Goal: Information Seeking & Learning: Check status

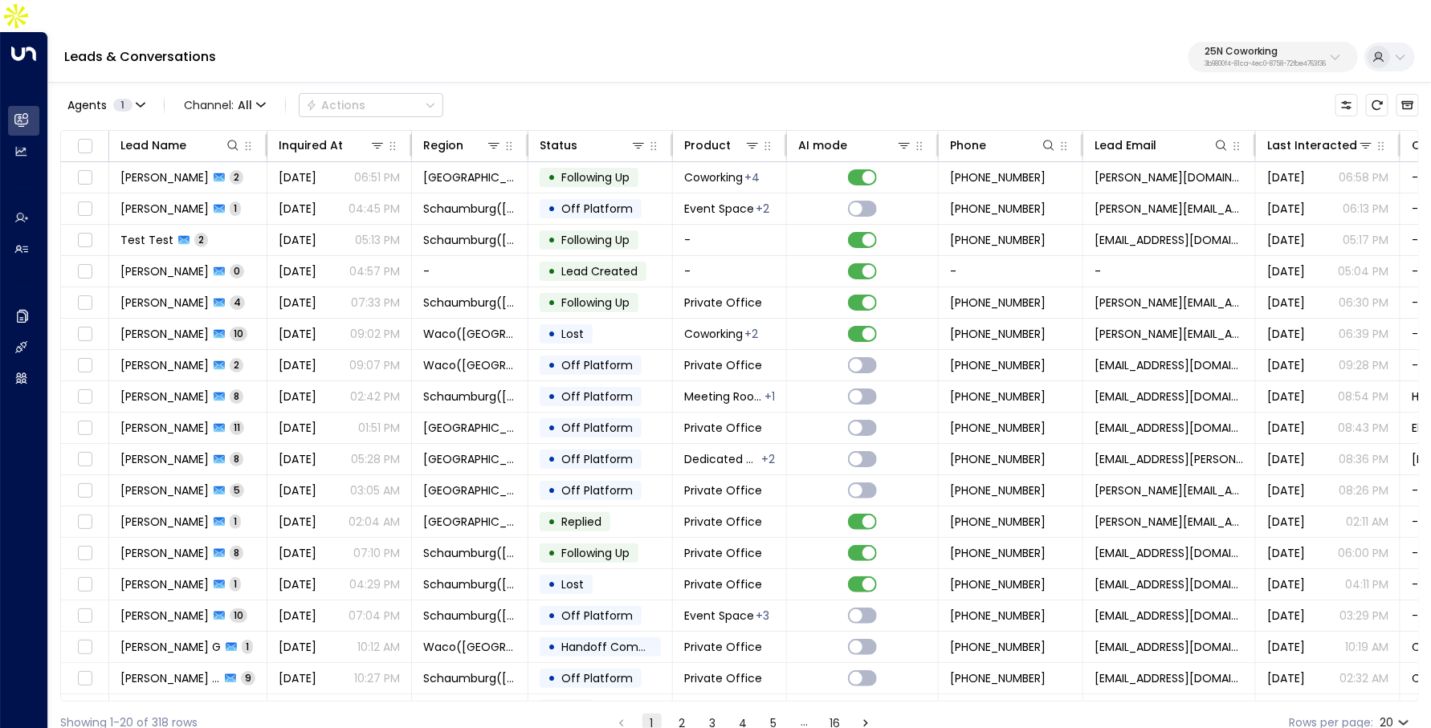
click at [1211, 47] on p "25N Coworking" at bounding box center [1265, 52] width 121 height 10
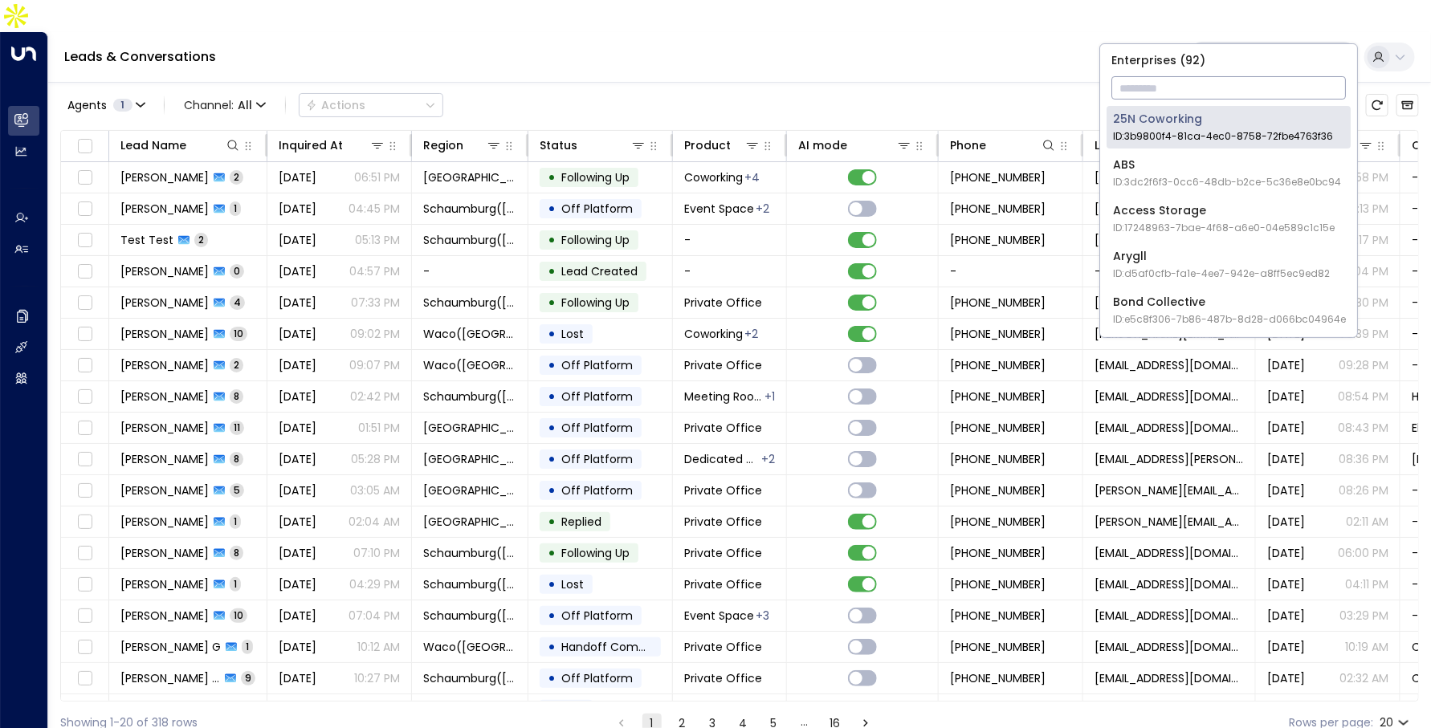
type input "*"
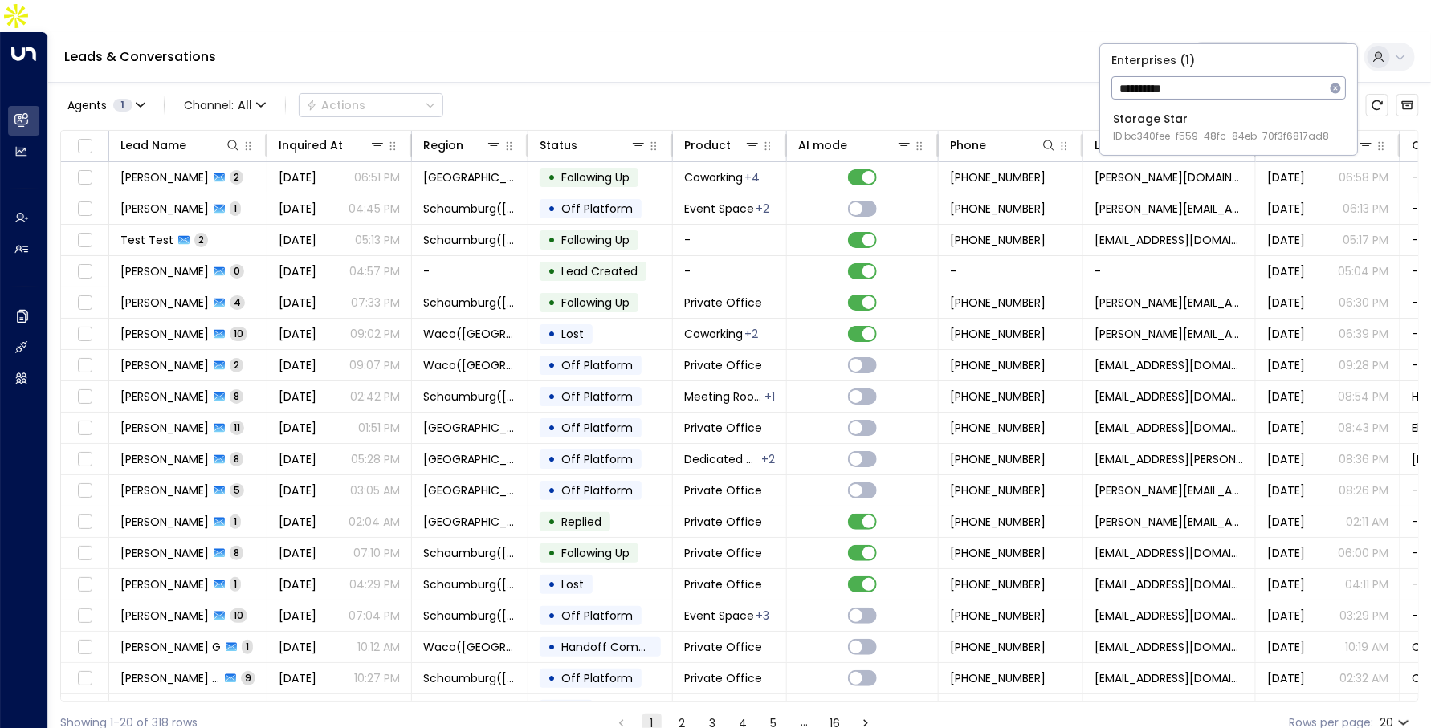
type input "**********"
click at [1119, 129] on span "ID: bc340fee-f559-48fc-84eb-70f3f6817ad8" at bounding box center [1221, 136] width 216 height 14
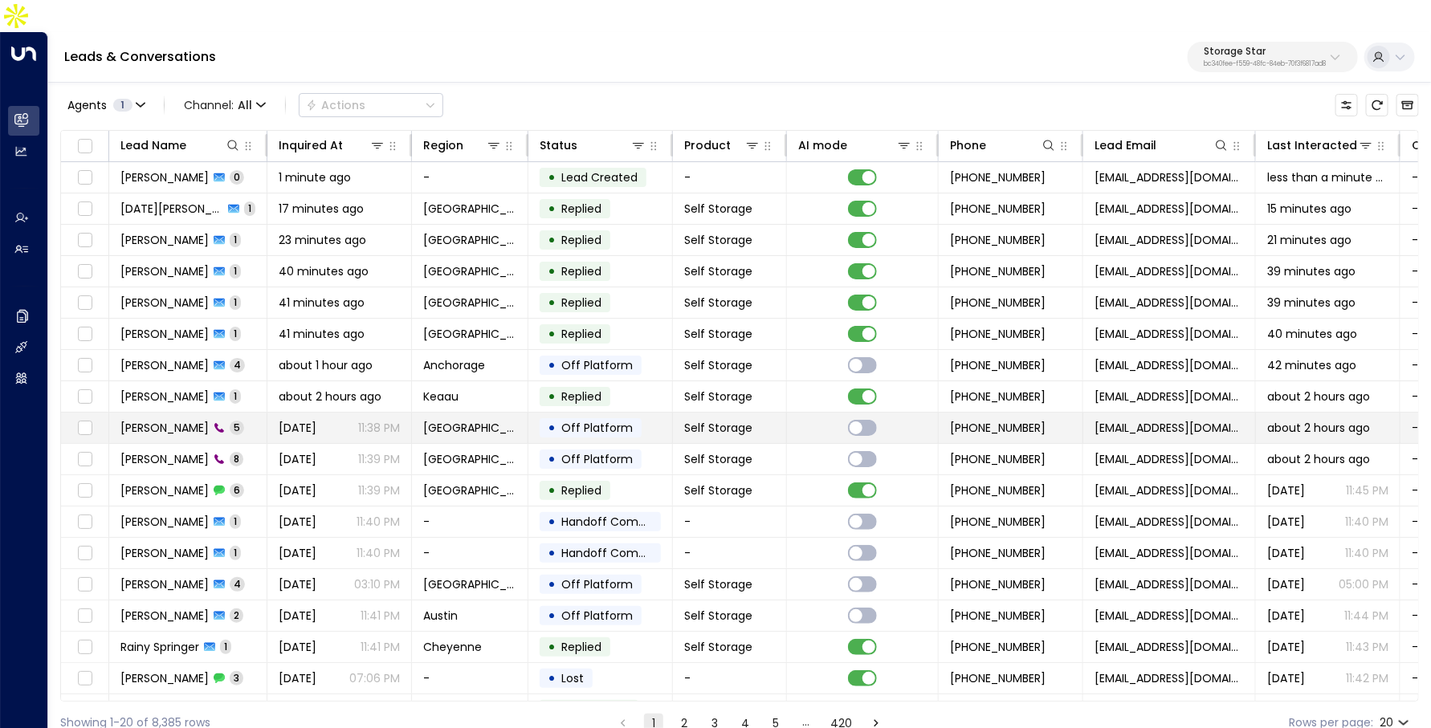
click at [194, 420] on div "[PERSON_NAME] 5" at bounding box center [182, 428] width 124 height 16
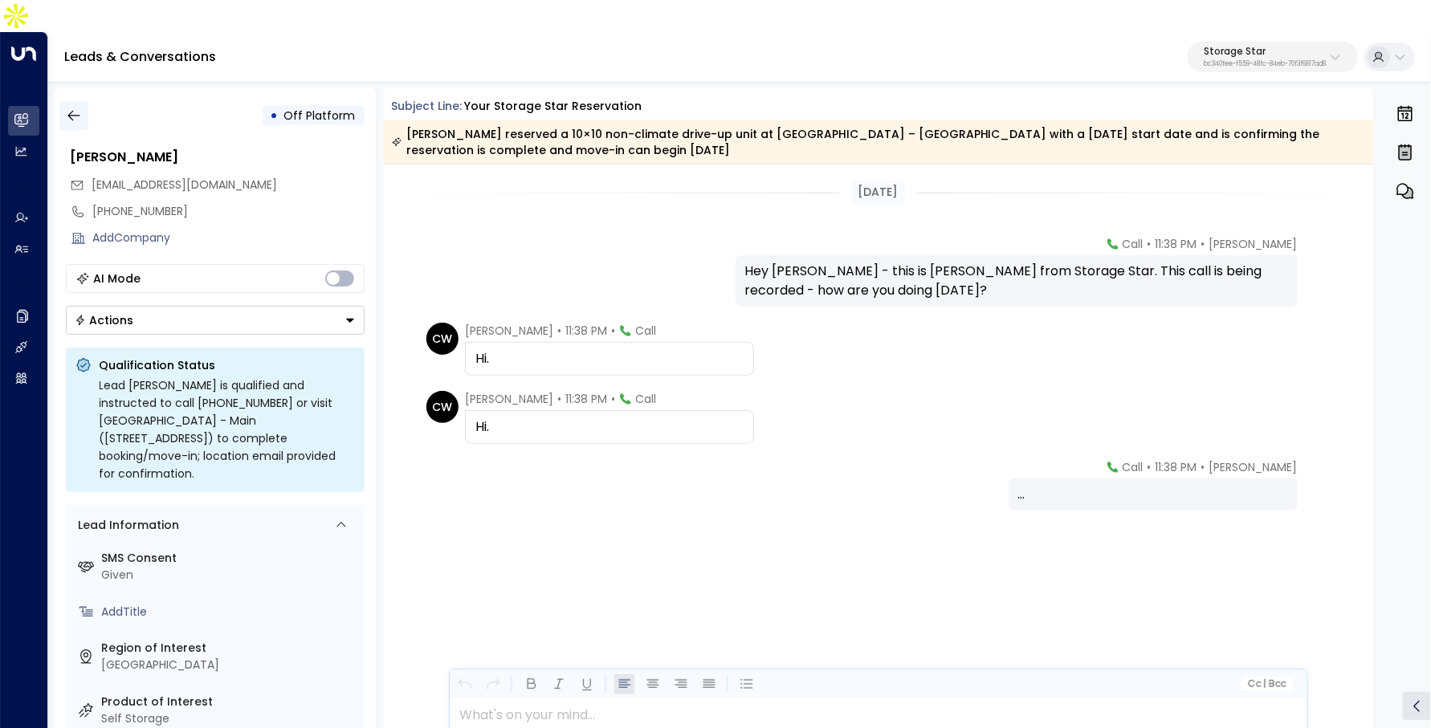
click at [63, 101] on button "button" at bounding box center [73, 115] width 29 height 29
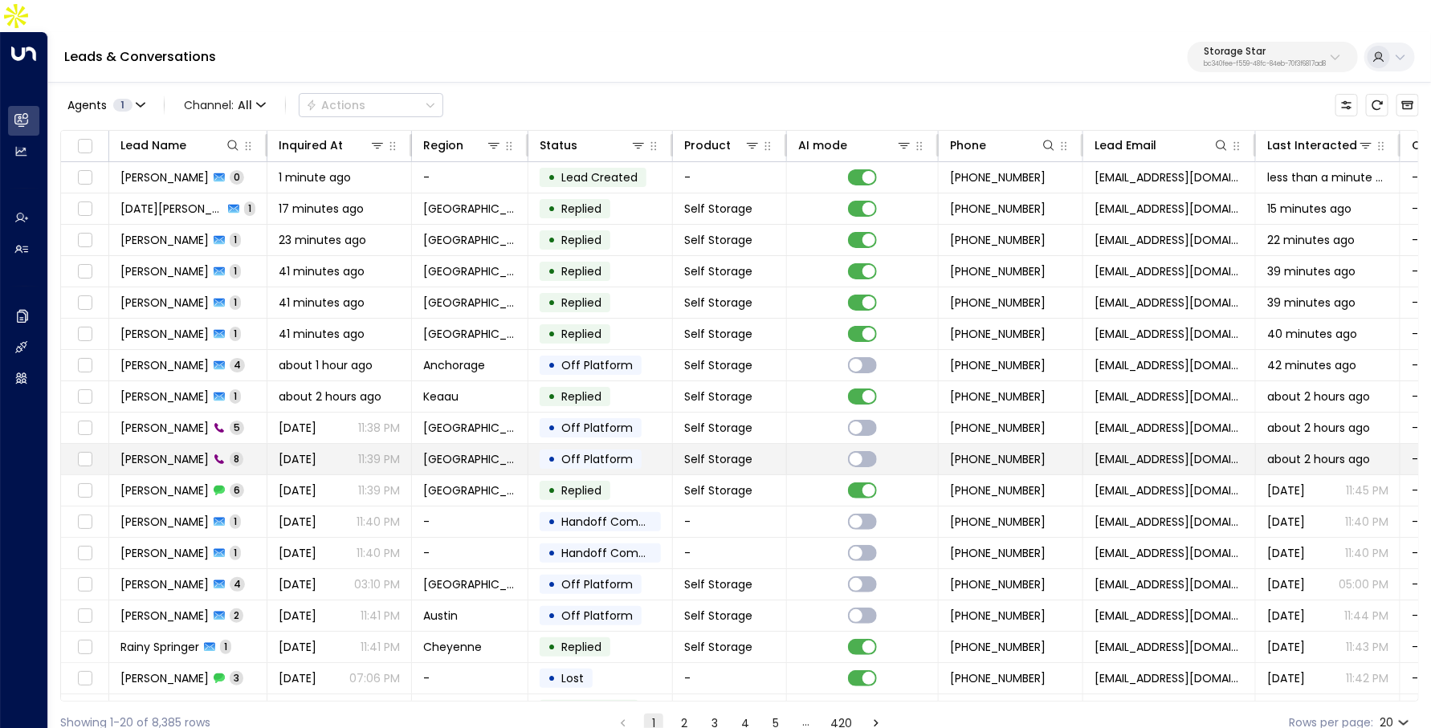
click at [181, 451] on span "[PERSON_NAME]" at bounding box center [164, 459] width 88 height 16
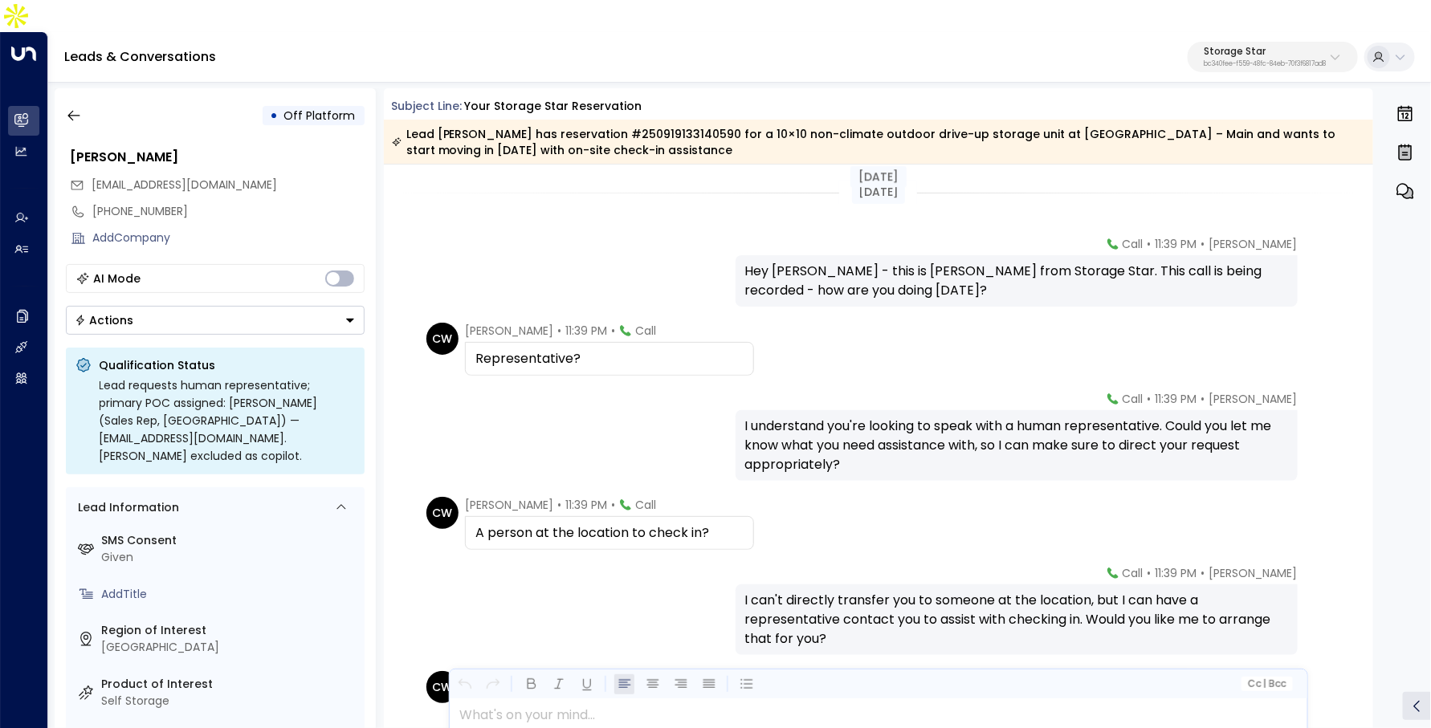
scroll to position [209, 0]
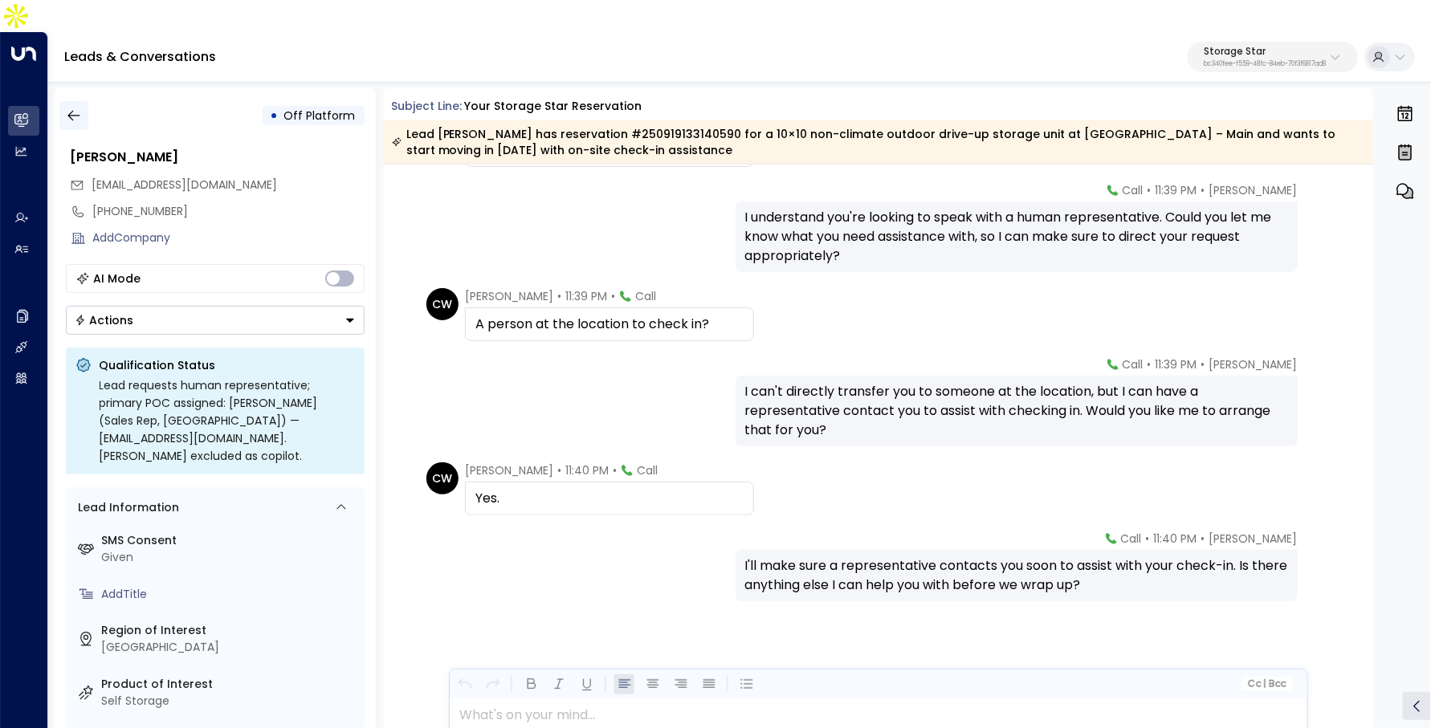
click at [71, 108] on icon "button" at bounding box center [74, 116] width 16 height 16
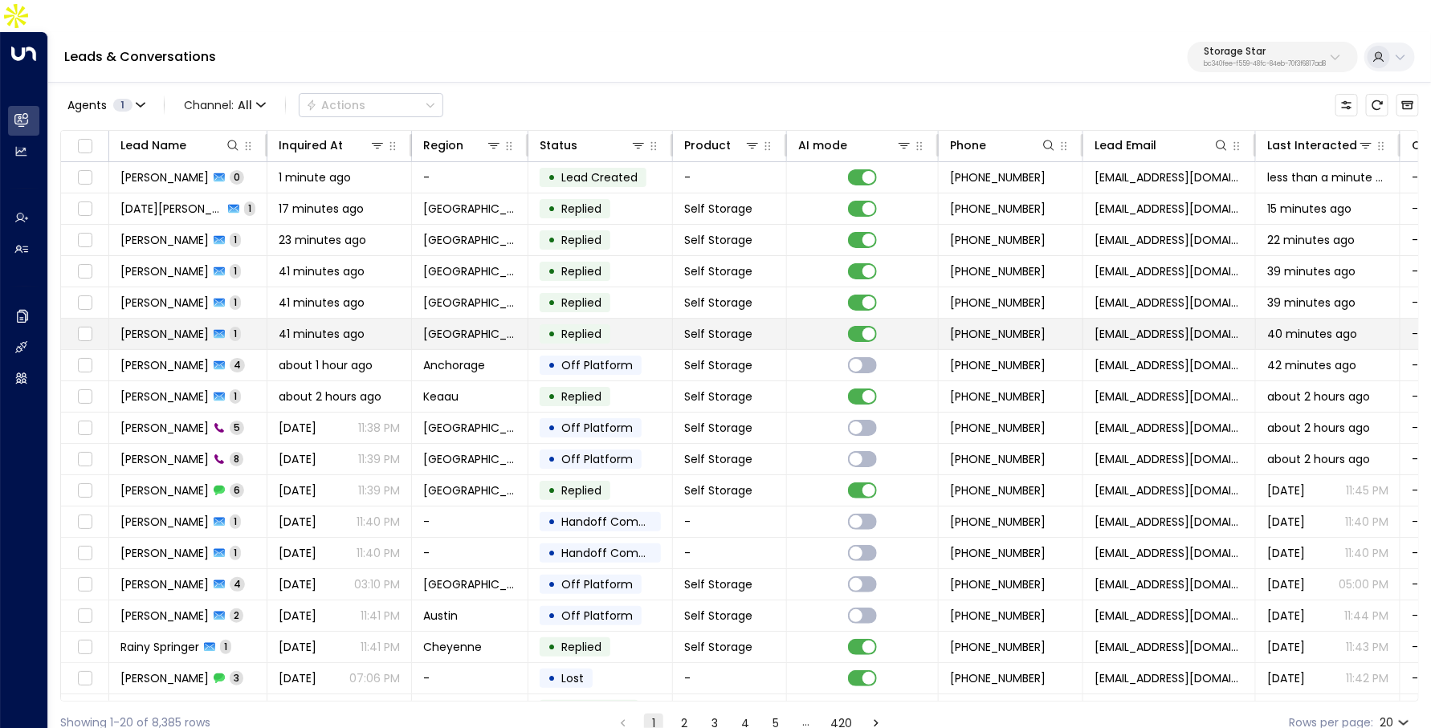
scroll to position [84, 0]
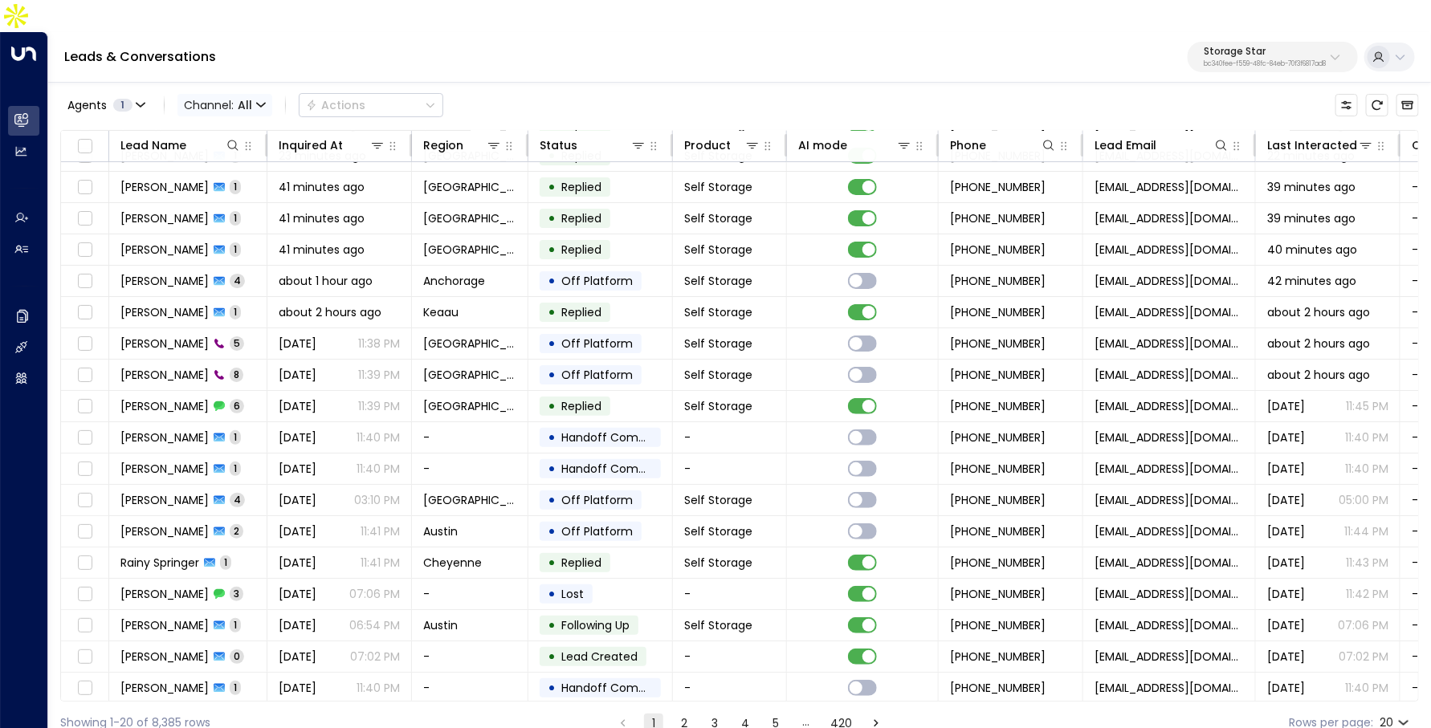
click at [246, 99] on span "All" at bounding box center [245, 105] width 14 height 13
click at [248, 214] on li "Voice" at bounding box center [233, 225] width 103 height 27
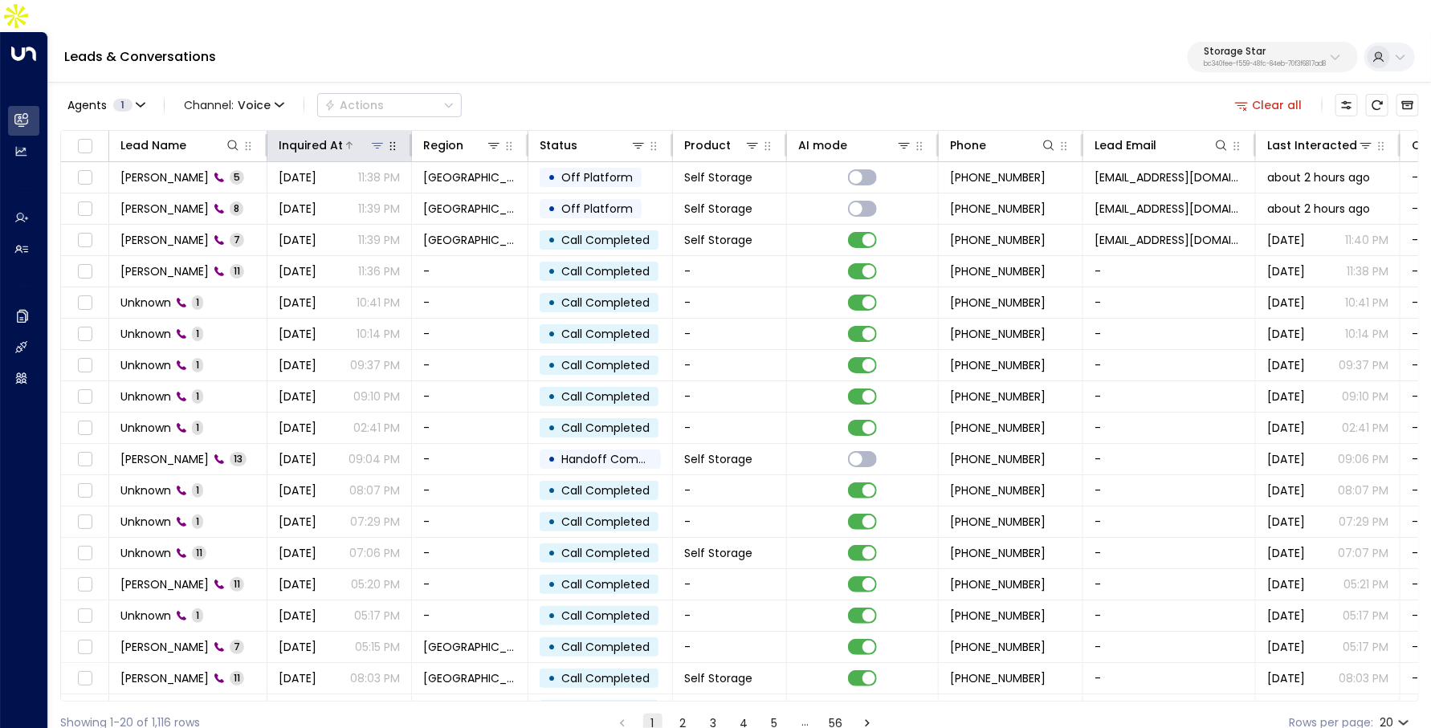
click at [335, 136] on div "Inquired At" at bounding box center [311, 145] width 64 height 19
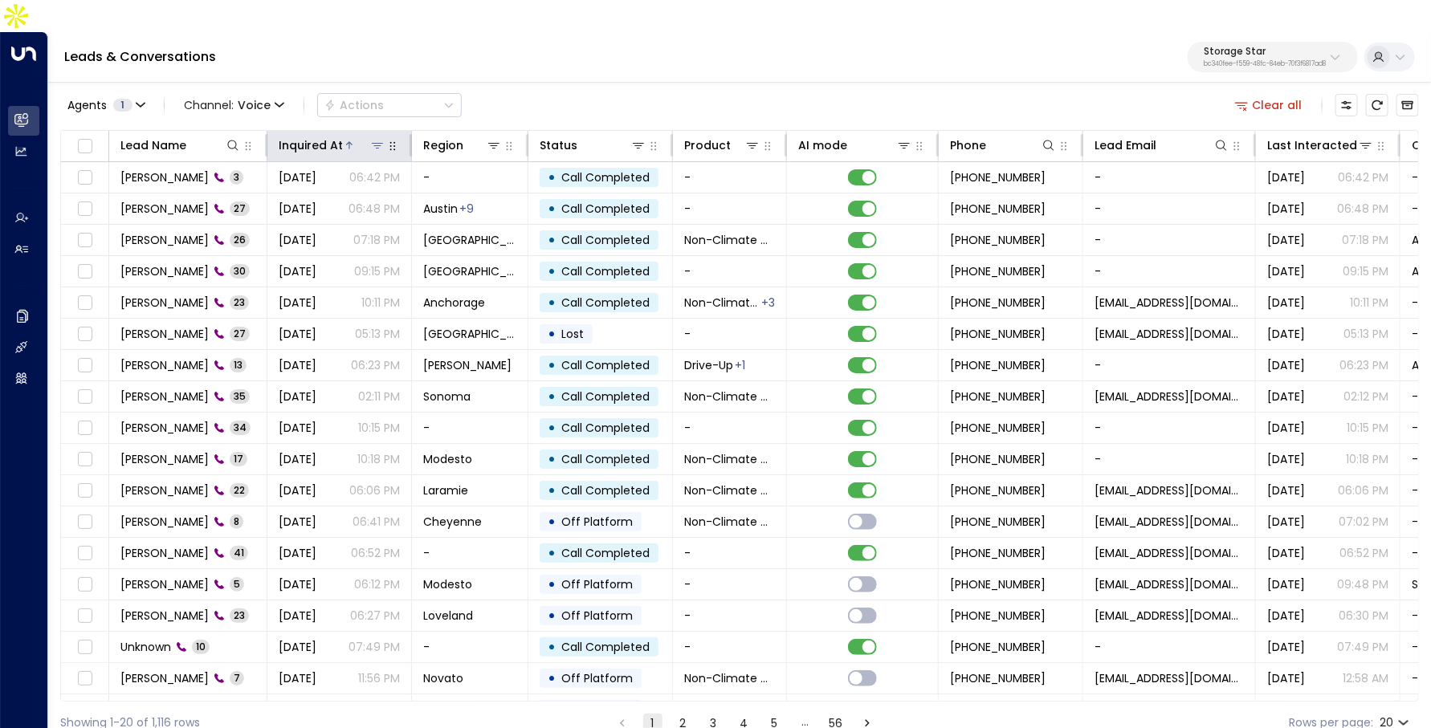
click at [335, 136] on div "Inquired At" at bounding box center [311, 145] width 64 height 19
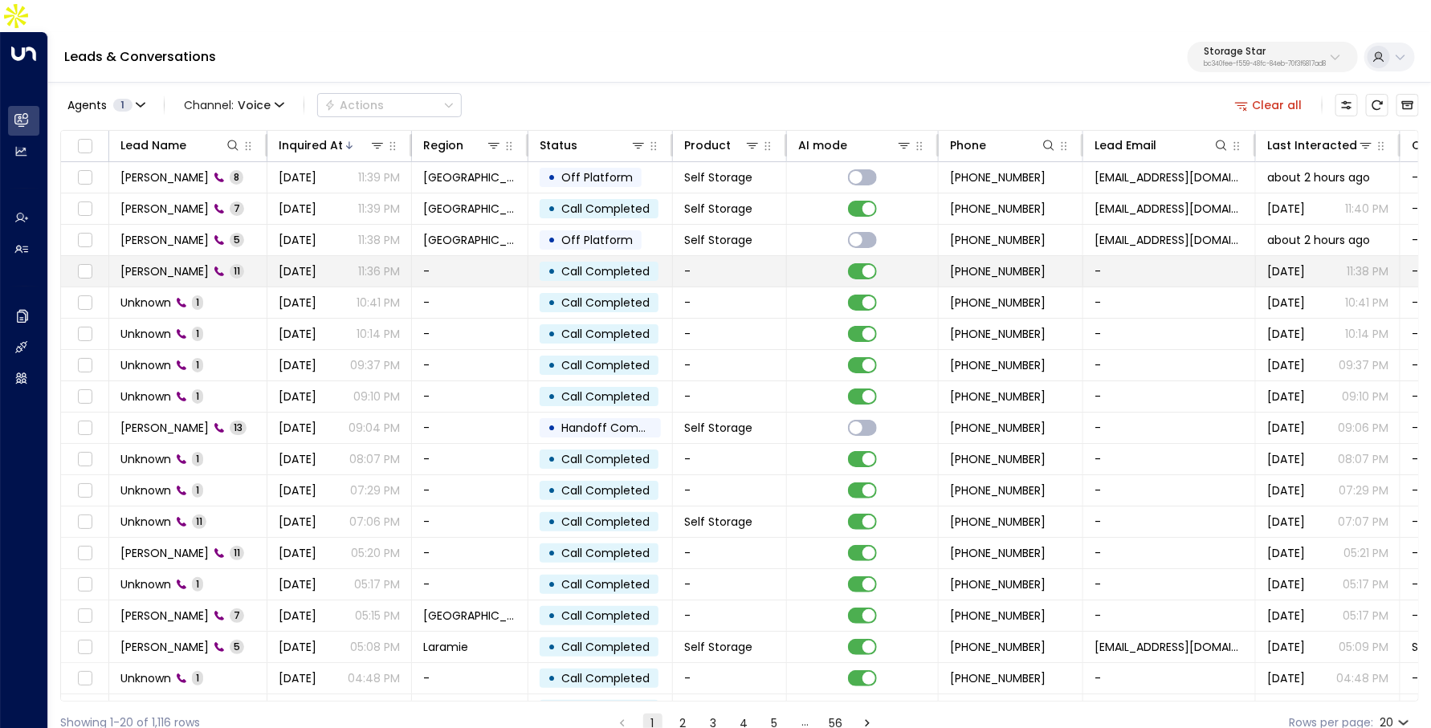
click at [316, 263] on span "[DATE]" at bounding box center [298, 271] width 38 height 16
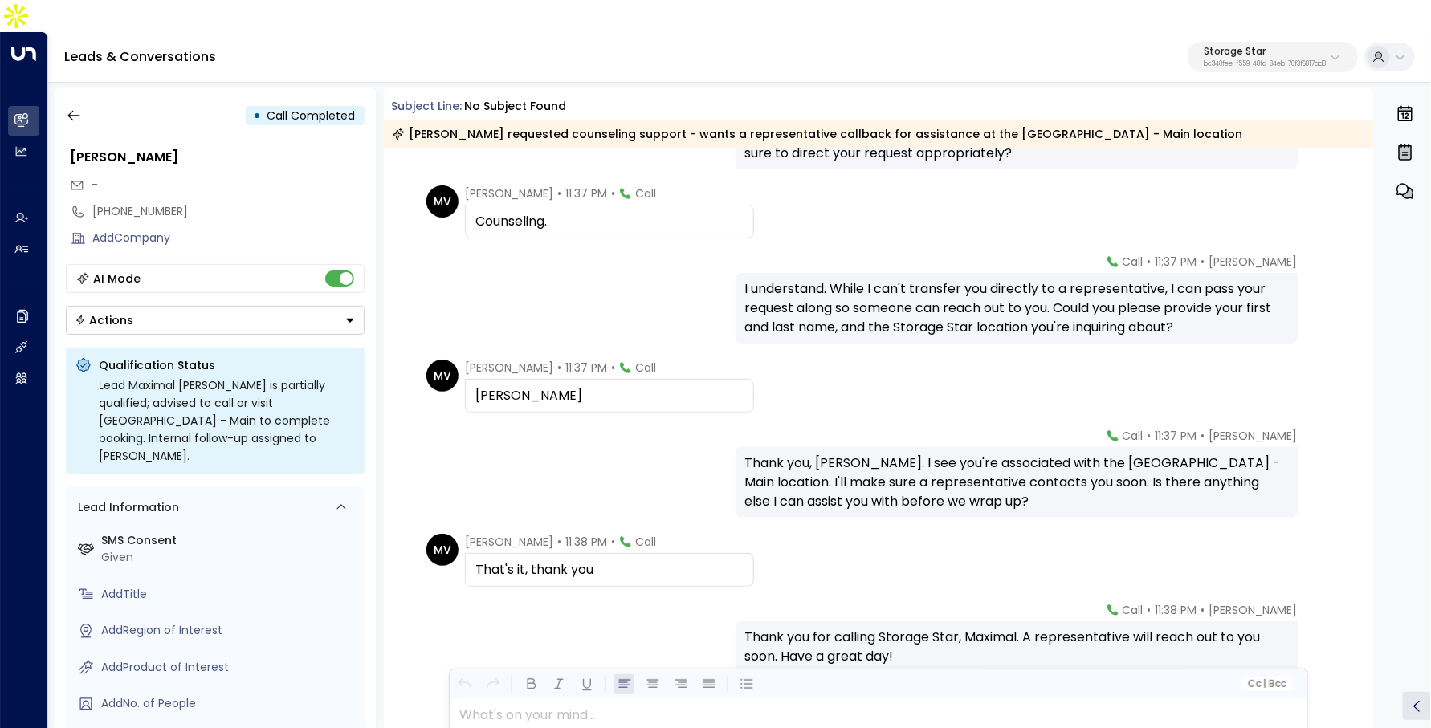
scroll to position [446, 0]
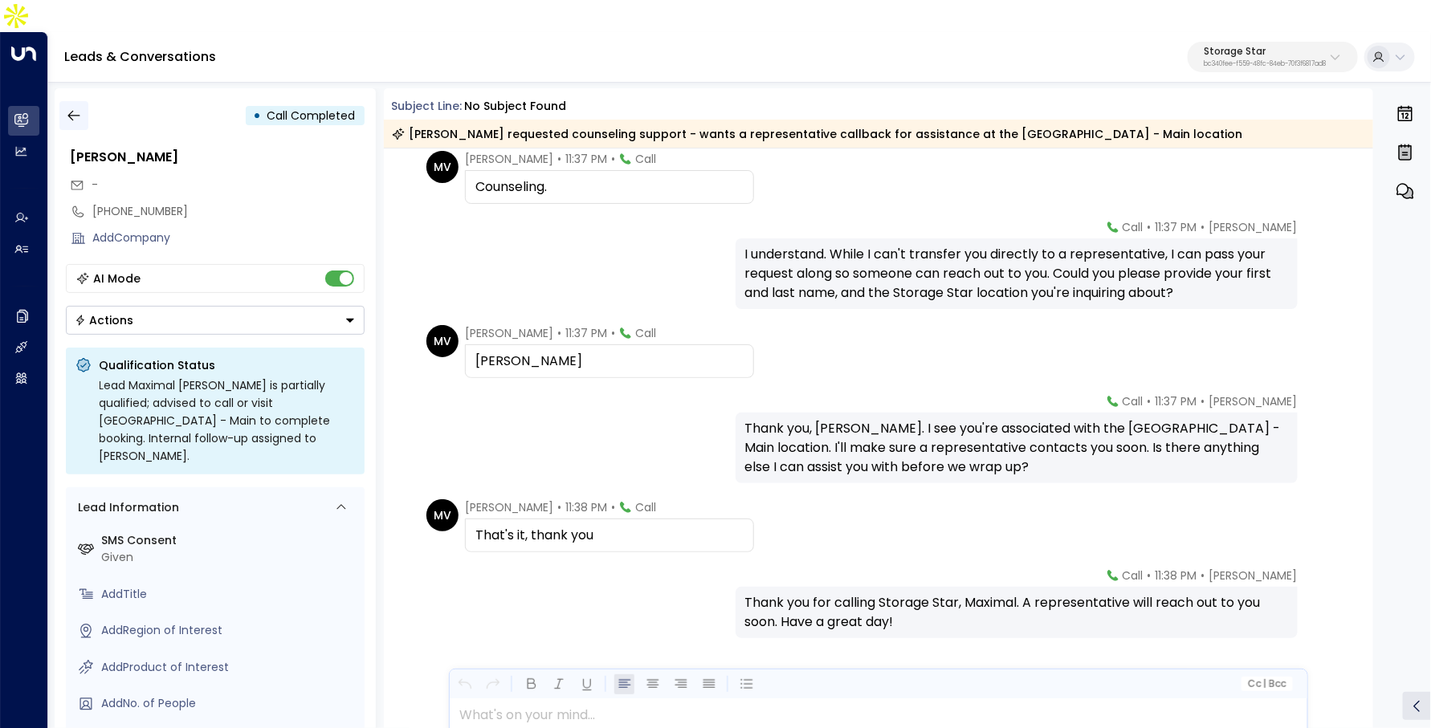
click at [69, 101] on button "button" at bounding box center [73, 115] width 29 height 29
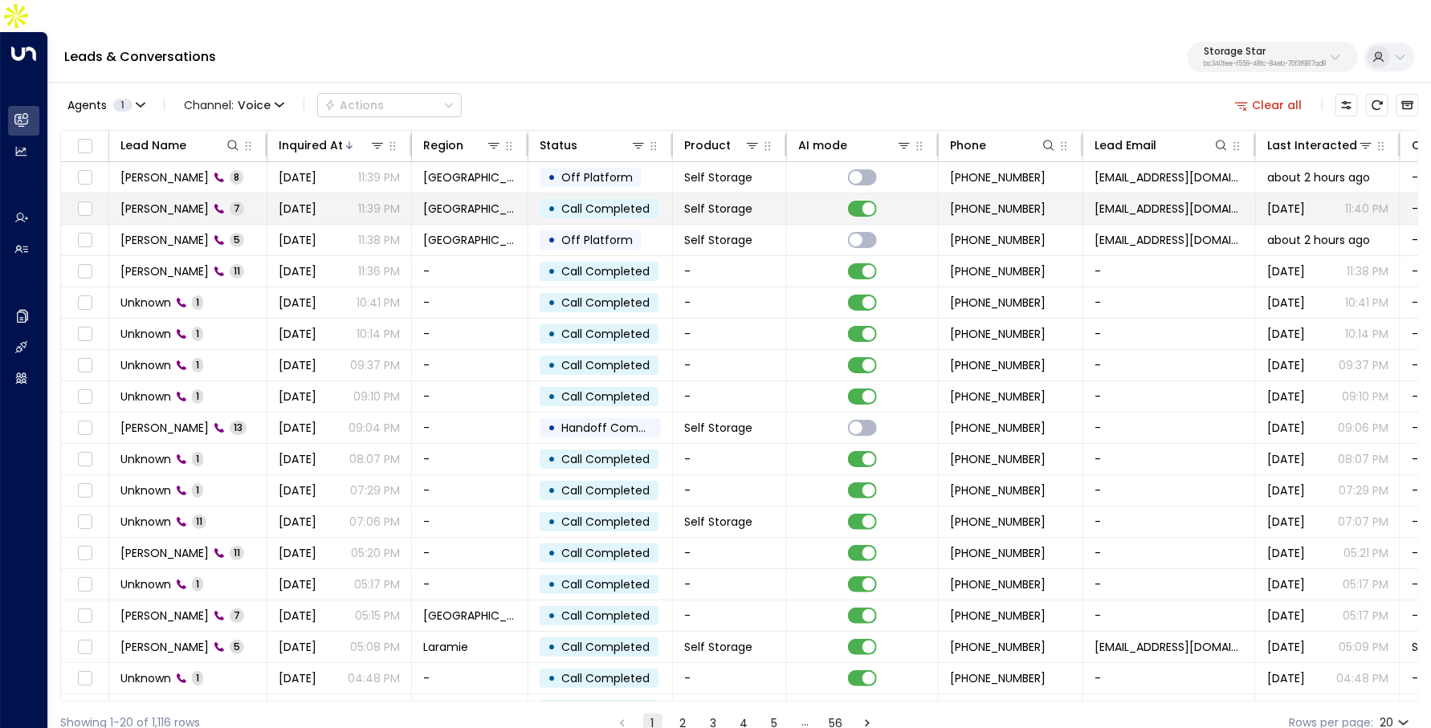
click at [243, 194] on td "[PERSON_NAME] 7" at bounding box center [188, 209] width 158 height 31
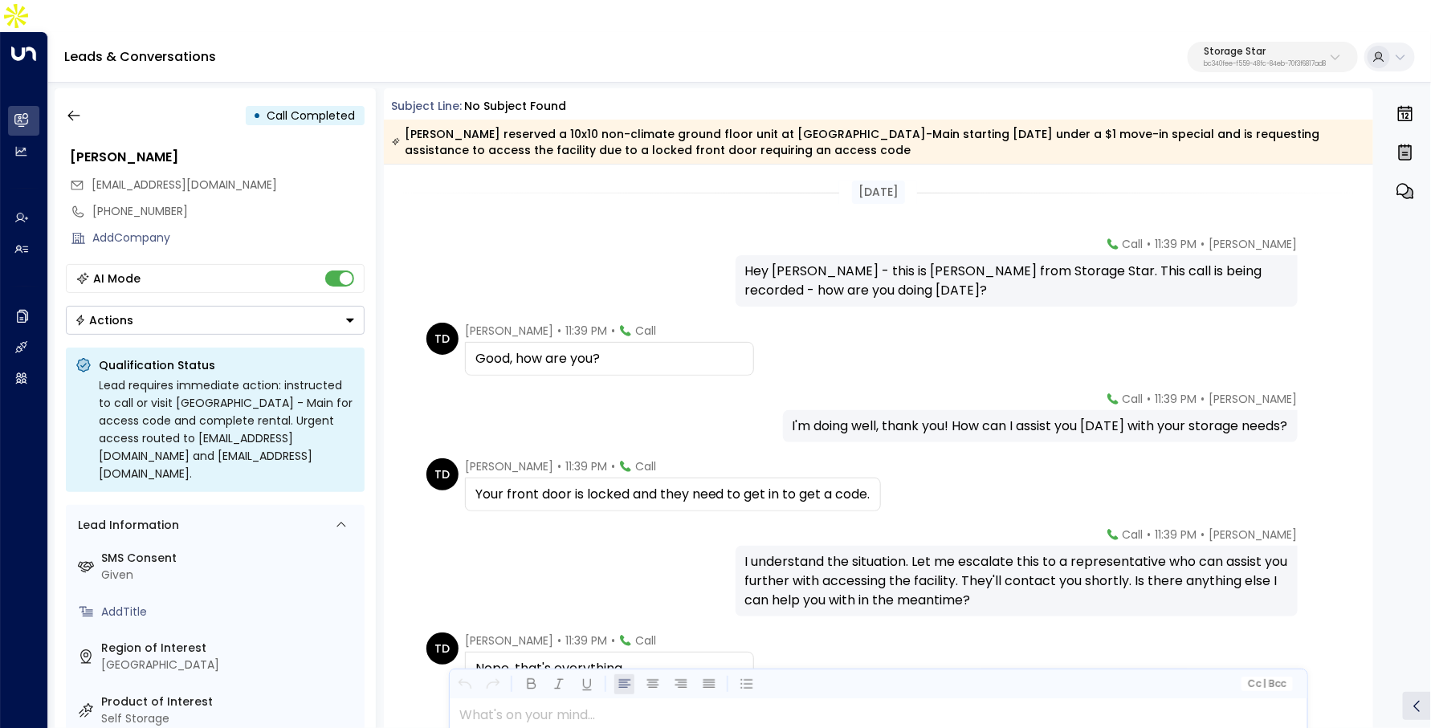
click at [732, 188] on div "[DATE] [PERSON_NAME] • 11:39 PM • Call Hey [PERSON_NAME] - this is [PERSON_NAME…" at bounding box center [879, 549] width 990 height 768
click at [71, 108] on icon "button" at bounding box center [74, 116] width 16 height 16
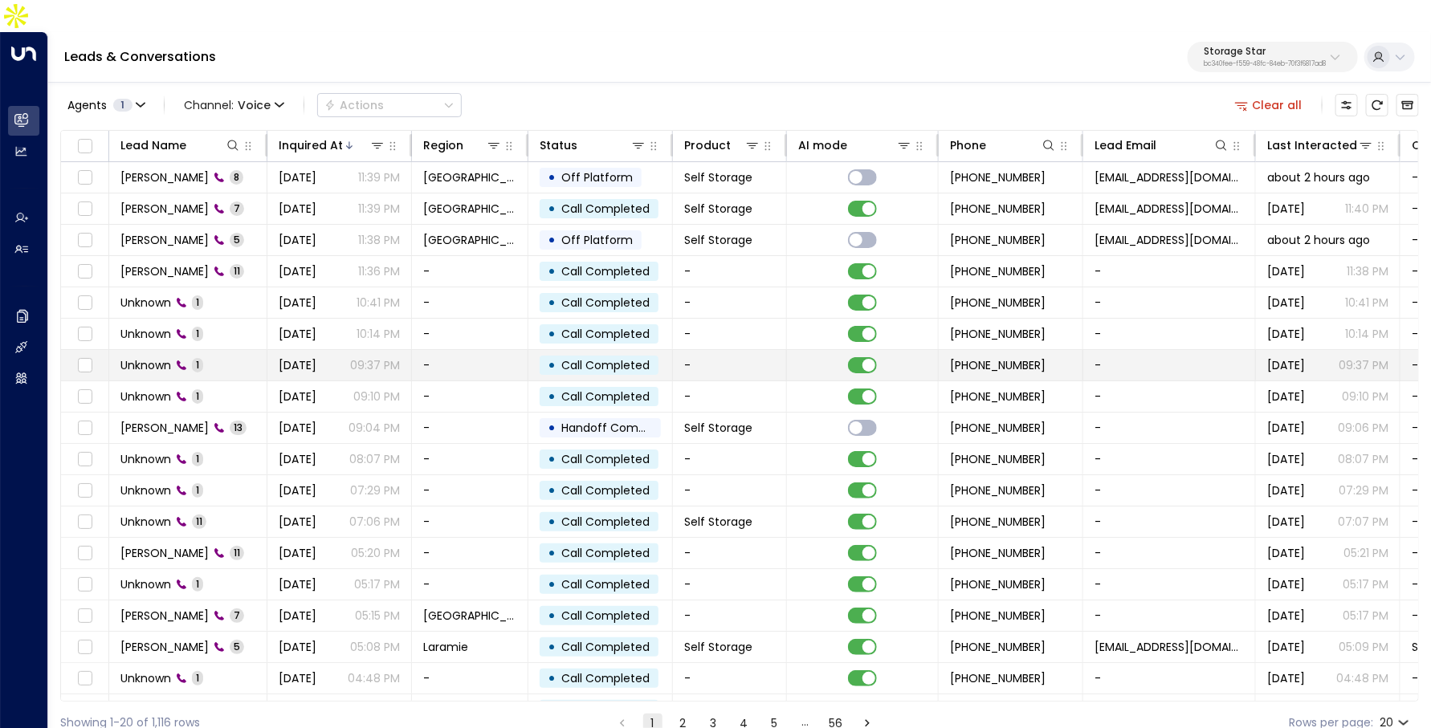
scroll to position [18, 1]
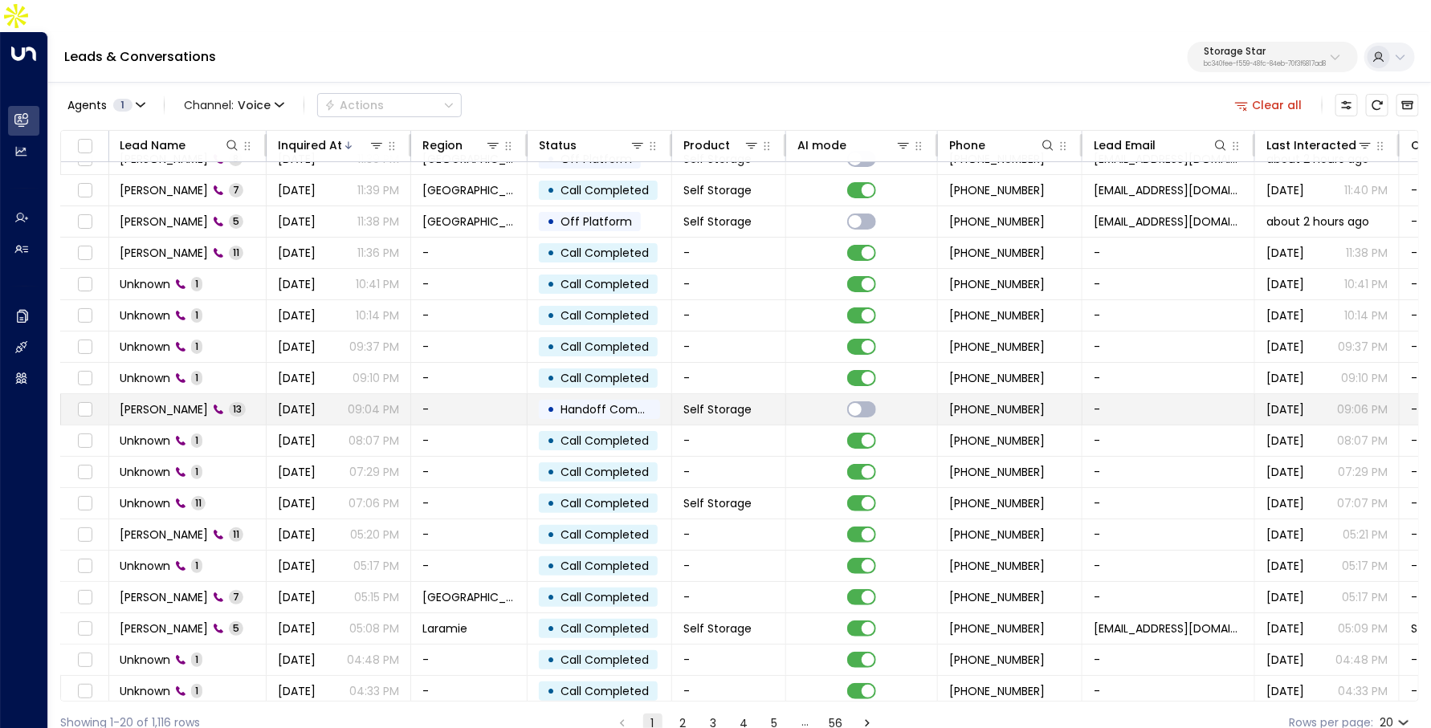
click at [385, 402] on p "09:04 PM" at bounding box center [373, 410] width 51 height 16
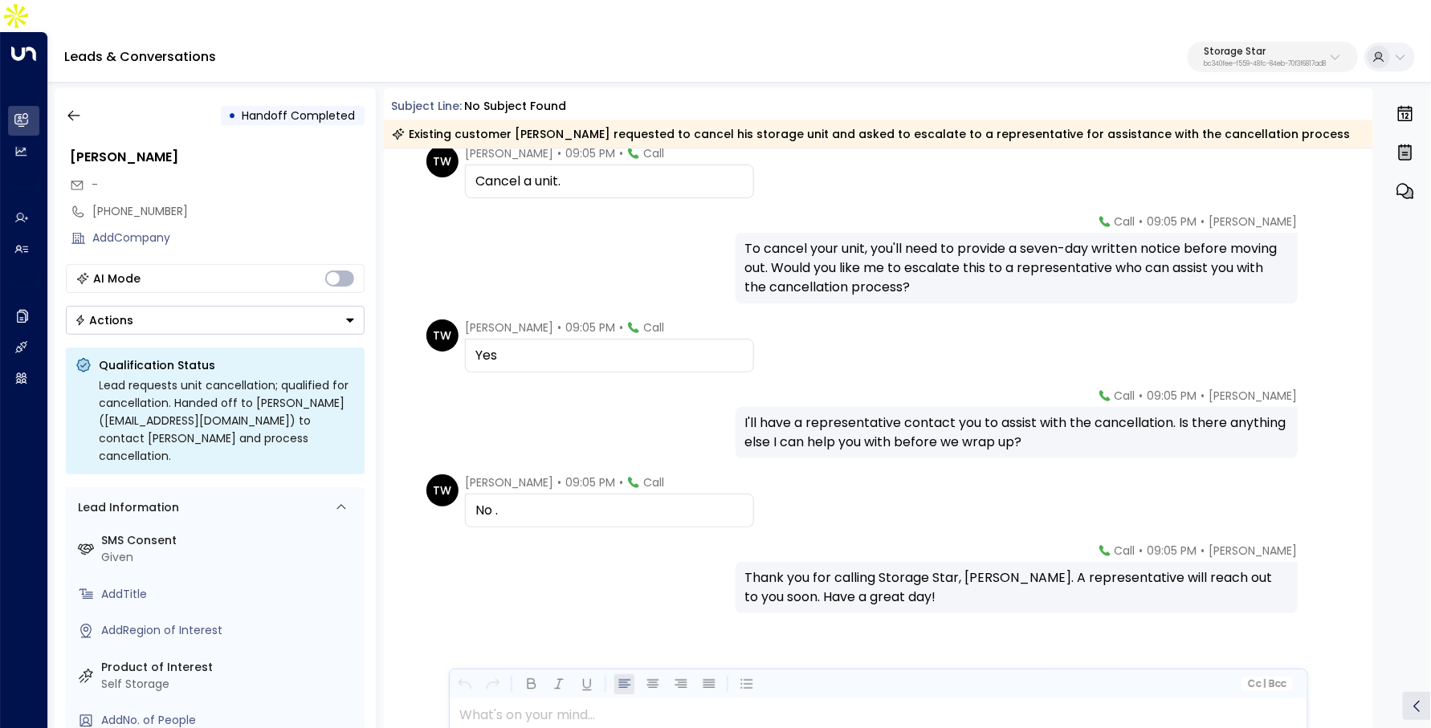
scroll to position [595, 0]
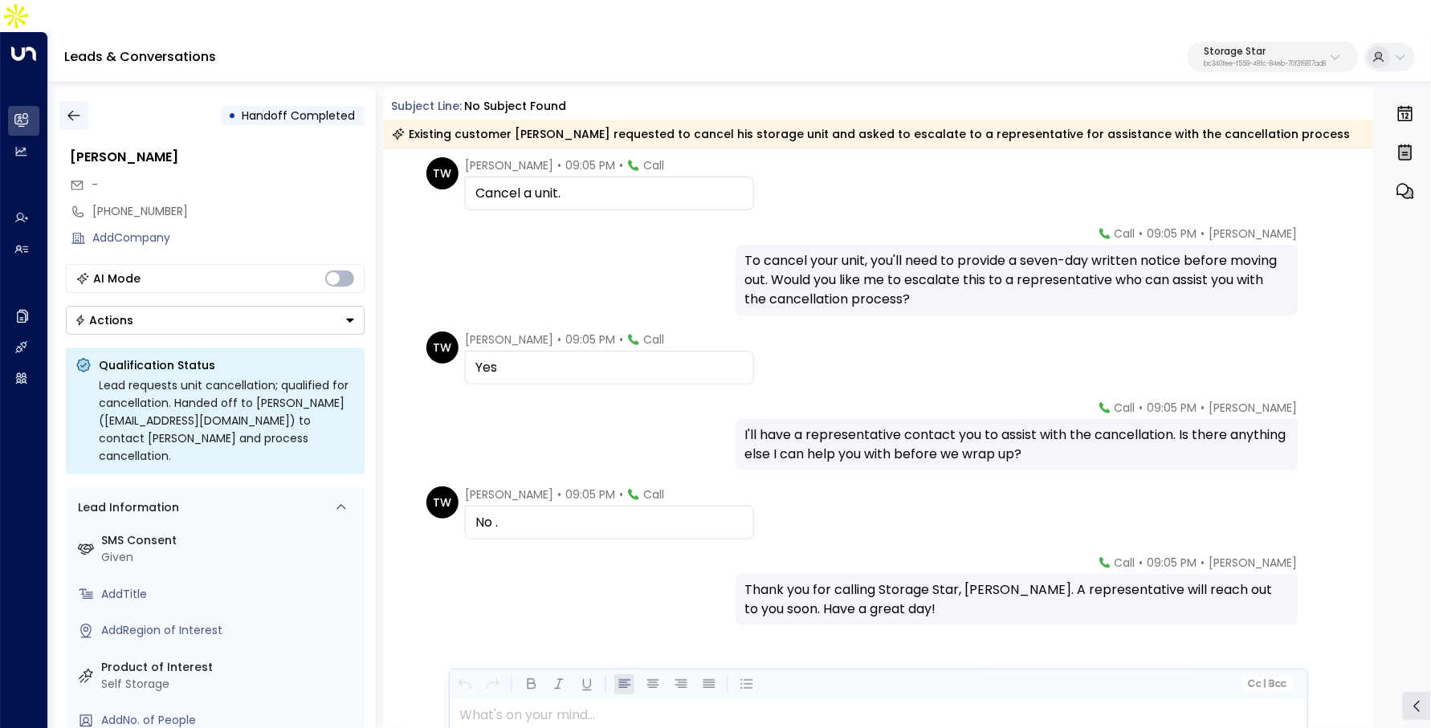
click at [73, 108] on icon "button" at bounding box center [74, 116] width 16 height 16
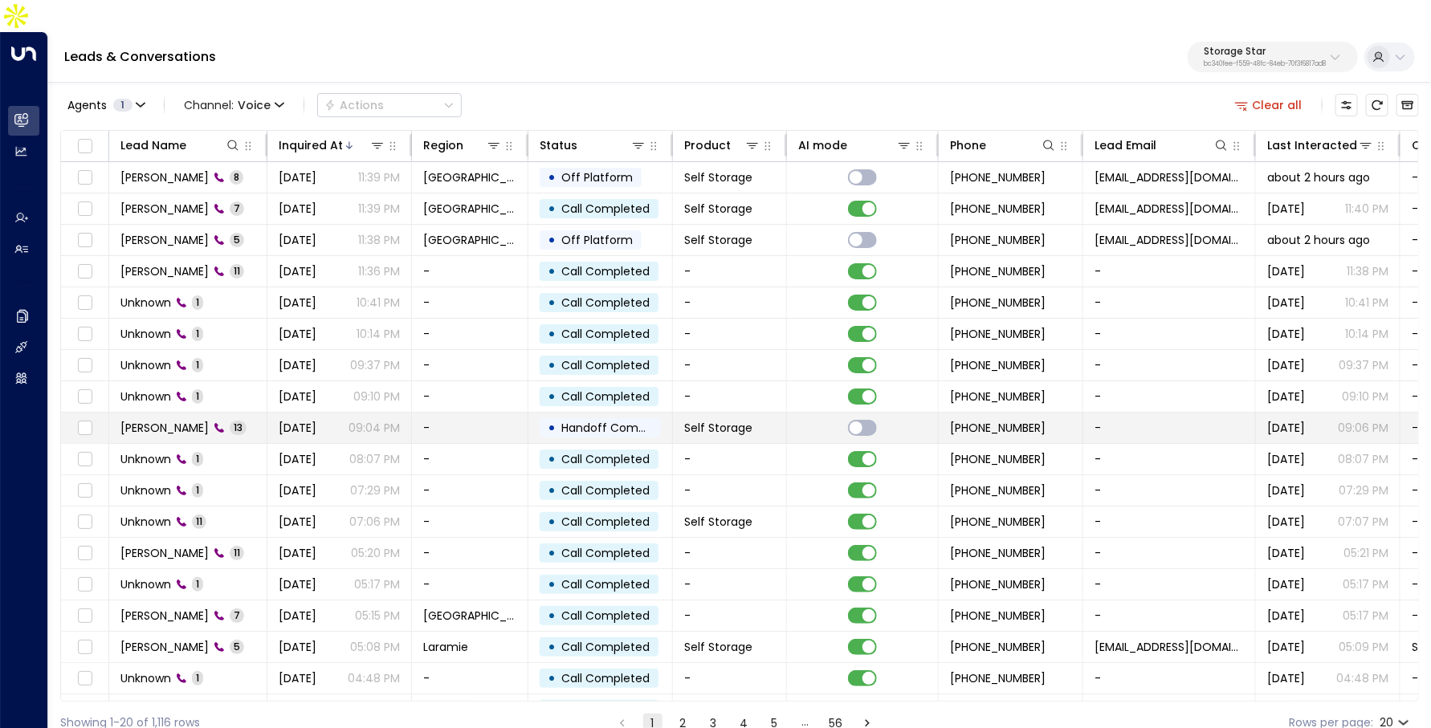
click at [232, 421] on span "13" at bounding box center [238, 428] width 17 height 14
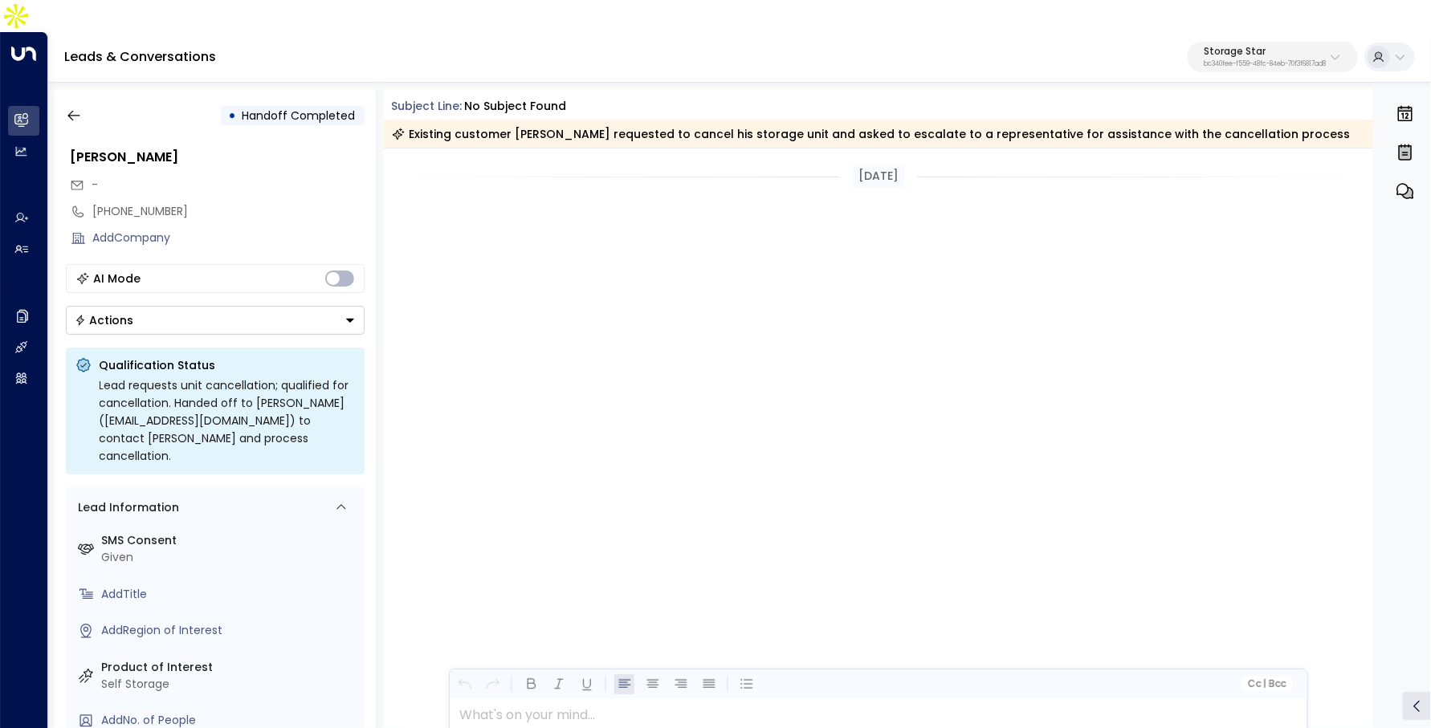
scroll to position [619, 0]
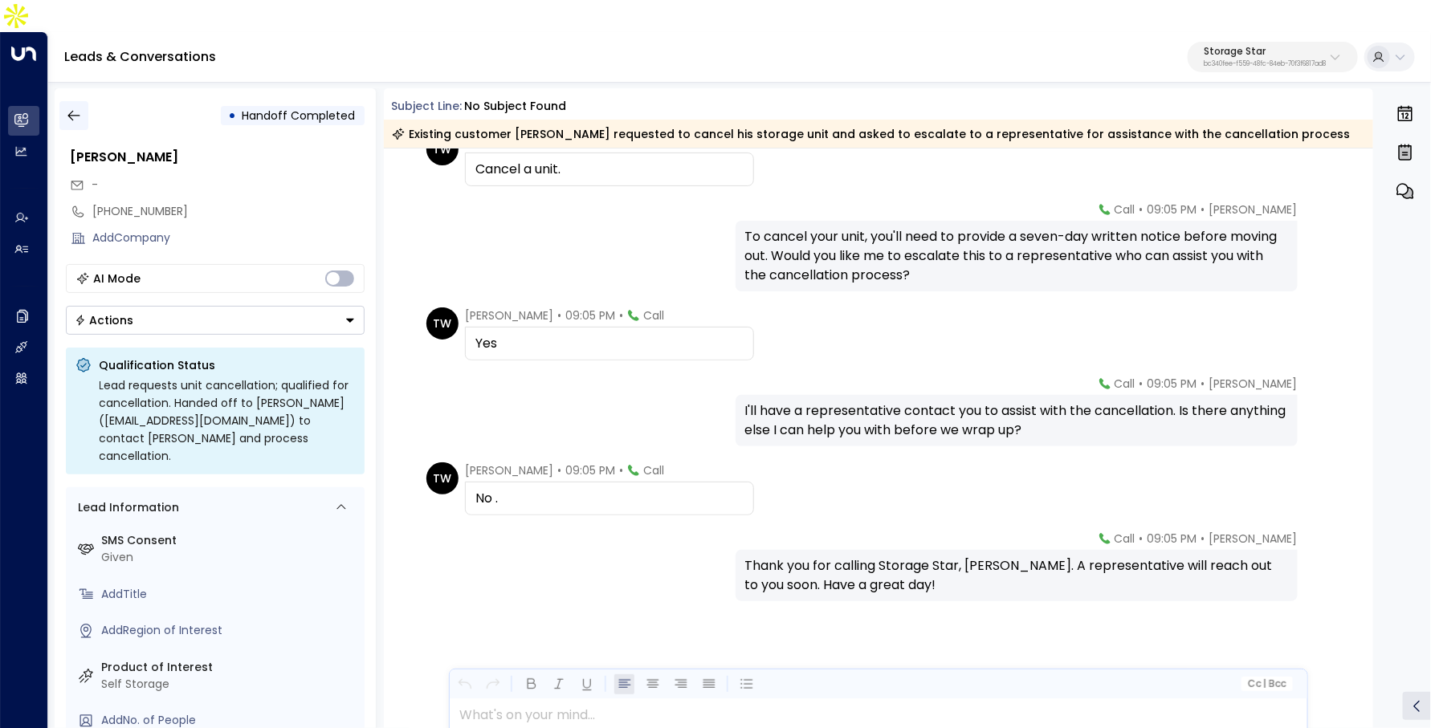
click at [77, 108] on icon "button" at bounding box center [74, 116] width 16 height 16
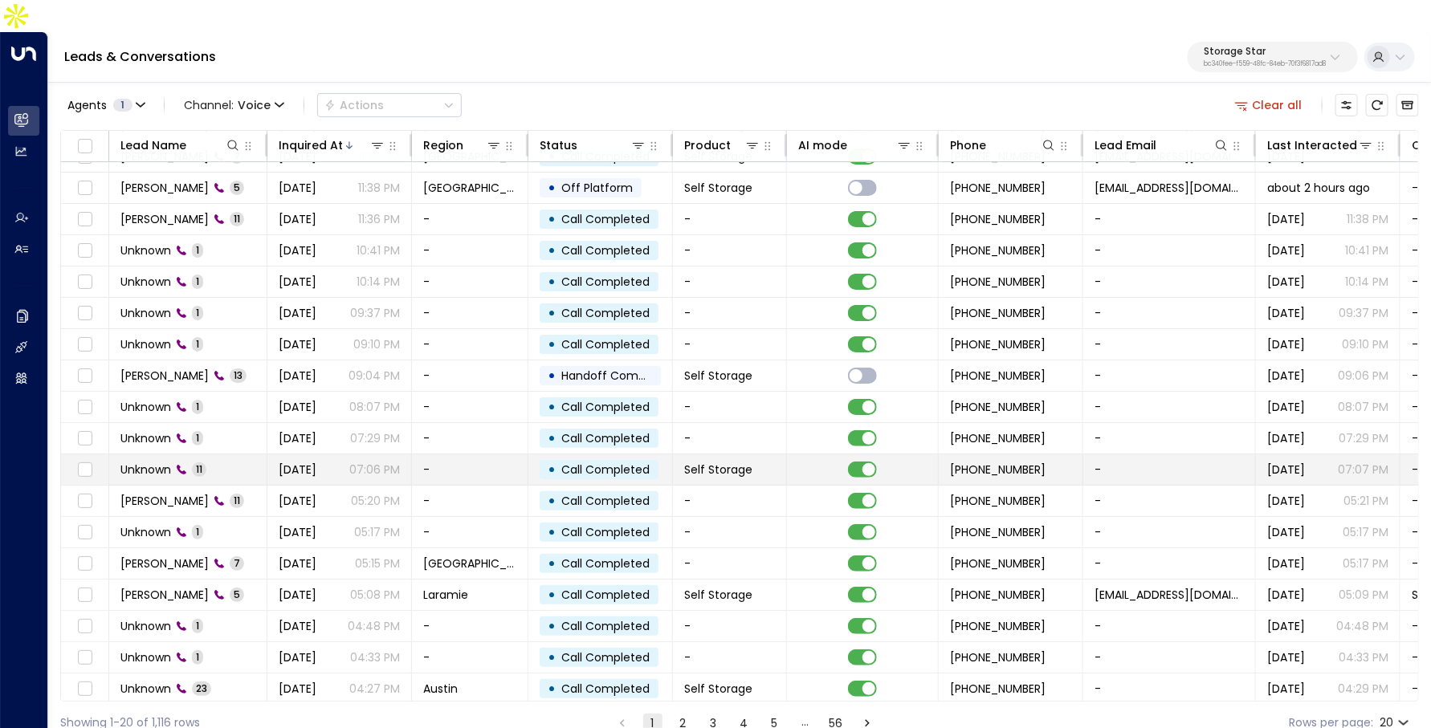
scroll to position [84, 0]
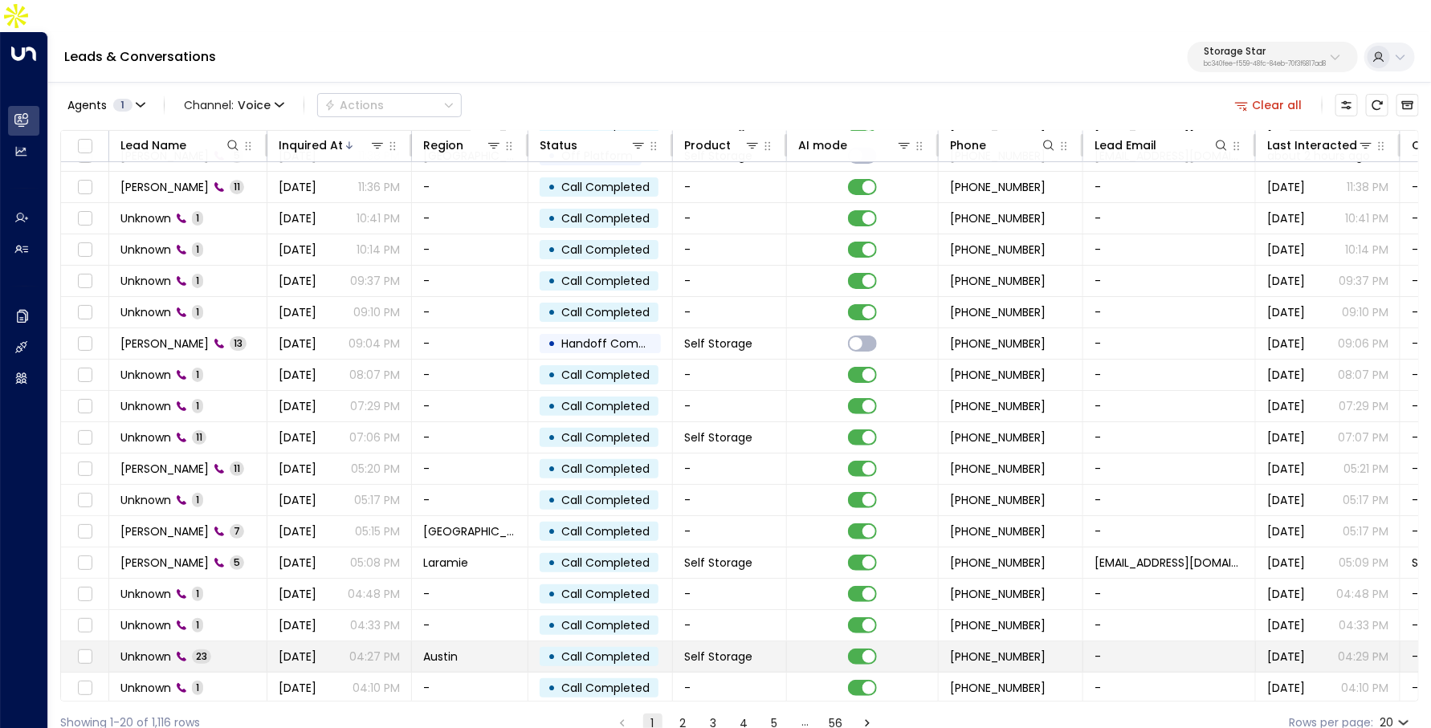
click at [208, 649] on div "Unknown 23" at bounding box center [165, 657] width 91 height 16
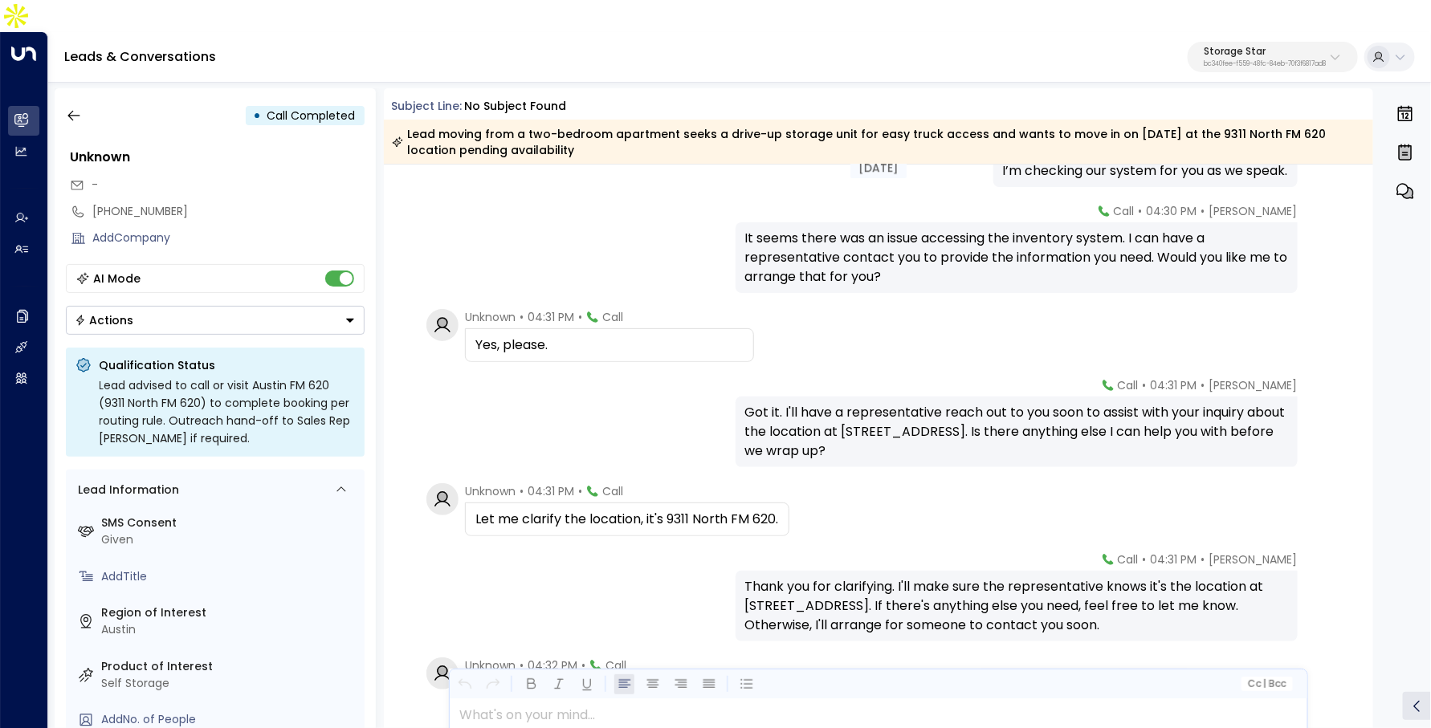
scroll to position [2342, 0]
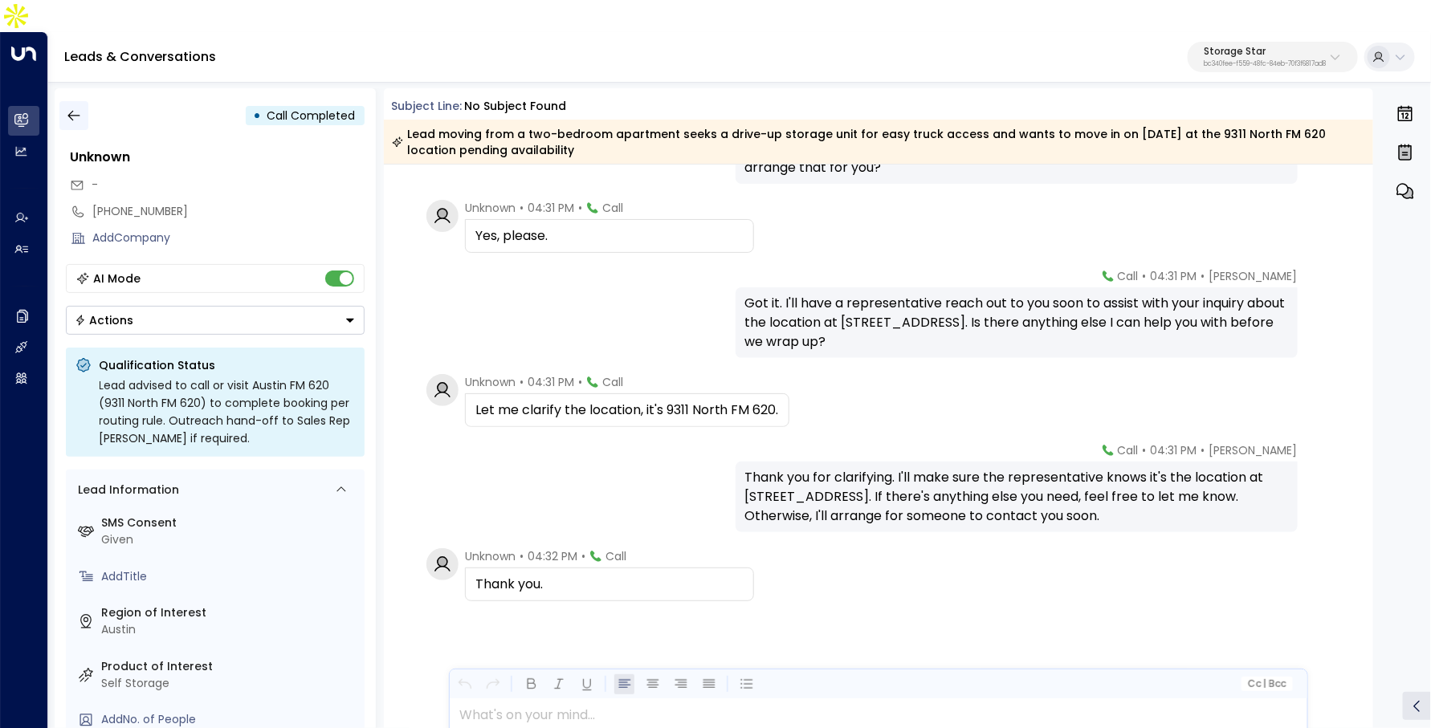
click at [69, 108] on icon "button" at bounding box center [74, 116] width 16 height 16
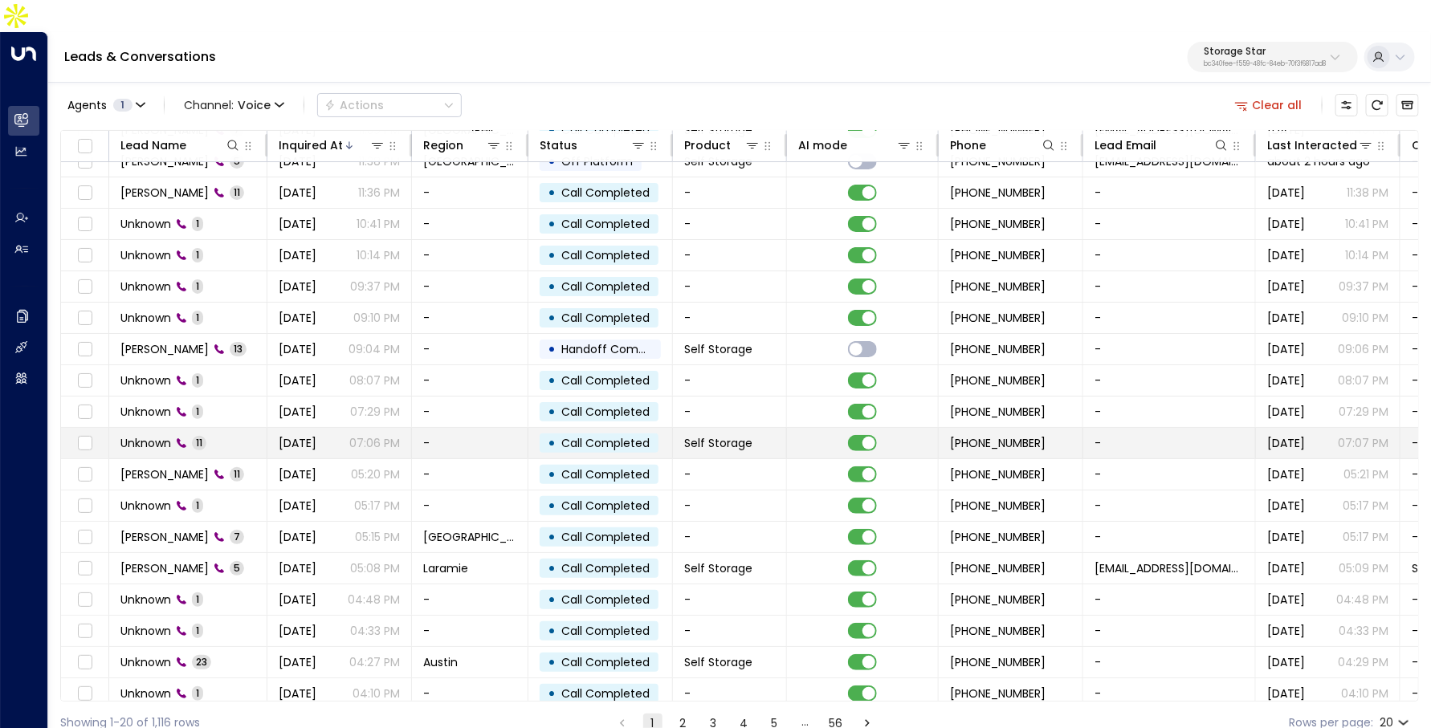
scroll to position [84, 0]
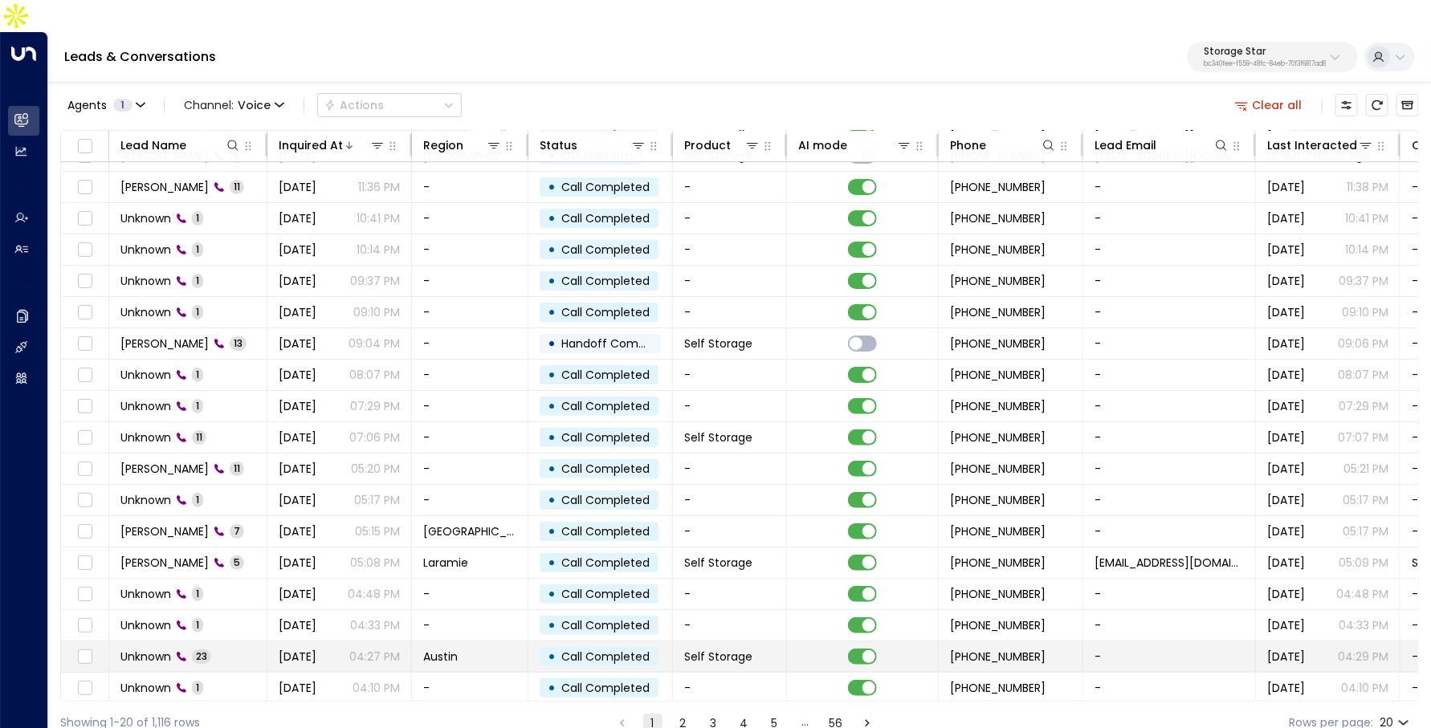
click at [505, 642] on td "Austin" at bounding box center [470, 657] width 116 height 31
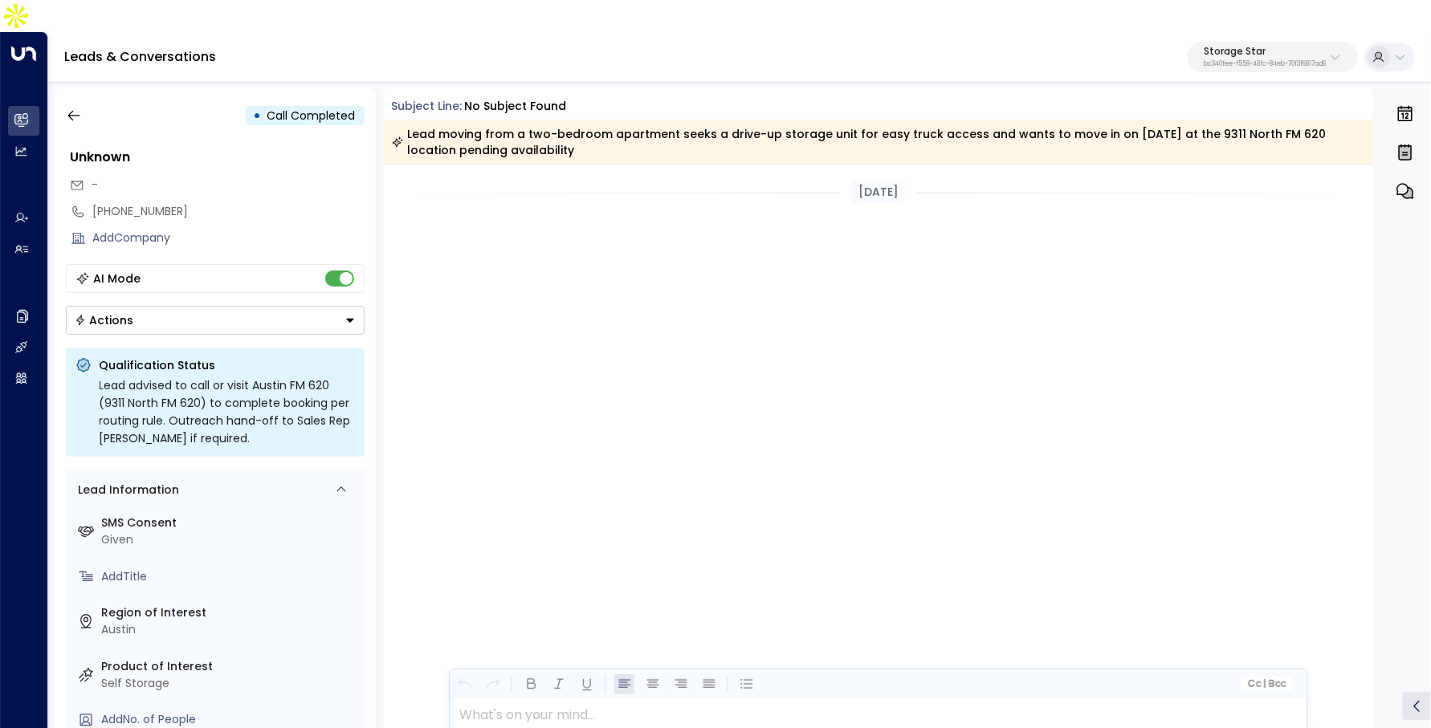
scroll to position [4634, 0]
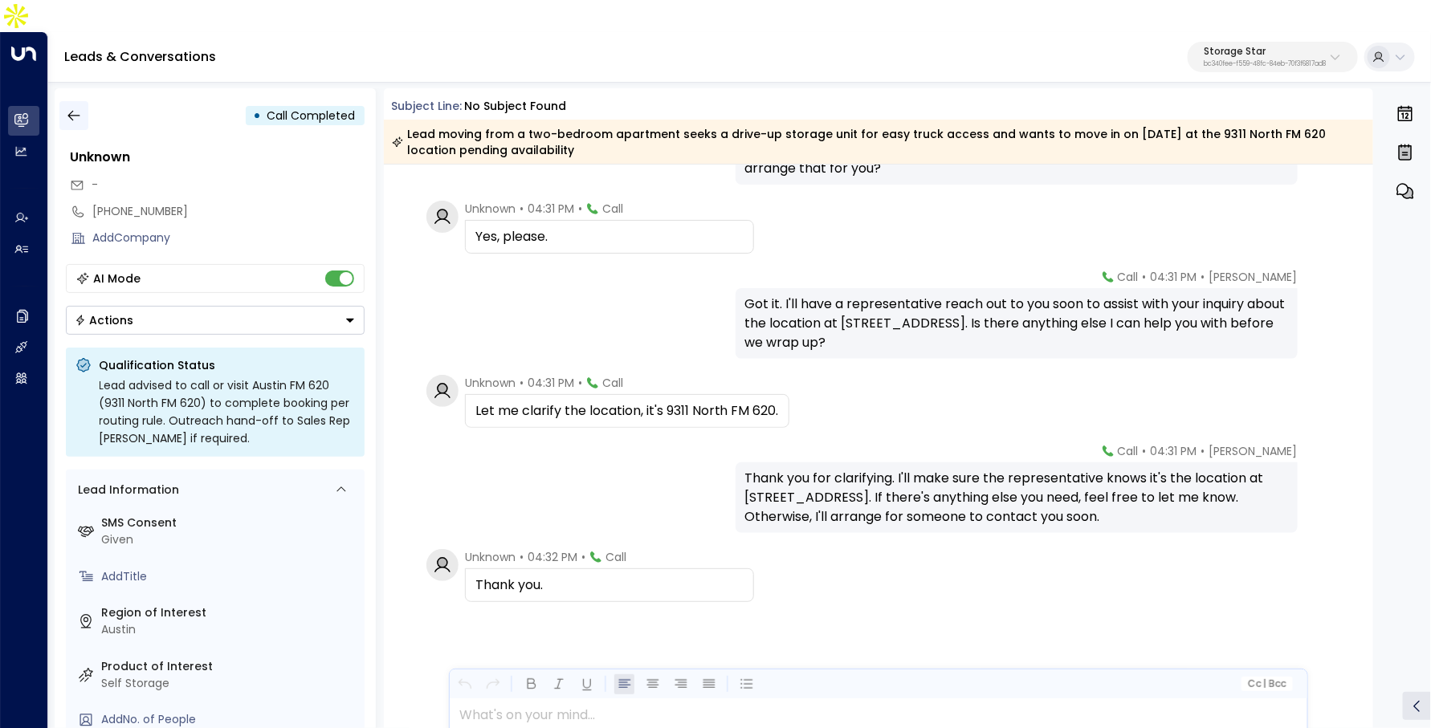
click at [67, 108] on icon "button" at bounding box center [74, 116] width 16 height 16
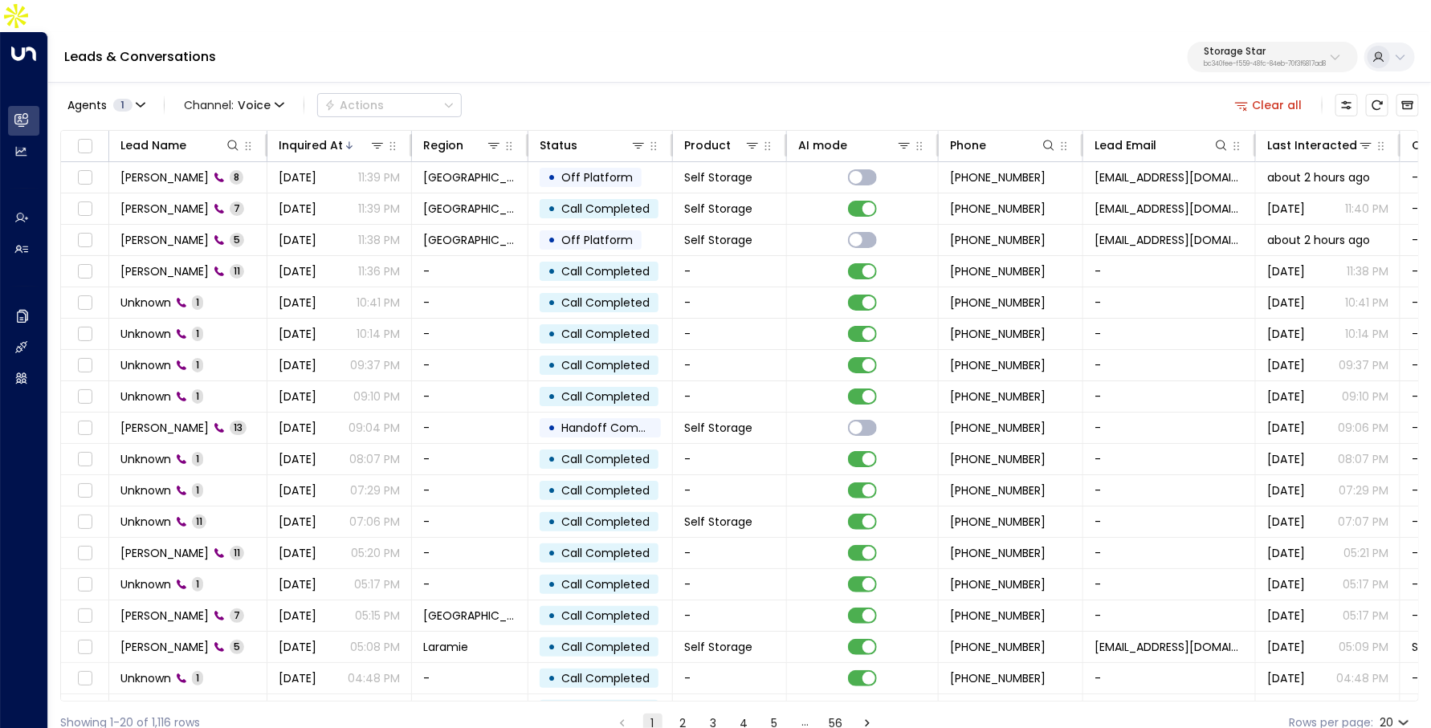
click at [685, 714] on button "2" at bounding box center [683, 723] width 19 height 19
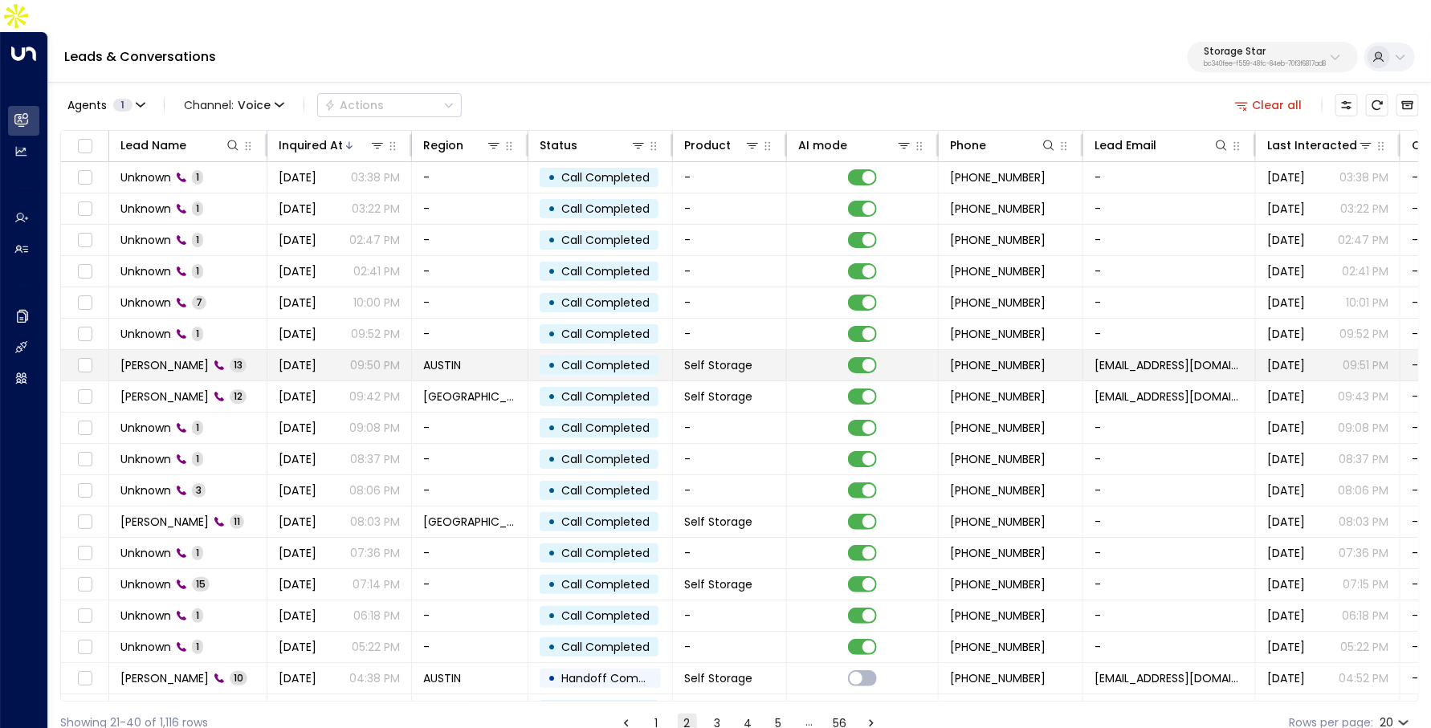
click at [316, 357] on span "[DATE]" at bounding box center [298, 365] width 38 height 16
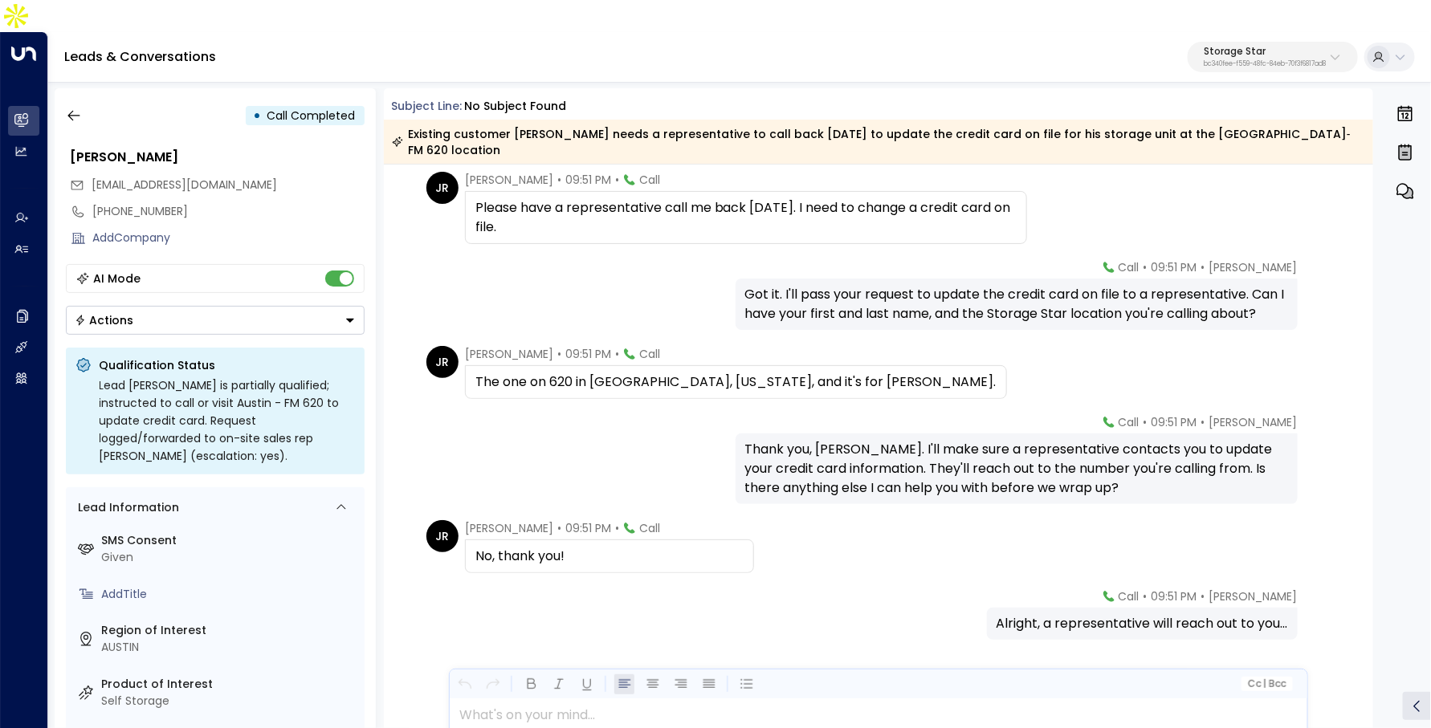
scroll to position [647, 0]
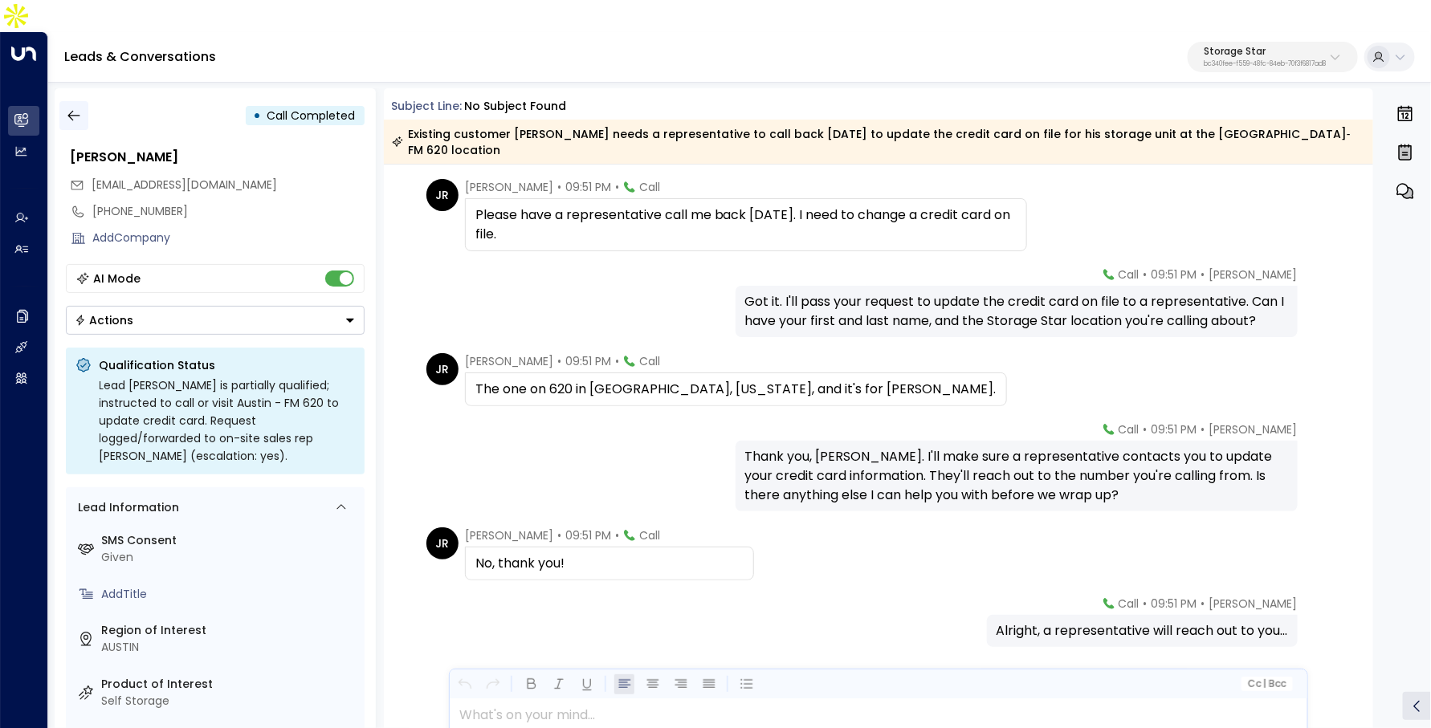
click at [66, 108] on icon "button" at bounding box center [74, 116] width 16 height 16
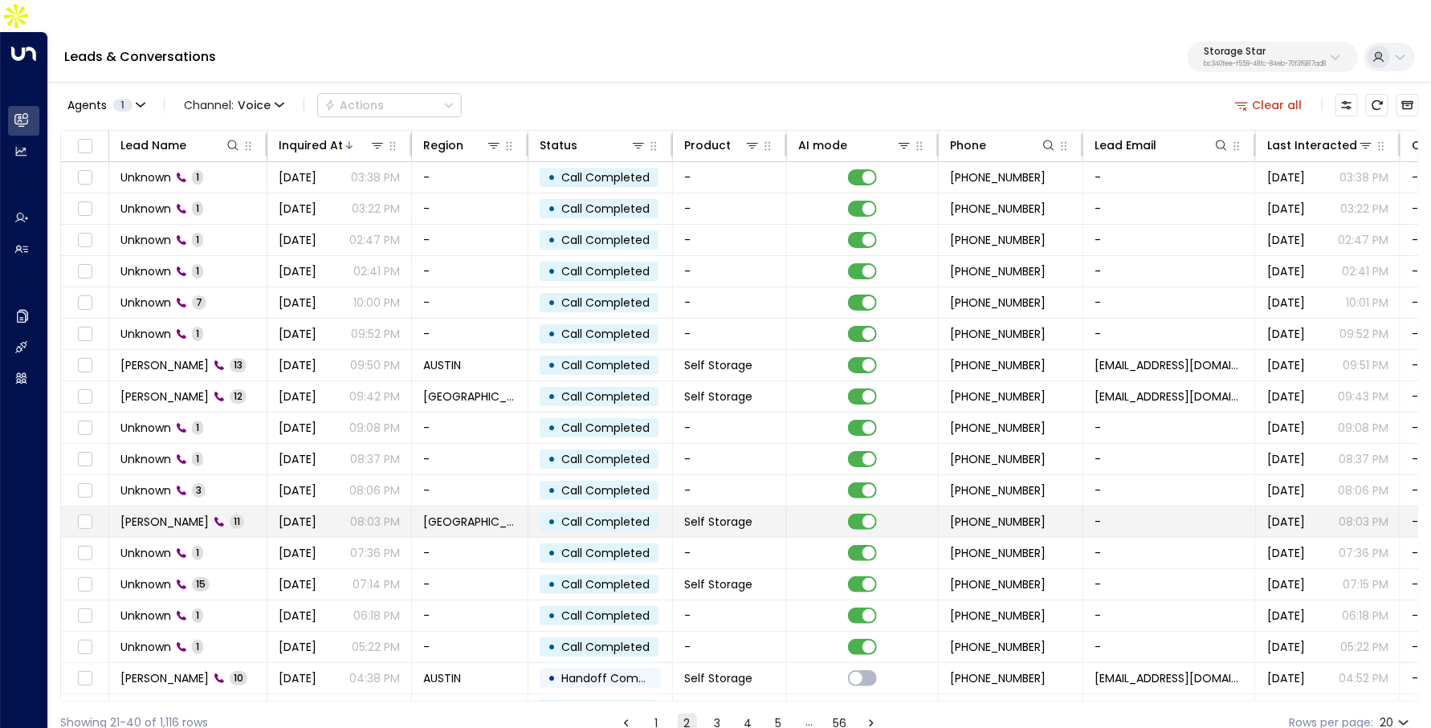
scroll to position [36, 0]
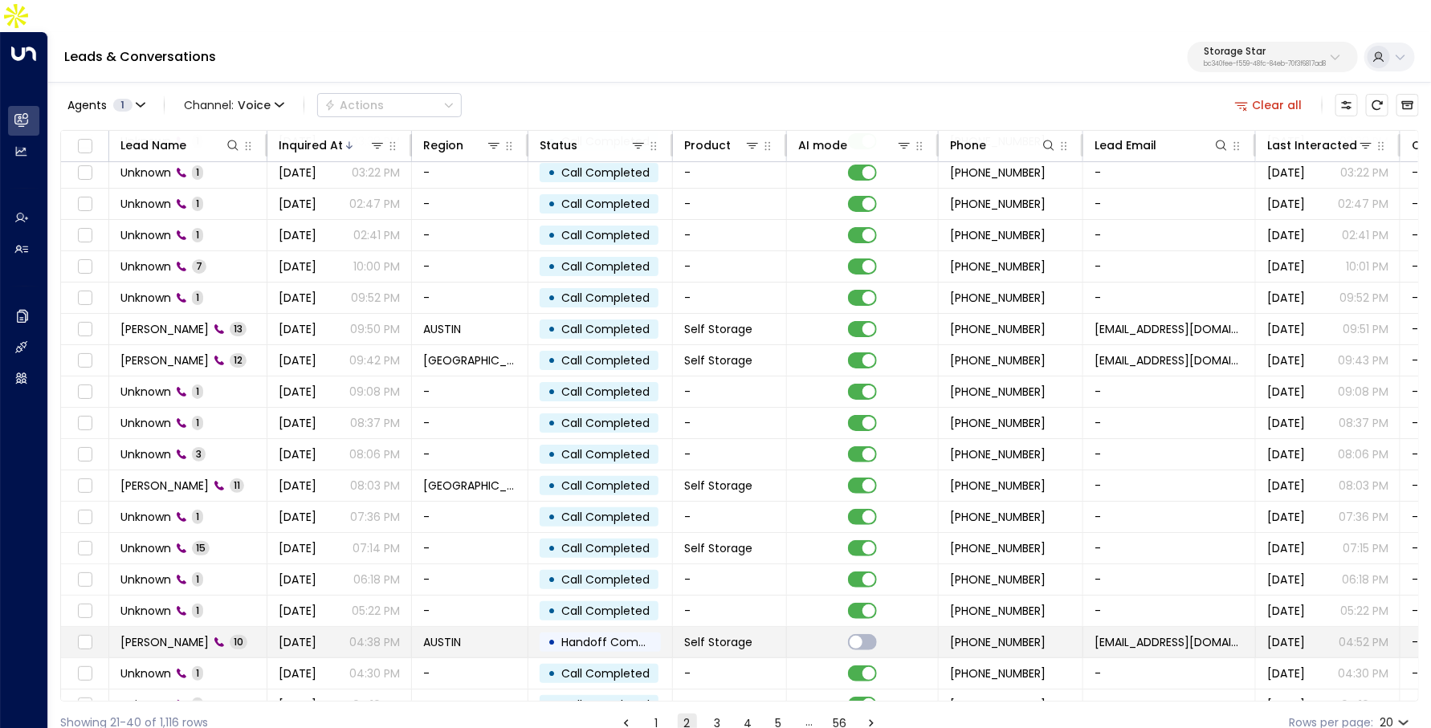
click at [397, 634] on p "04:38 PM" at bounding box center [374, 642] width 51 height 16
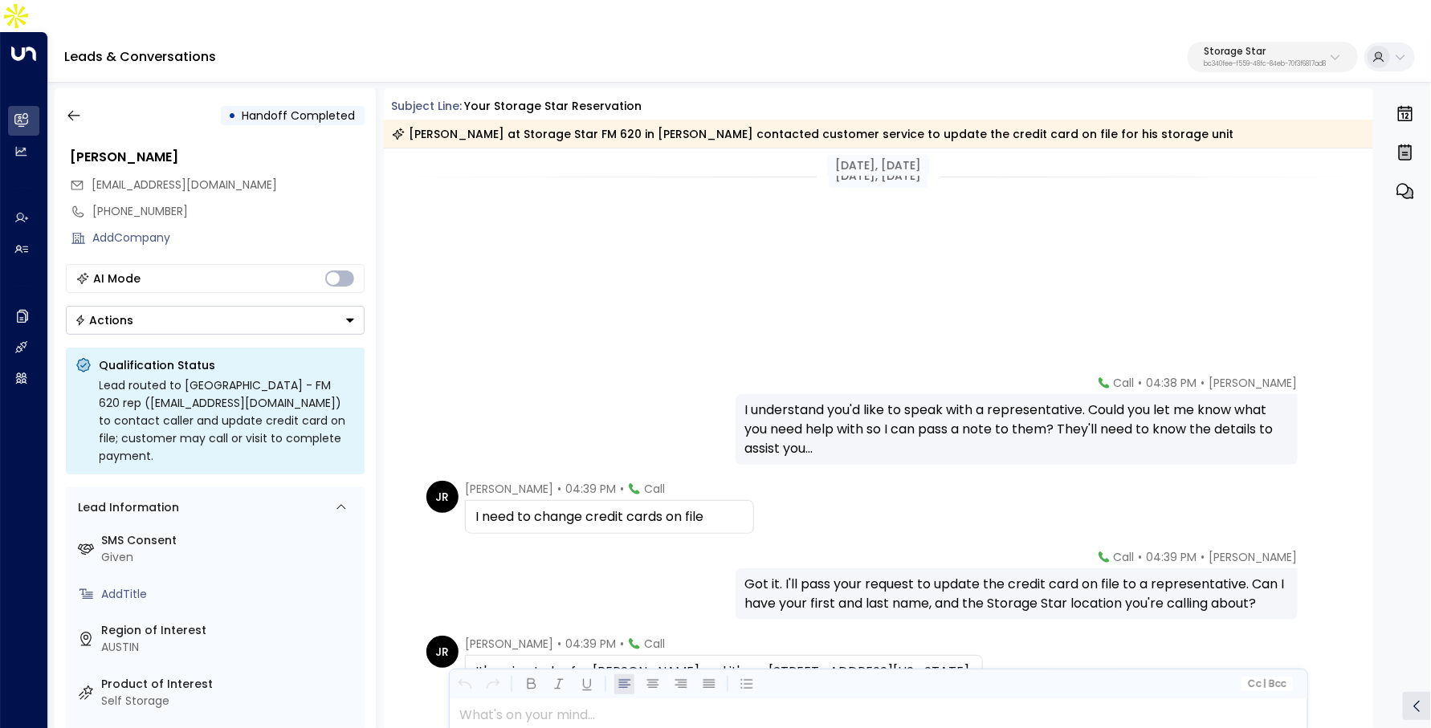
scroll to position [342, 0]
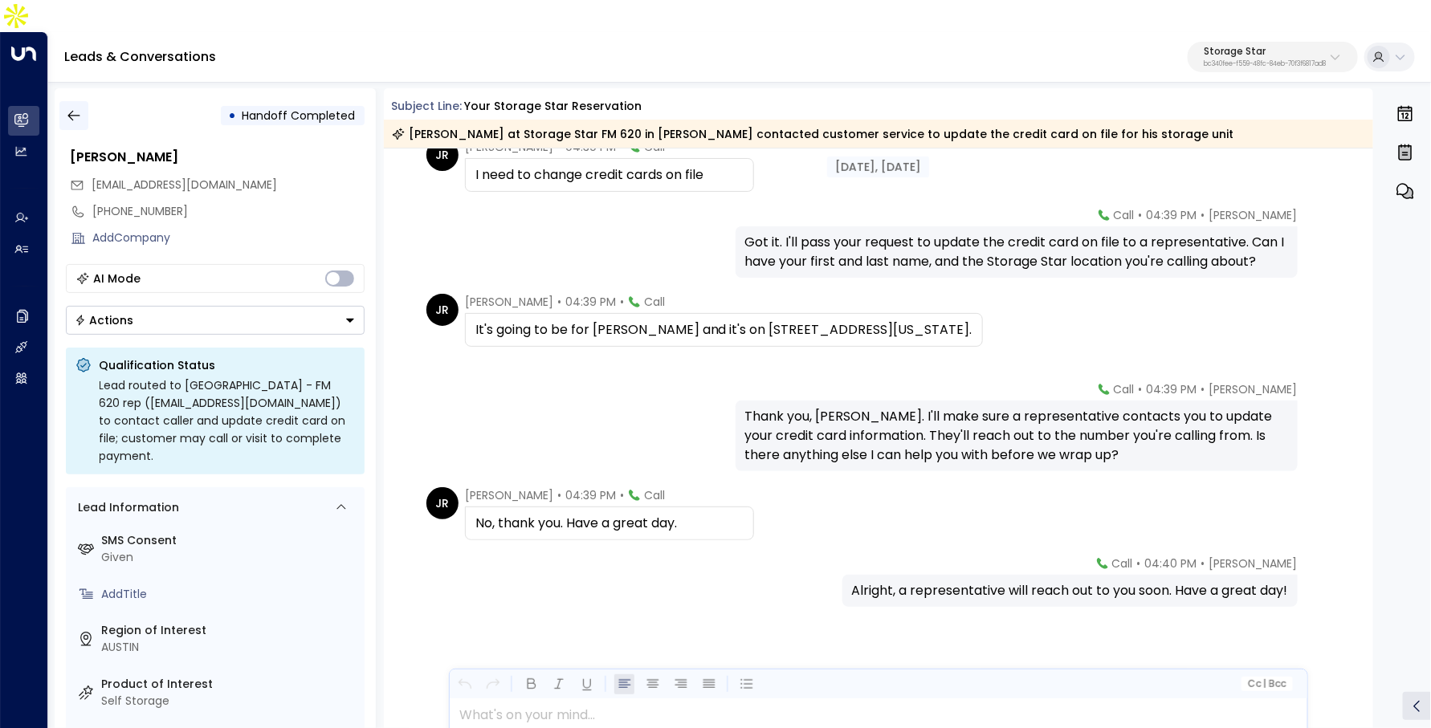
click at [73, 101] on button "button" at bounding box center [73, 115] width 29 height 29
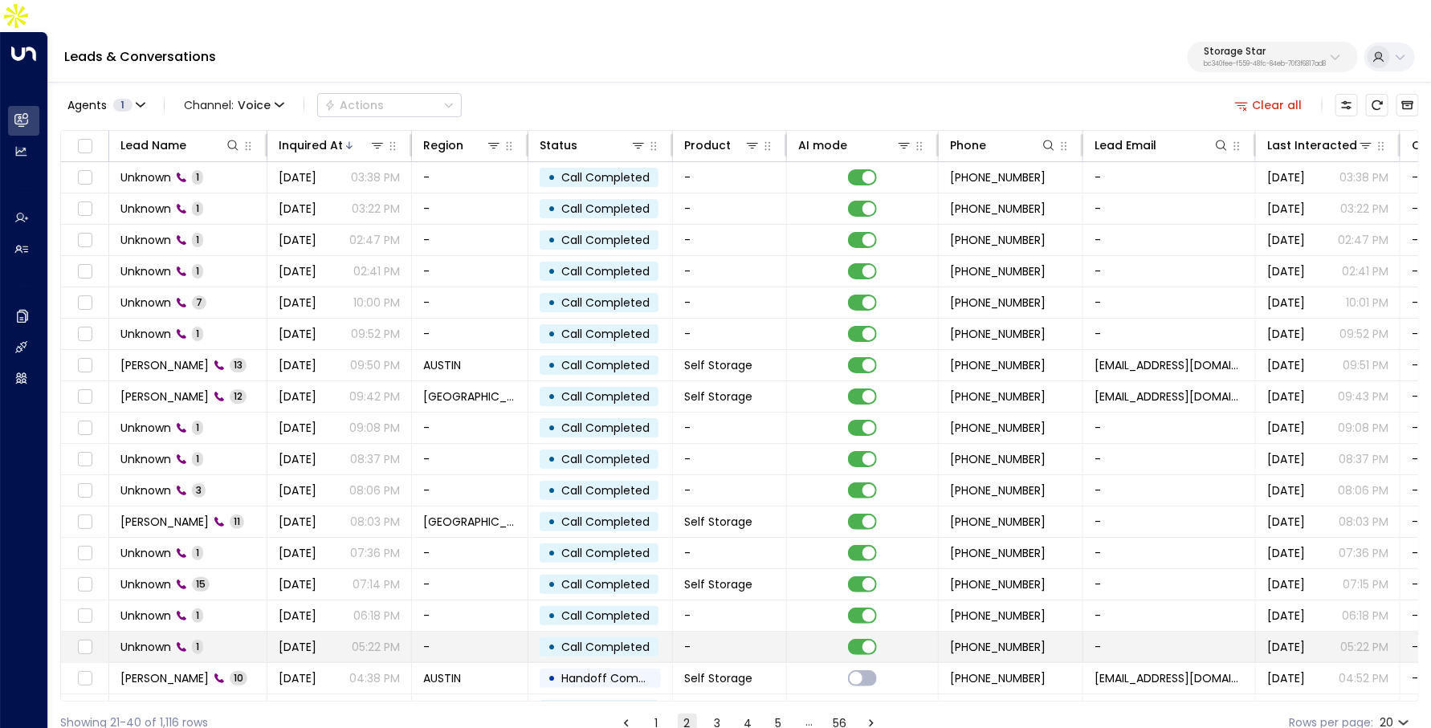
scroll to position [84, 0]
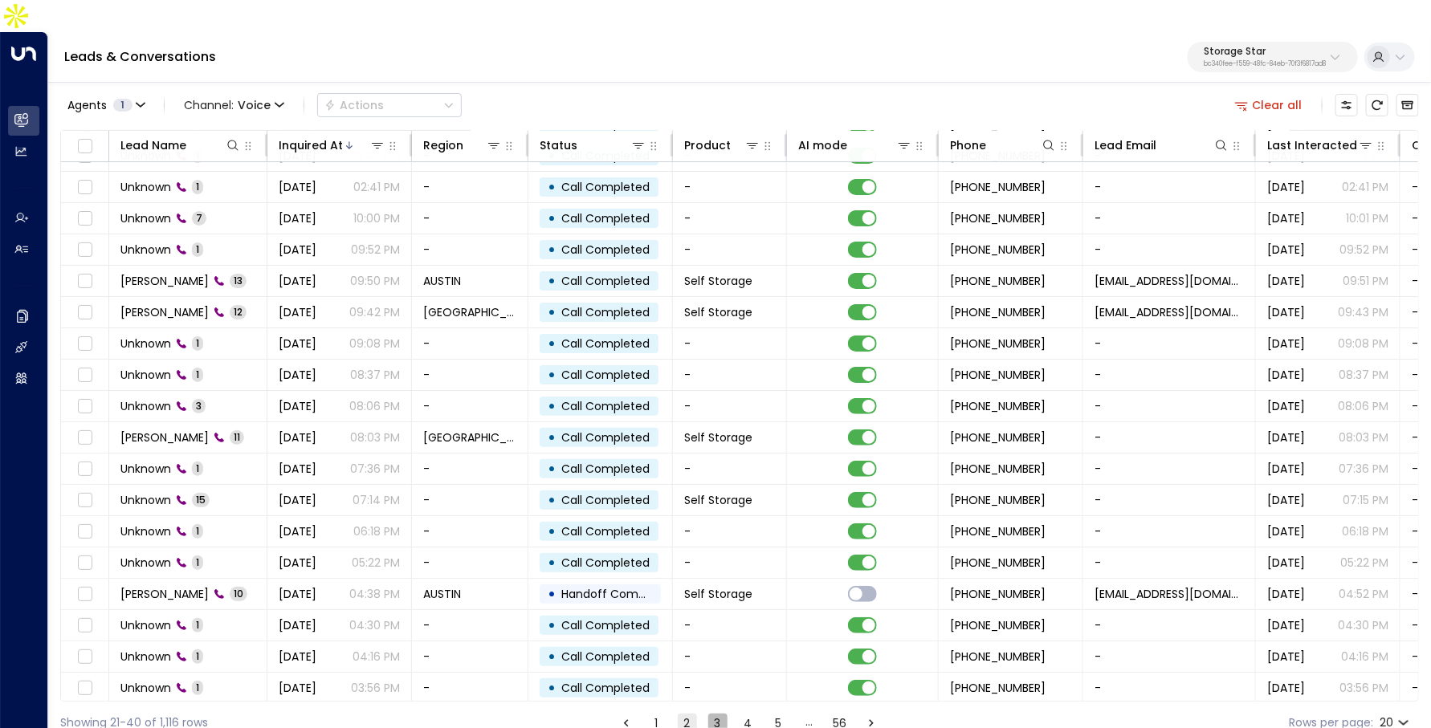
click at [722, 714] on button "3" at bounding box center [717, 723] width 19 height 19
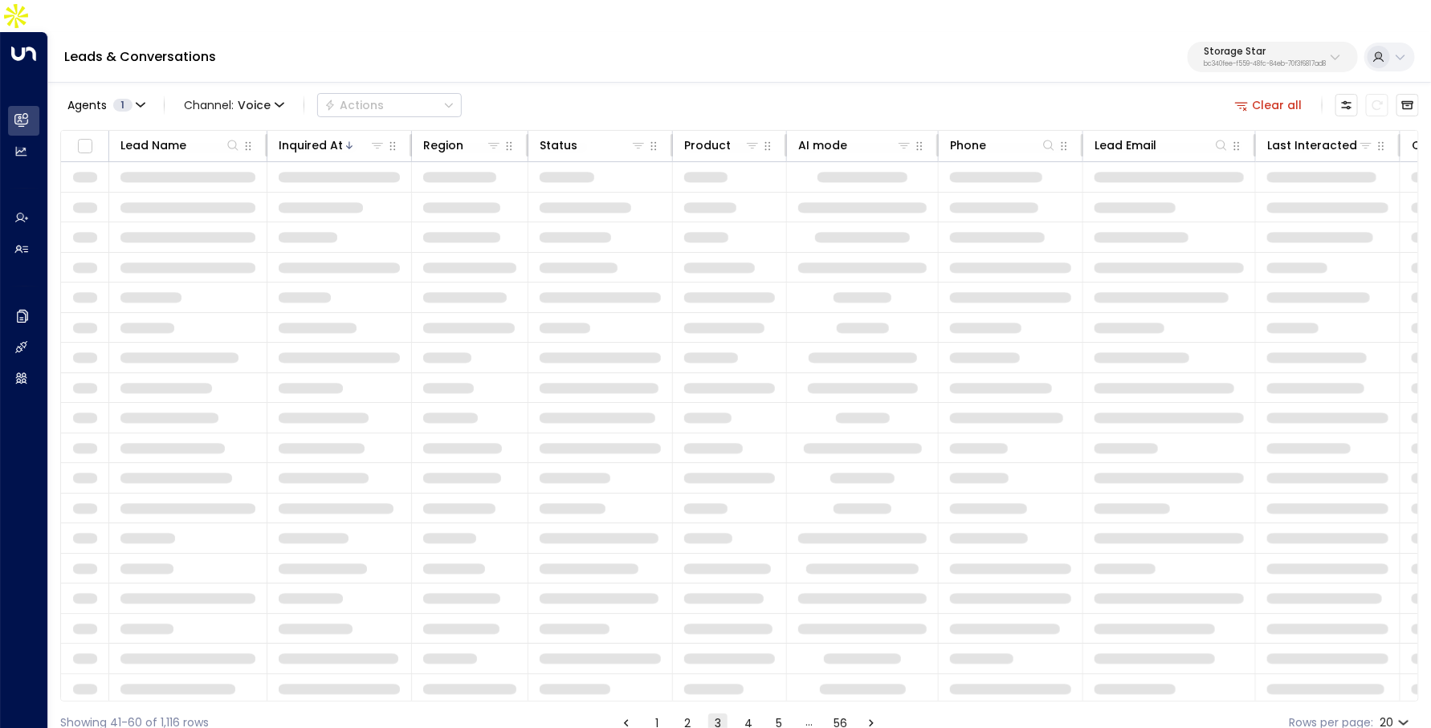
scroll to position [84, 0]
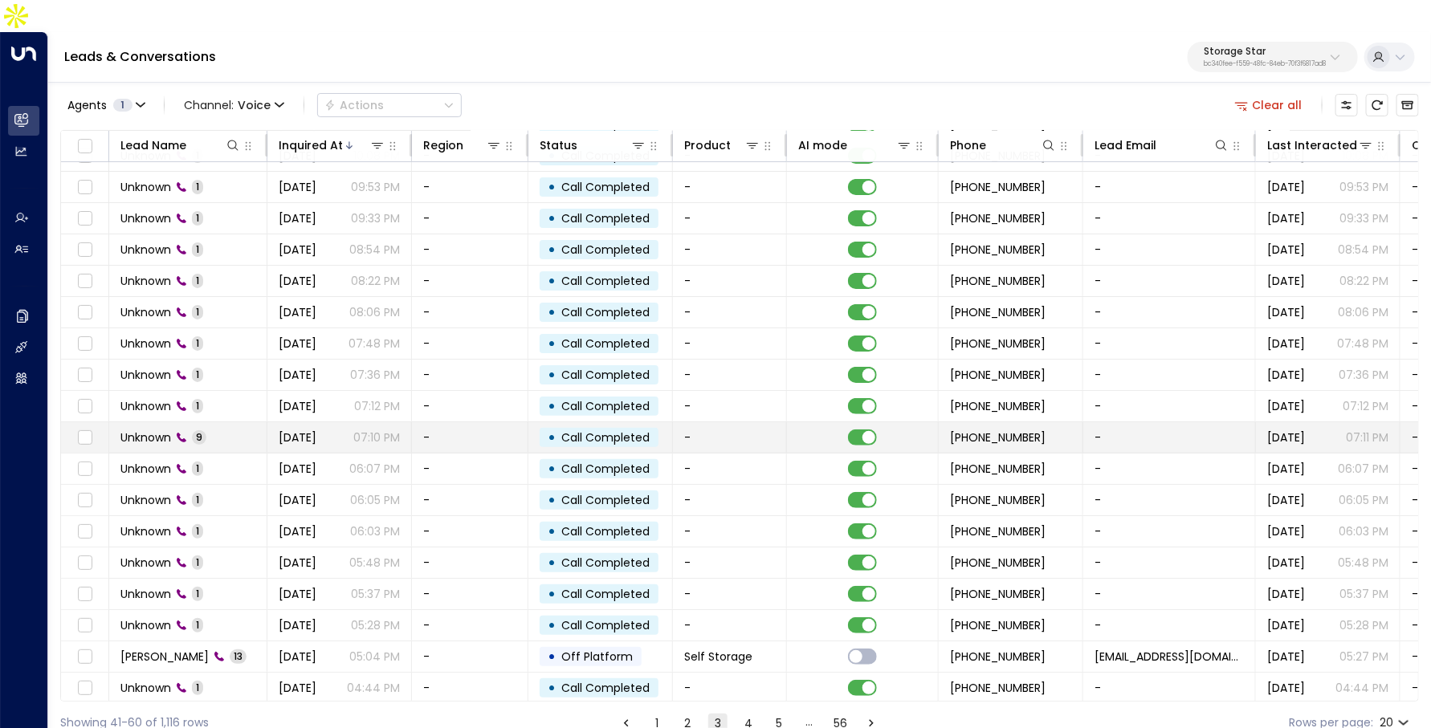
click at [316, 430] on span "[DATE]" at bounding box center [298, 438] width 38 height 16
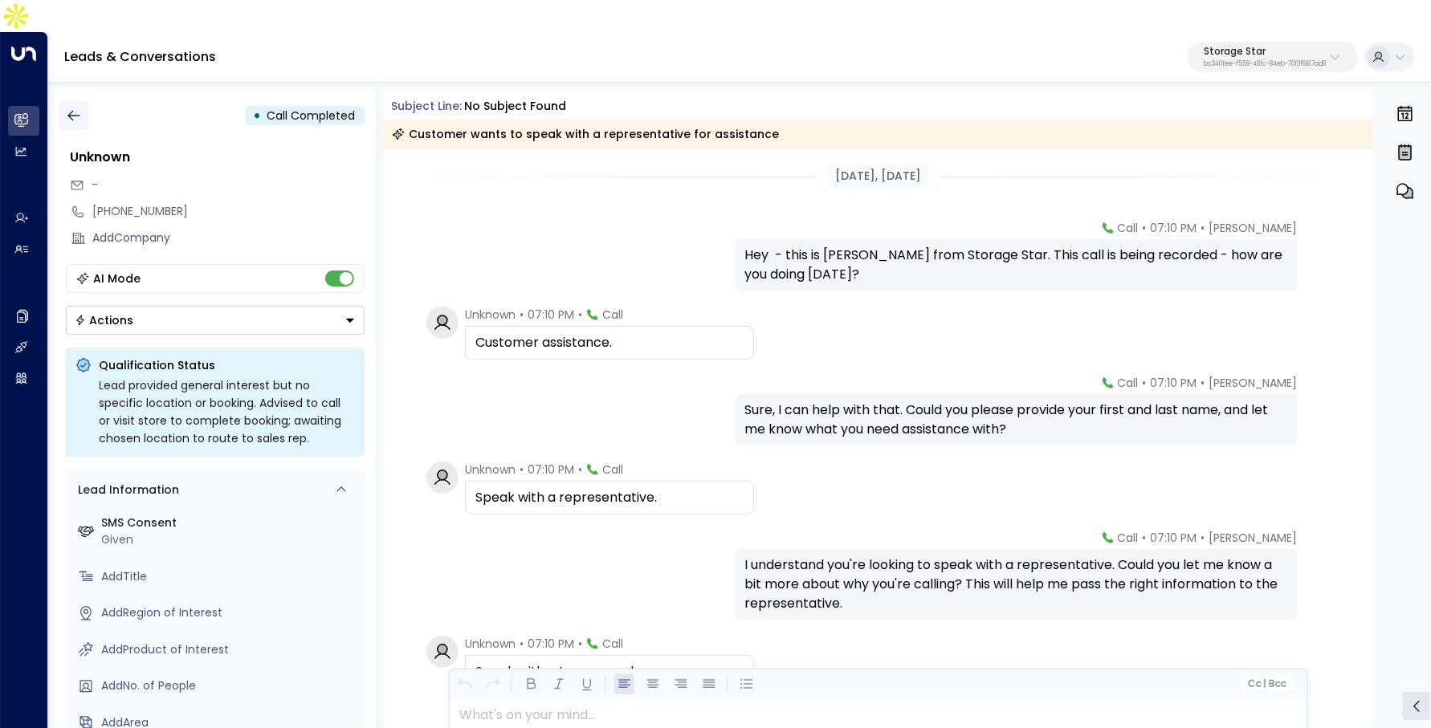
click at [78, 108] on icon "button" at bounding box center [74, 116] width 16 height 16
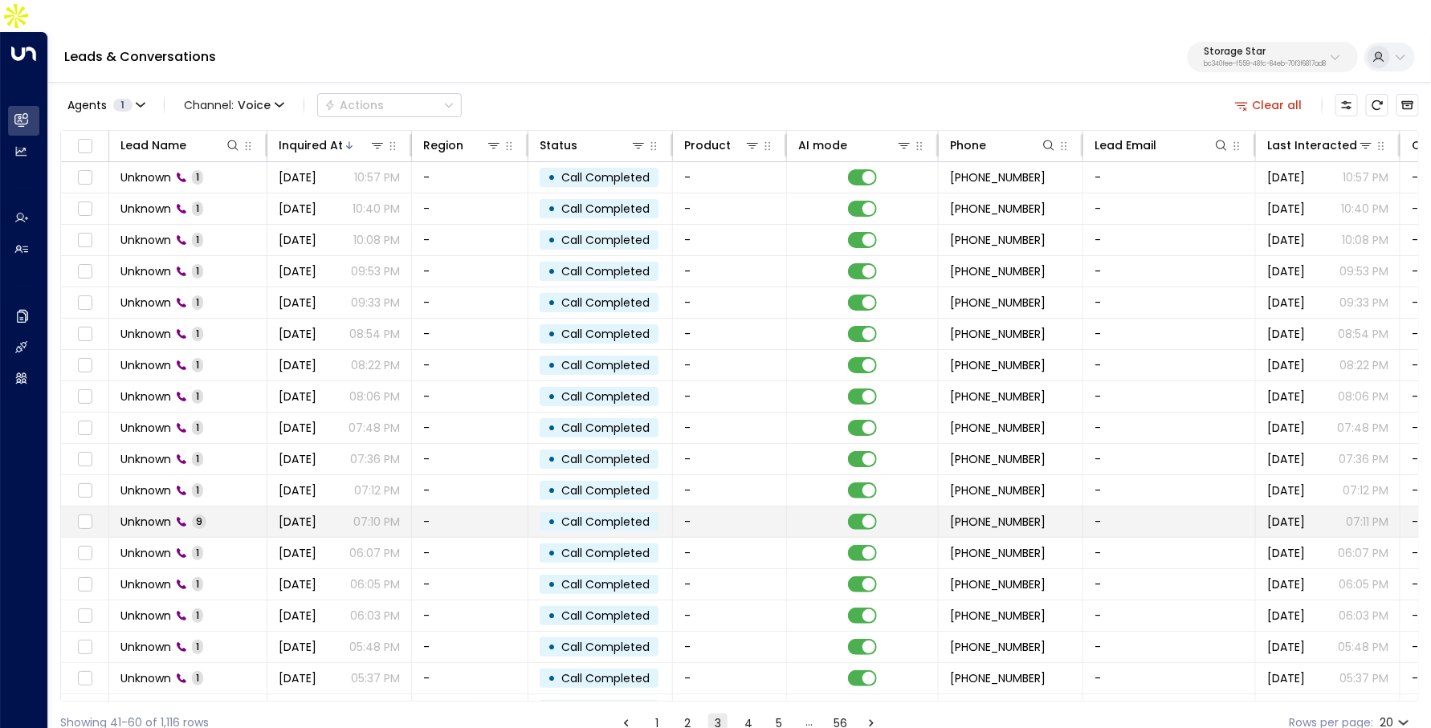
scroll to position [84, 0]
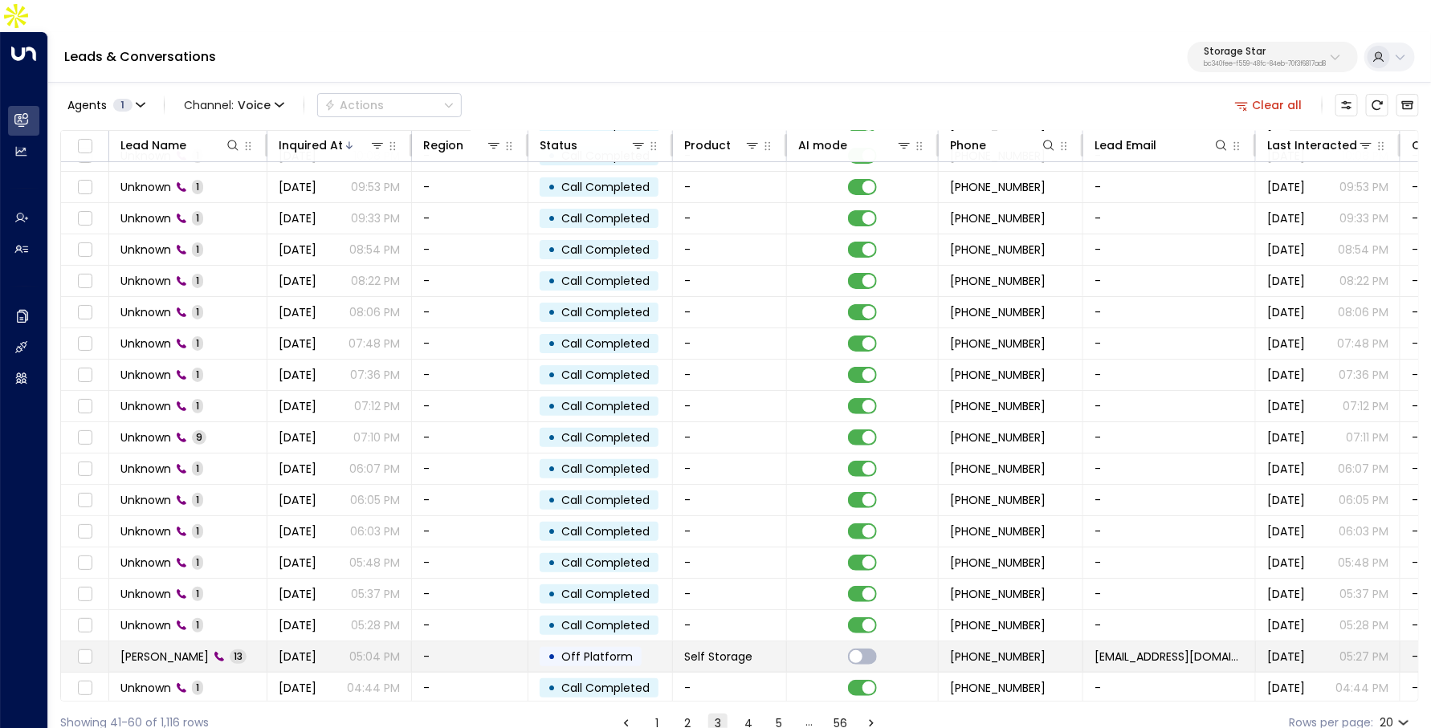
click at [532, 642] on td "• Off Platform" at bounding box center [600, 657] width 145 height 31
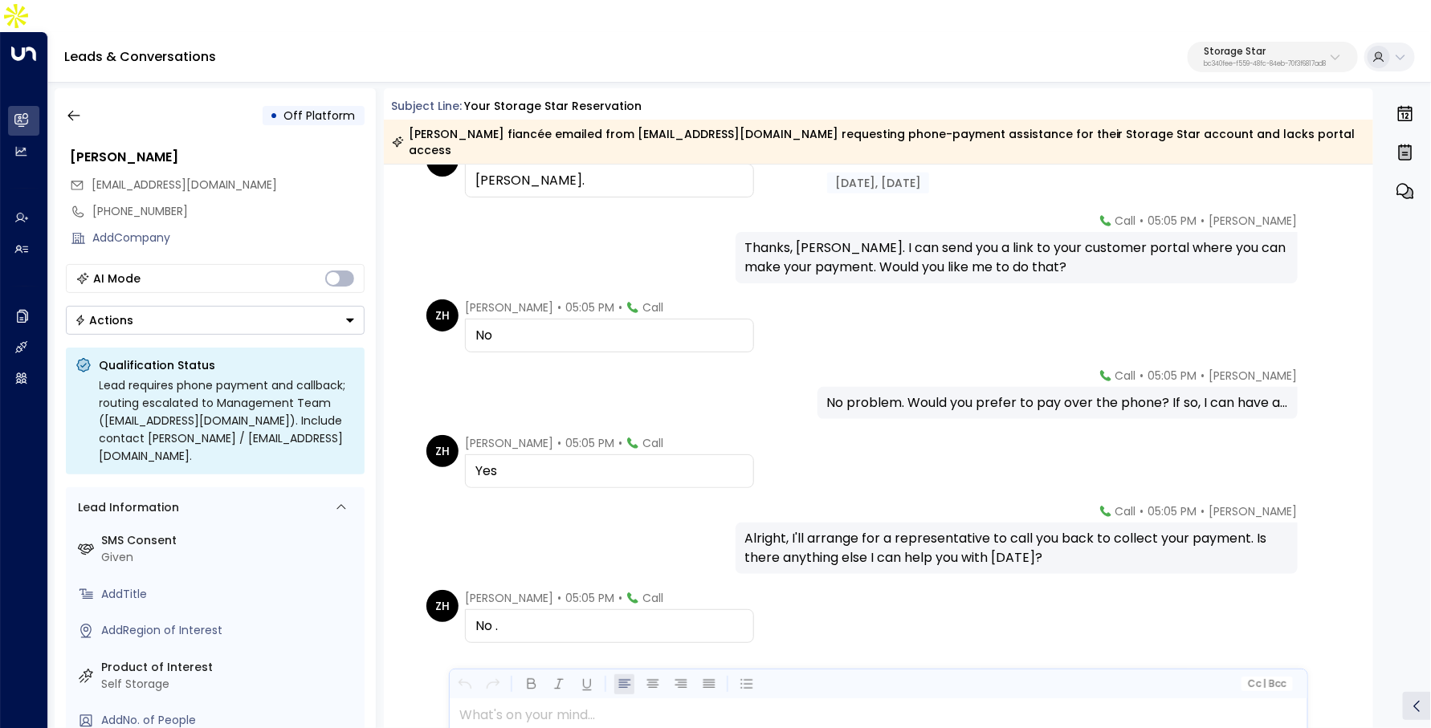
scroll to position [475, 0]
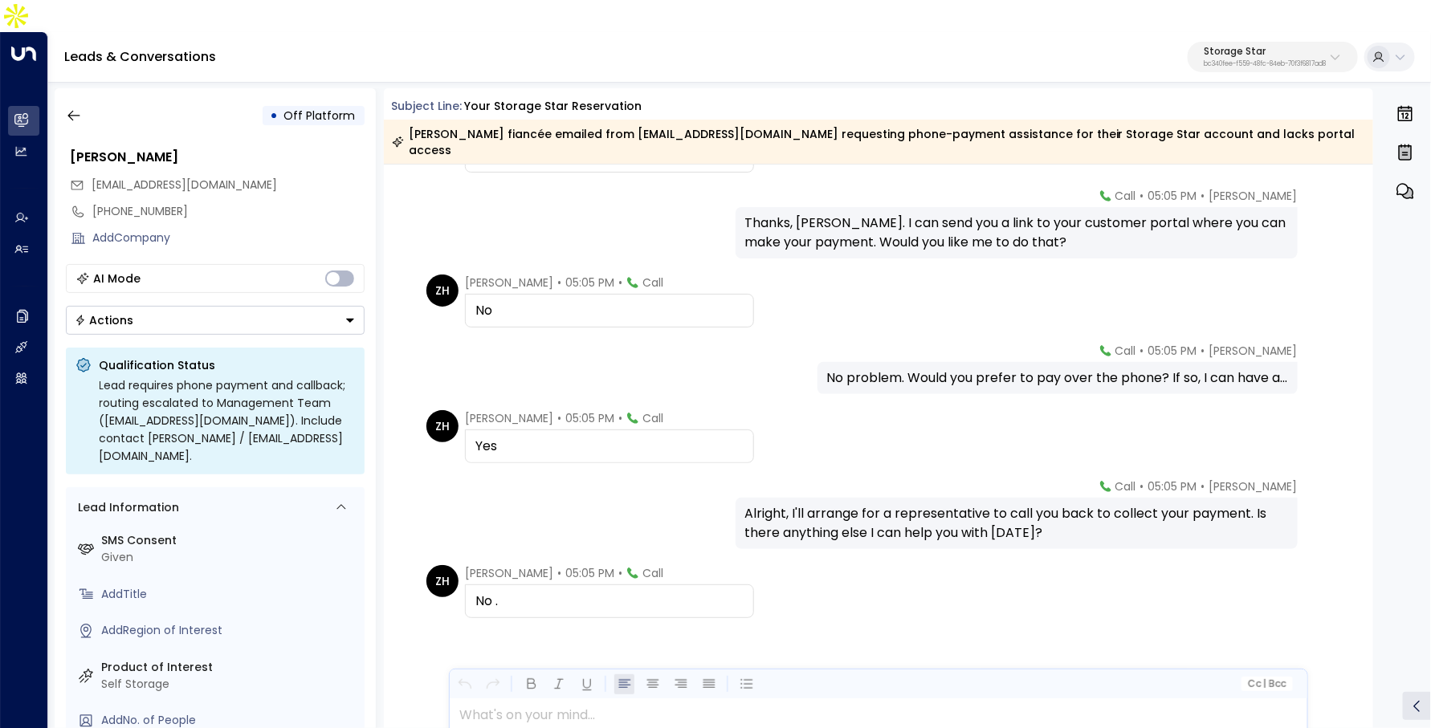
click at [88, 101] on div "• Off Platform" at bounding box center [215, 115] width 299 height 29
click at [71, 101] on button "button" at bounding box center [73, 115] width 29 height 29
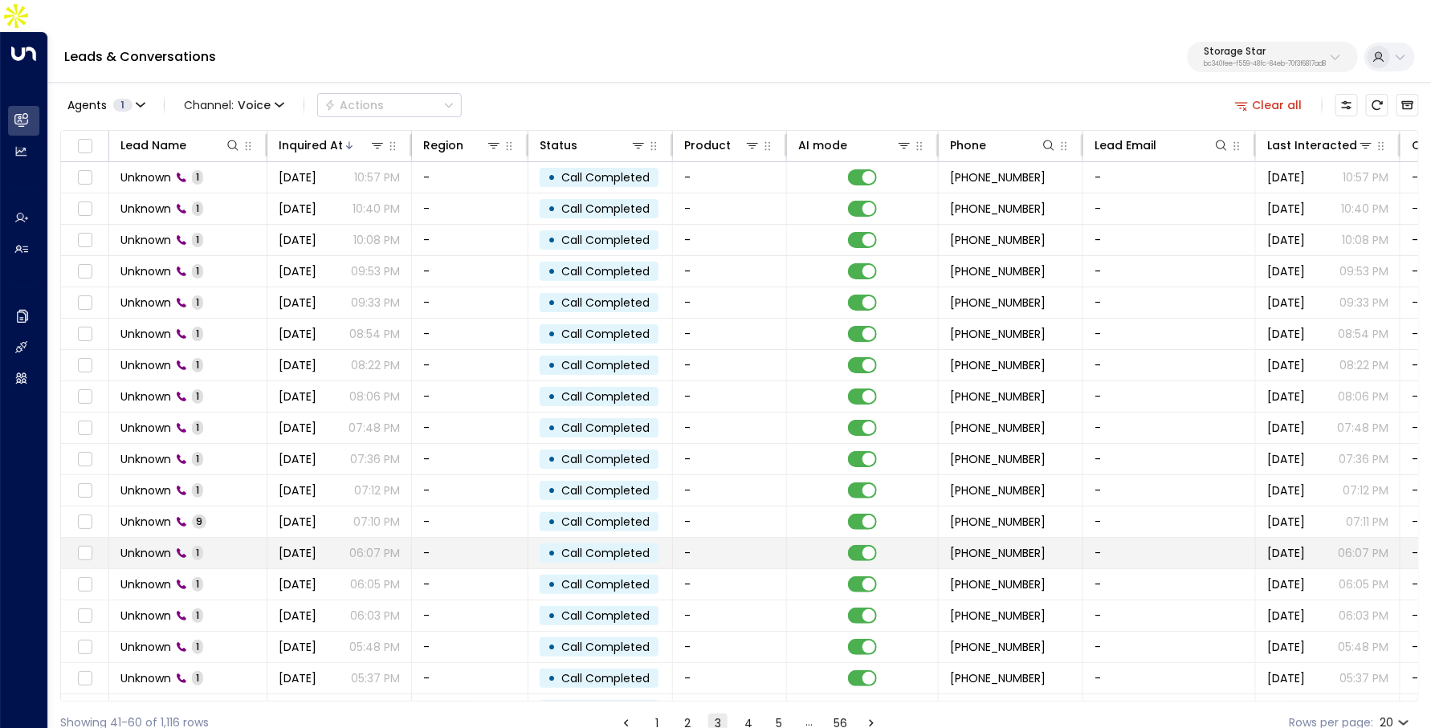
scroll to position [84, 0]
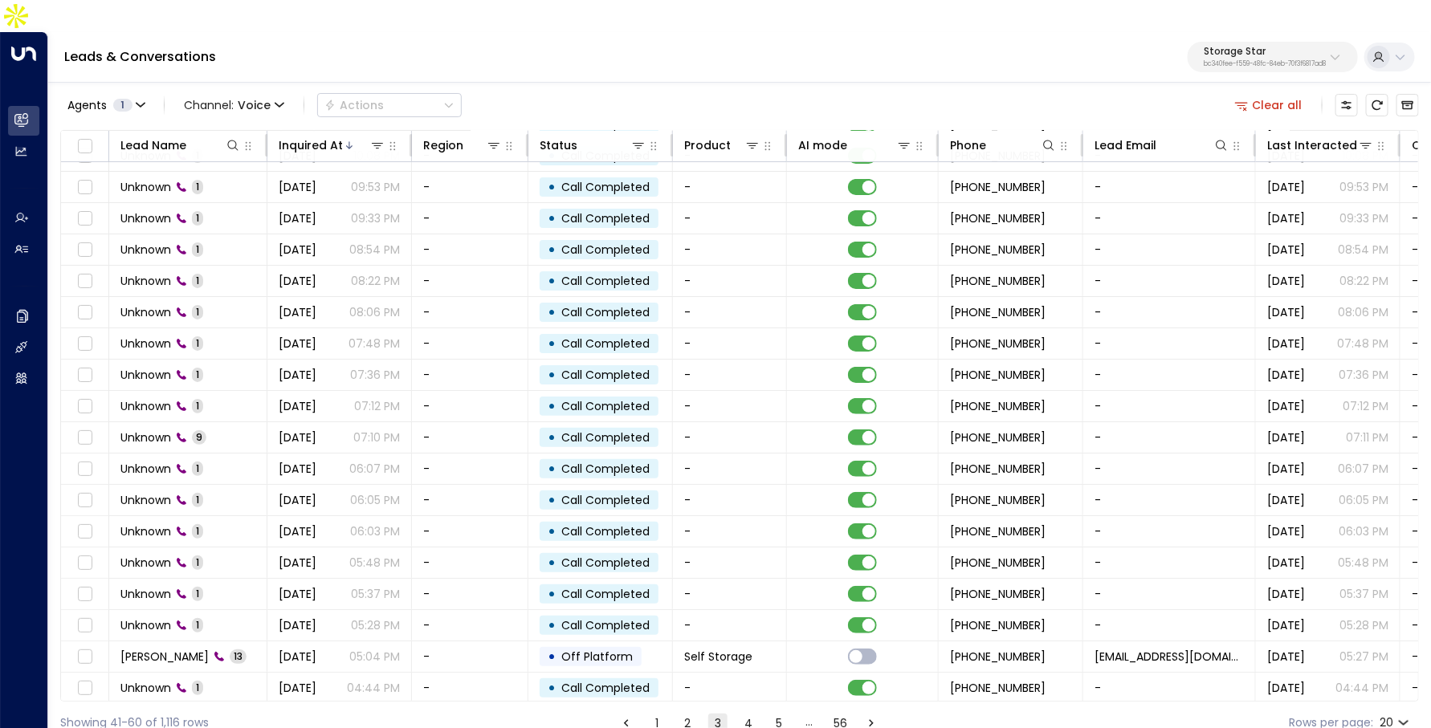
click at [748, 714] on button "4" at bounding box center [748, 723] width 19 height 19
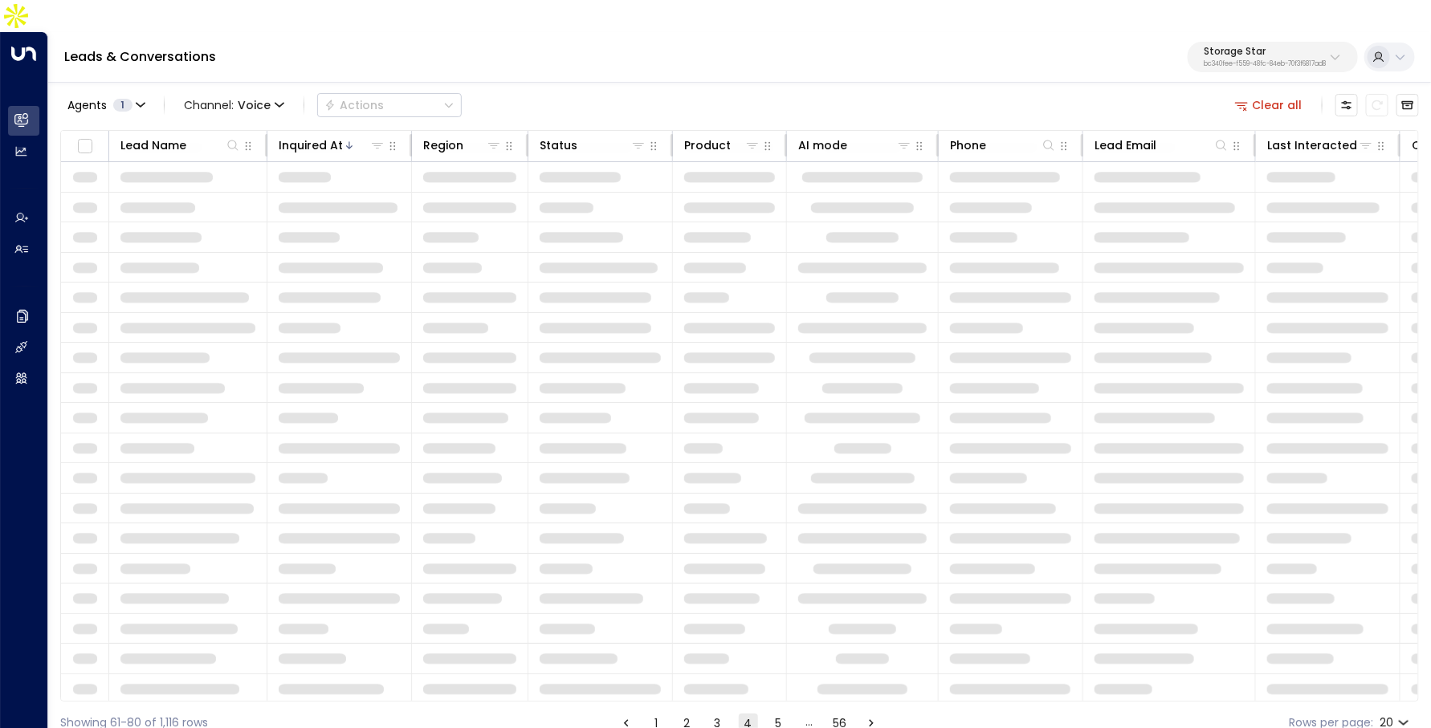
scroll to position [84, 0]
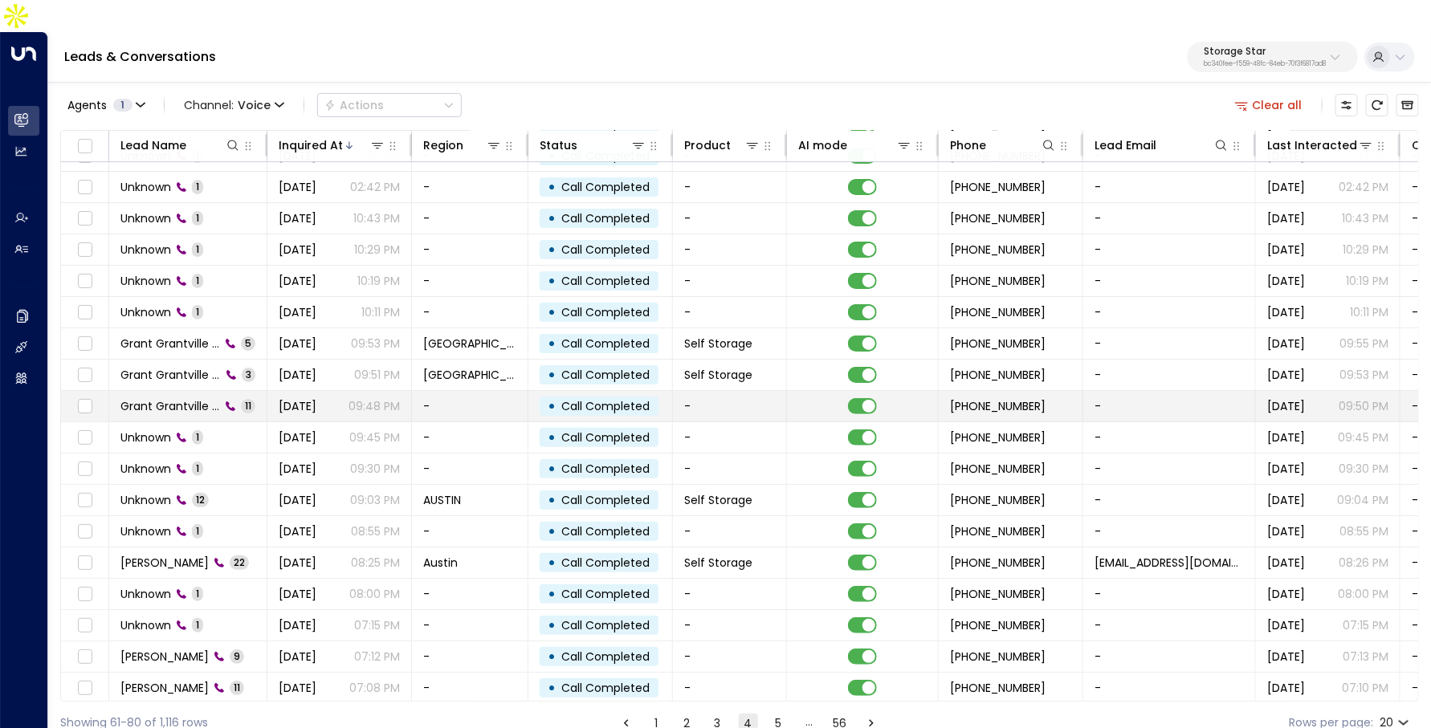
click at [249, 399] on span "11" at bounding box center [248, 406] width 14 height 14
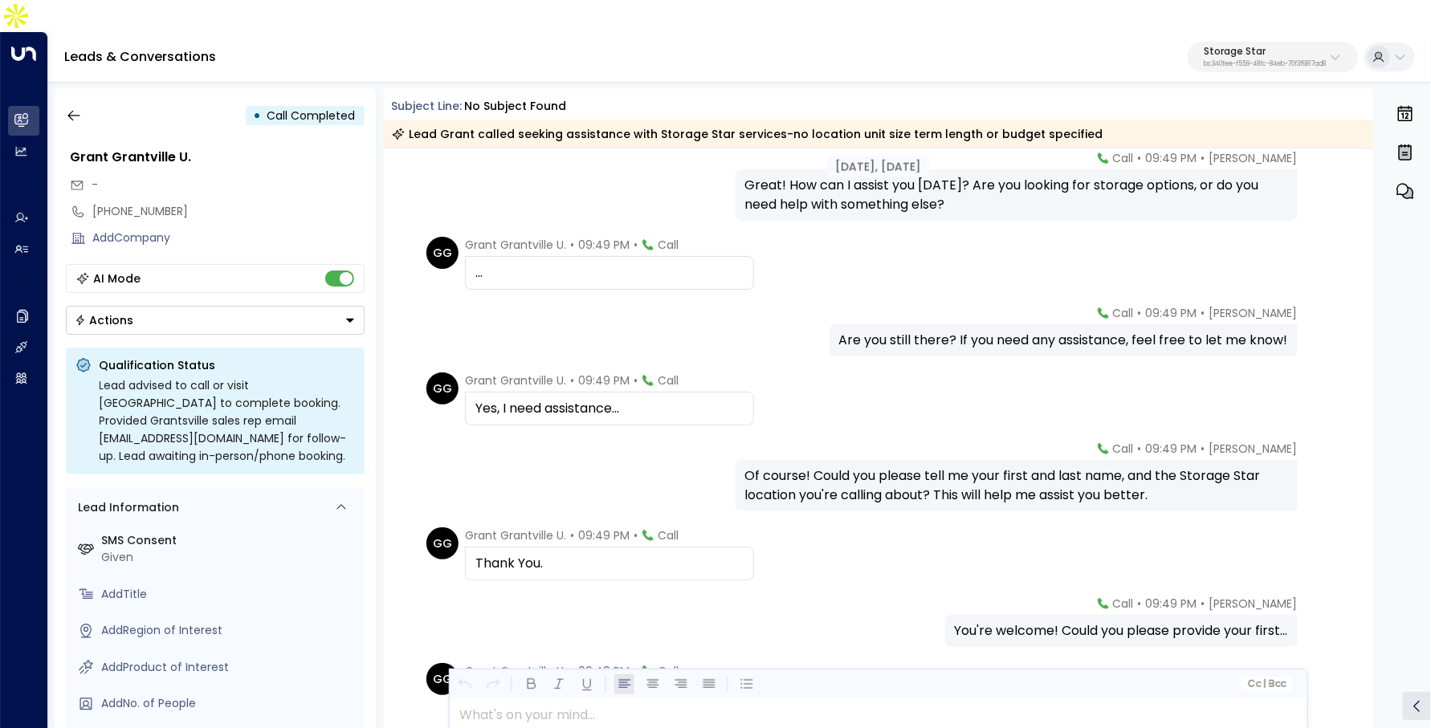
scroll to position [406, 0]
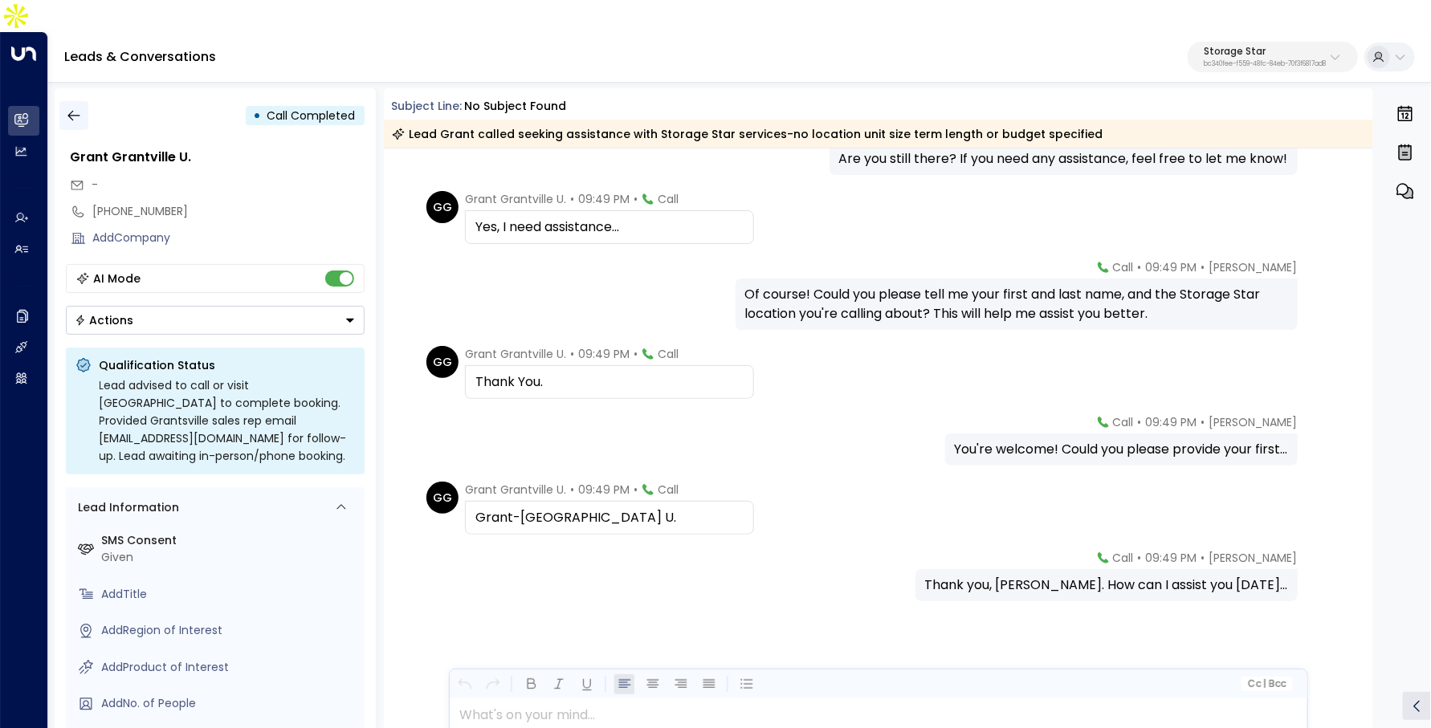
click at [80, 108] on icon "button" at bounding box center [74, 116] width 16 height 16
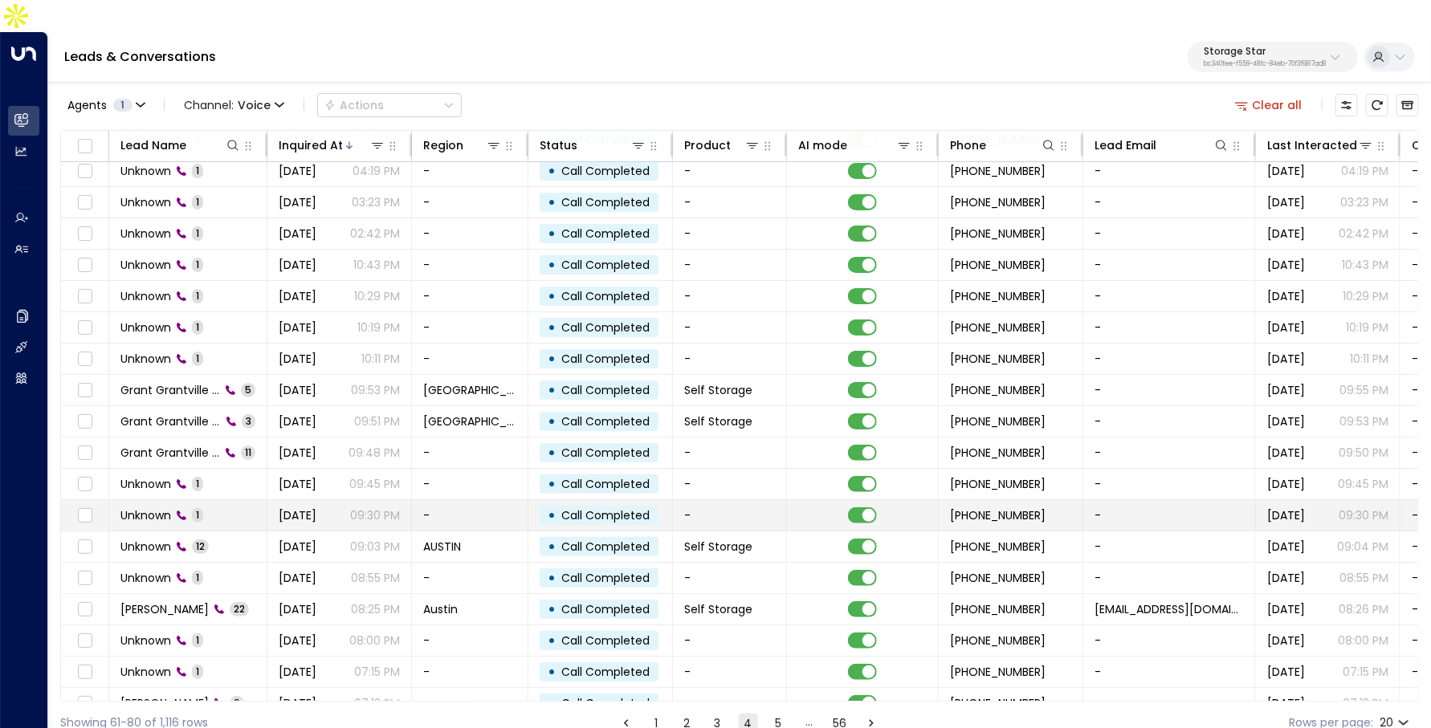
scroll to position [44, 0]
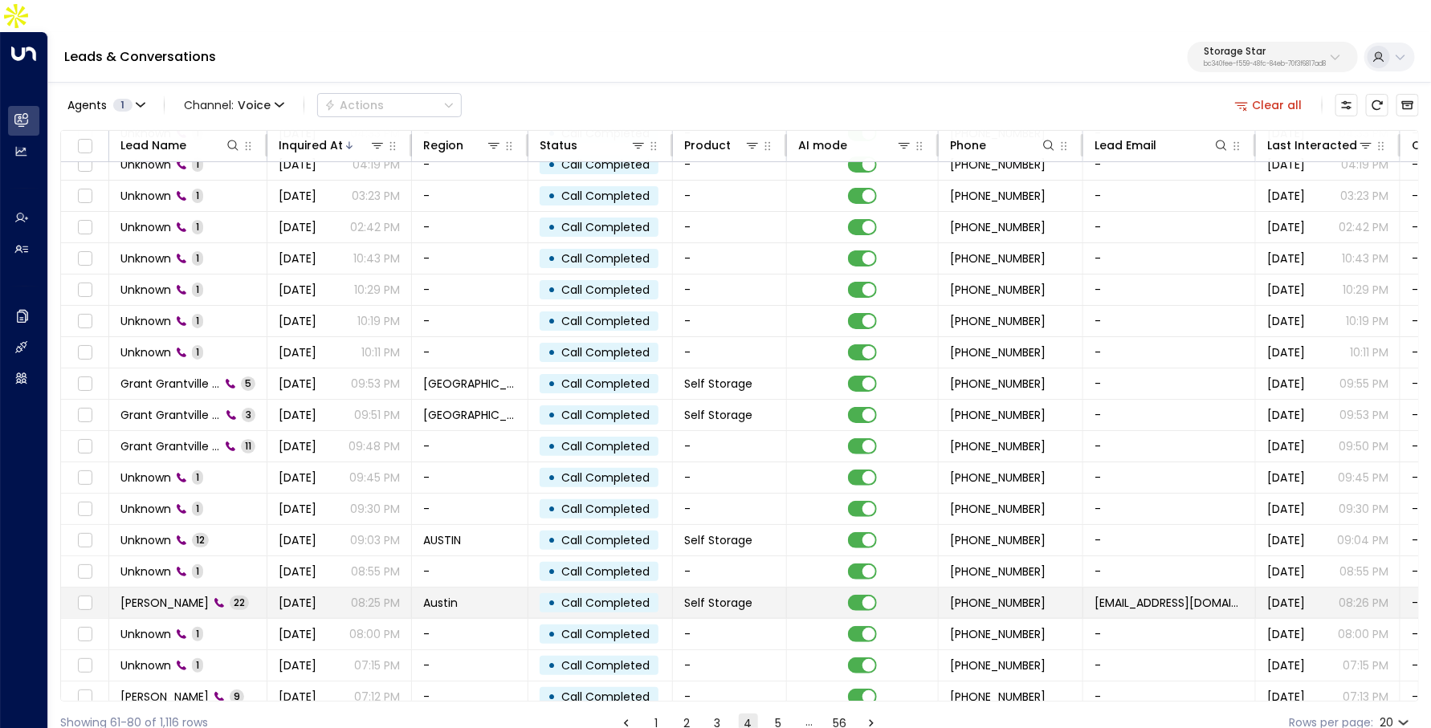
click at [474, 588] on td "Austin" at bounding box center [470, 603] width 116 height 31
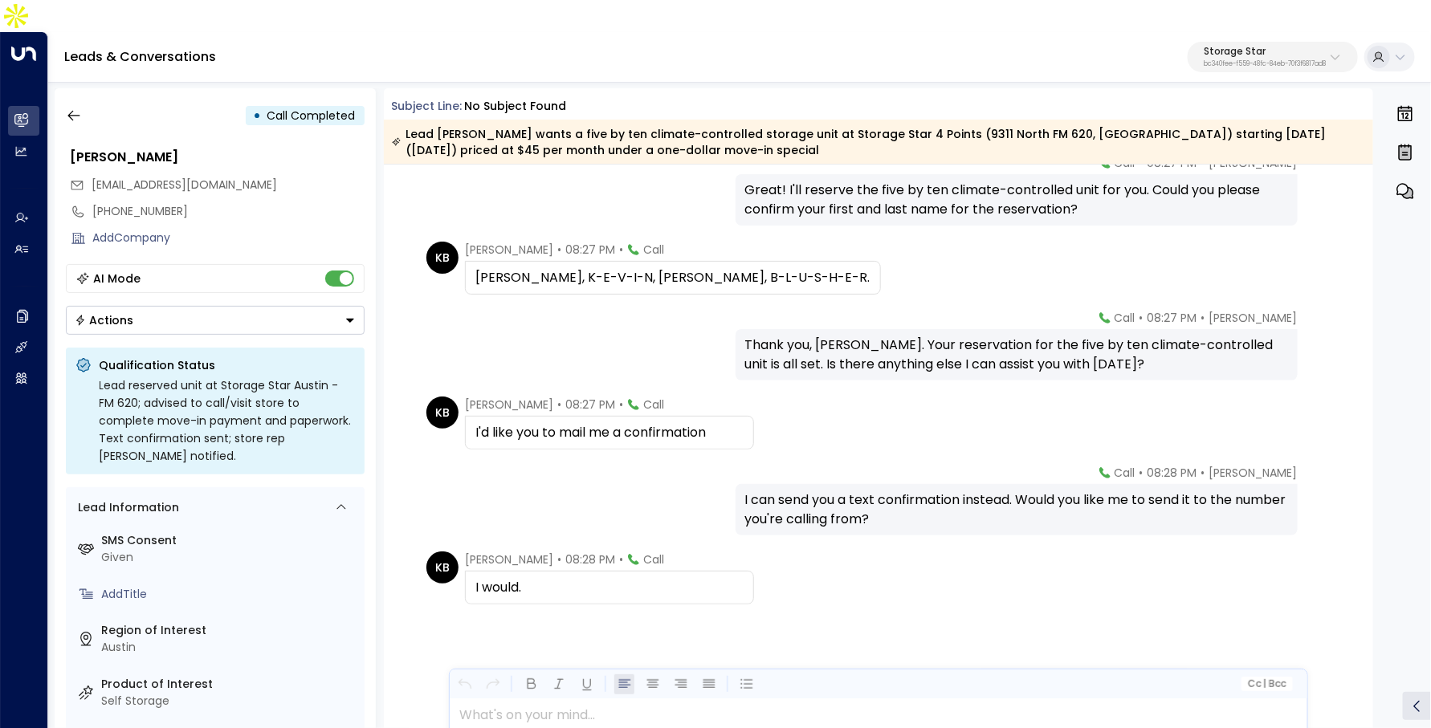
scroll to position [1654, 0]
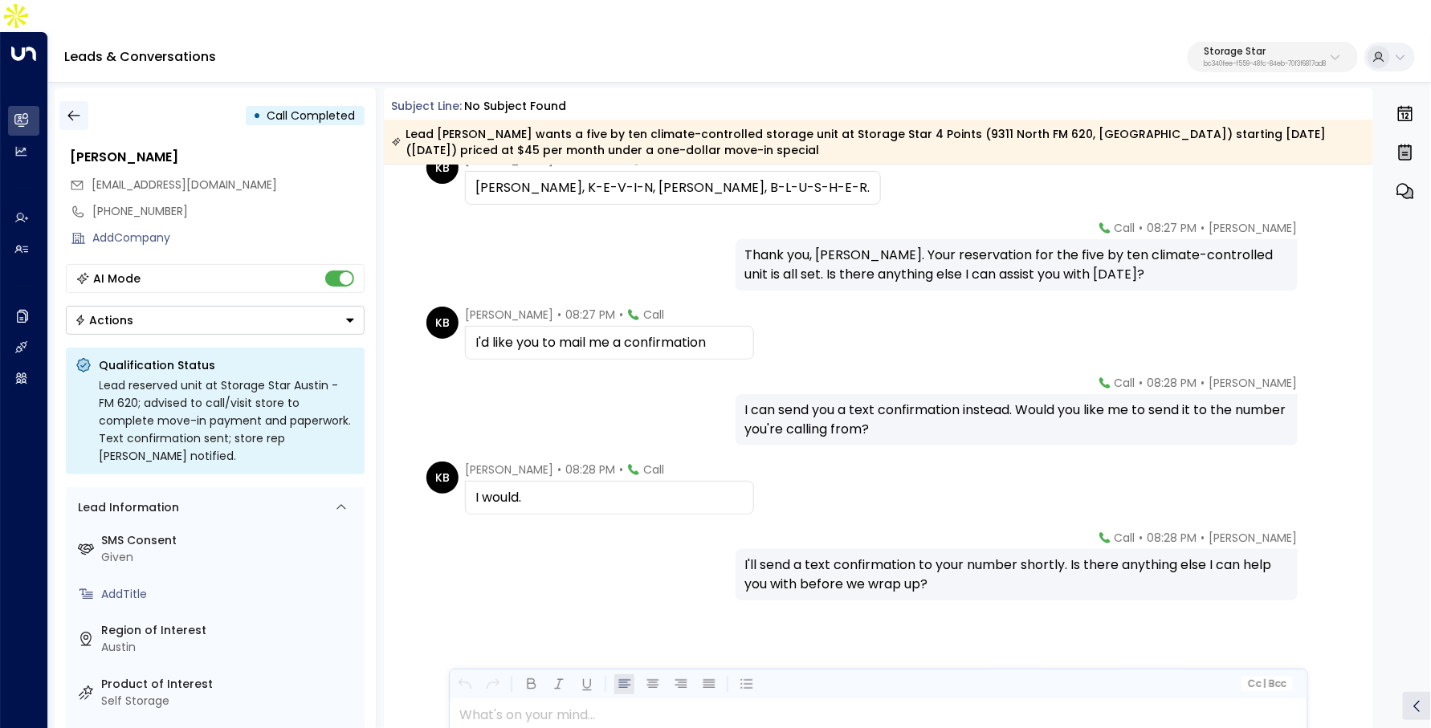
click at [82, 101] on button "button" at bounding box center [73, 115] width 29 height 29
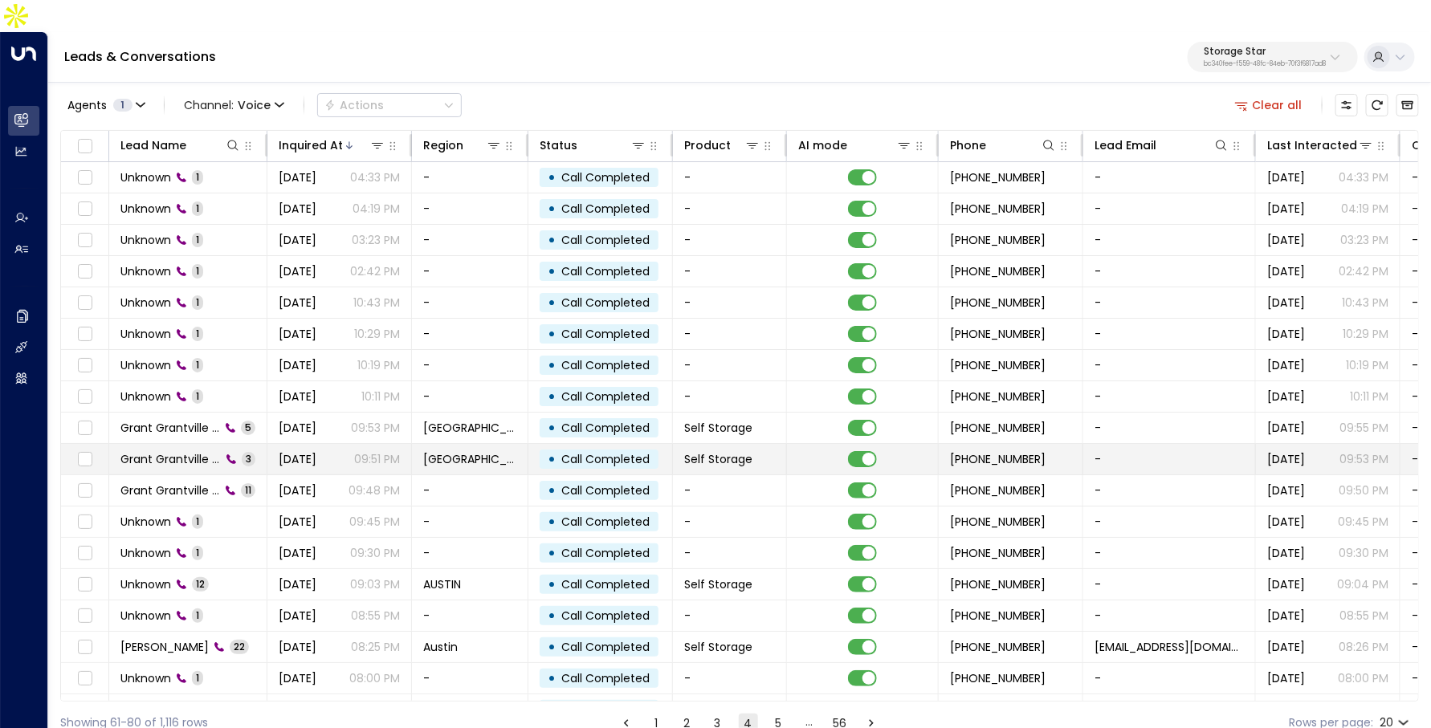
scroll to position [84, 0]
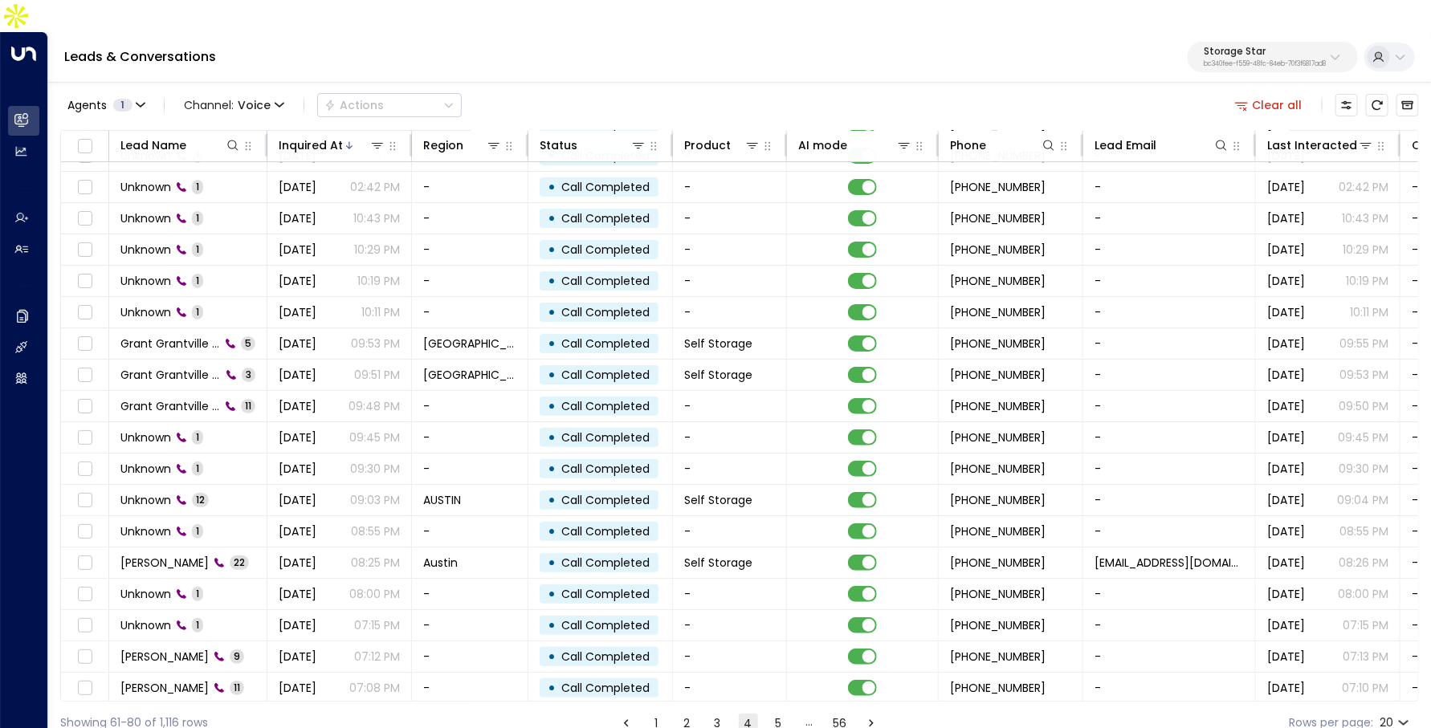
click at [781, 714] on button "5" at bounding box center [778, 723] width 19 height 19
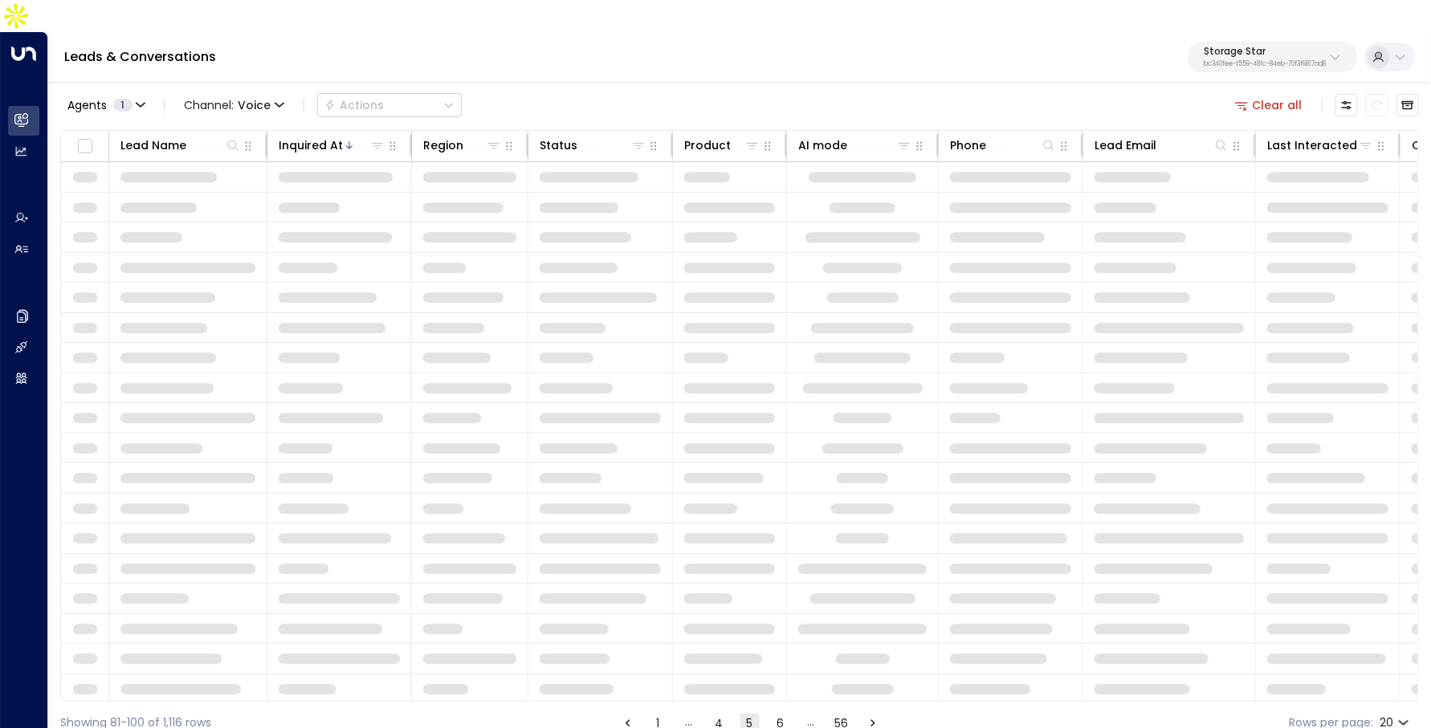
scroll to position [84, 0]
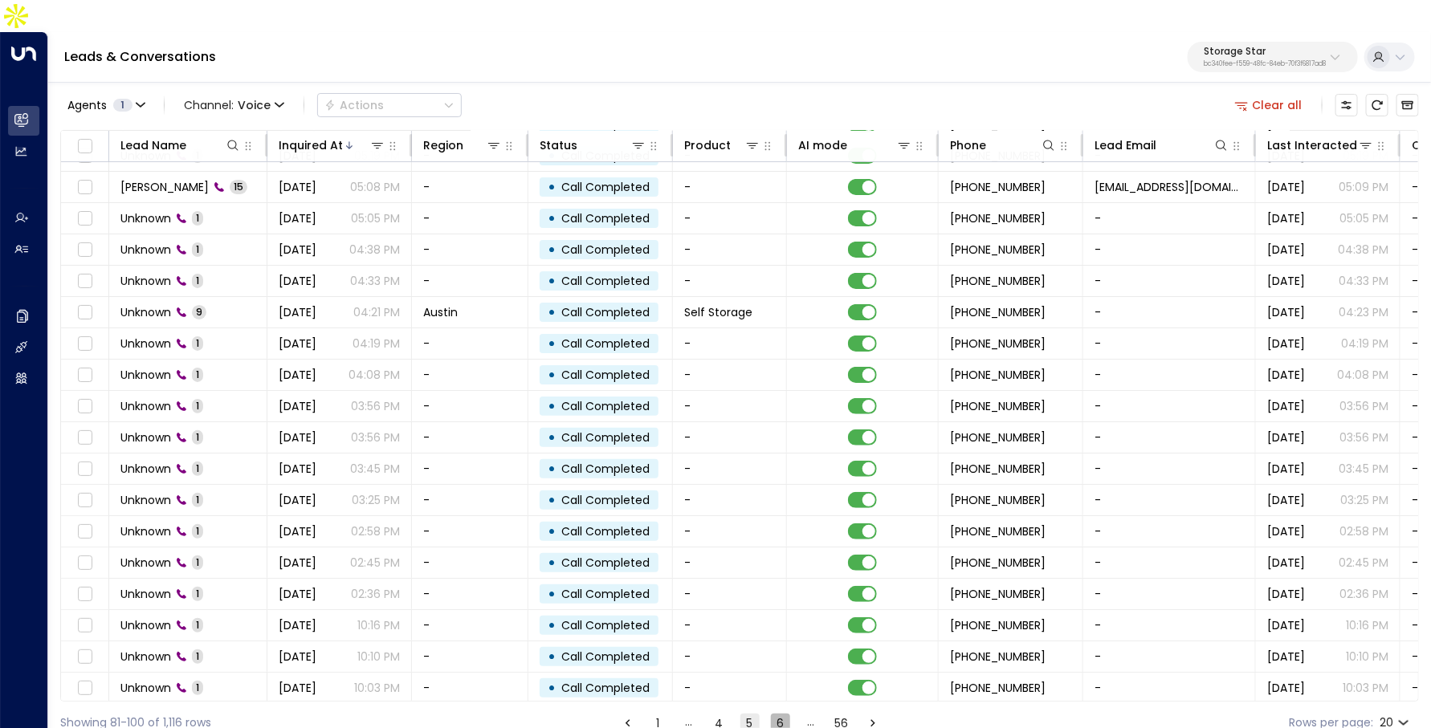
click at [781, 714] on button "6" at bounding box center [780, 723] width 19 height 19
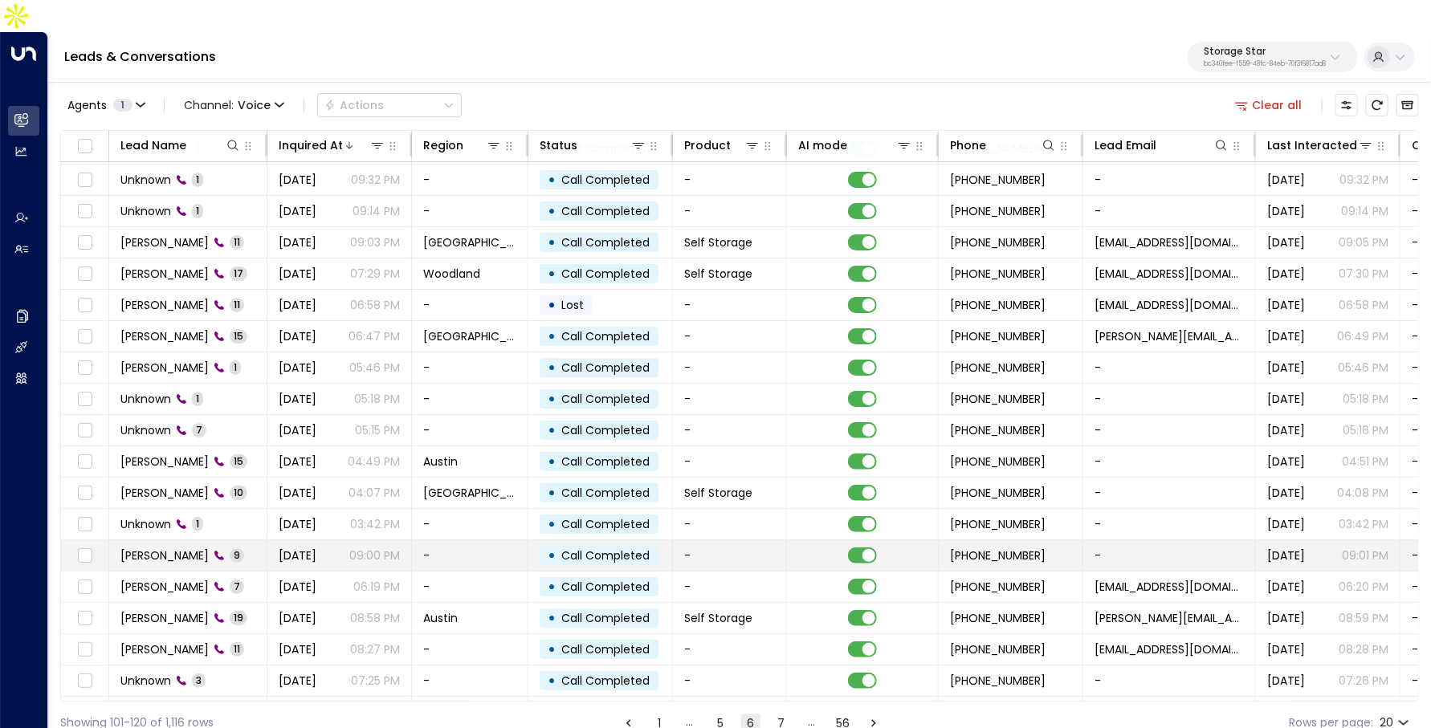
scroll to position [84, 0]
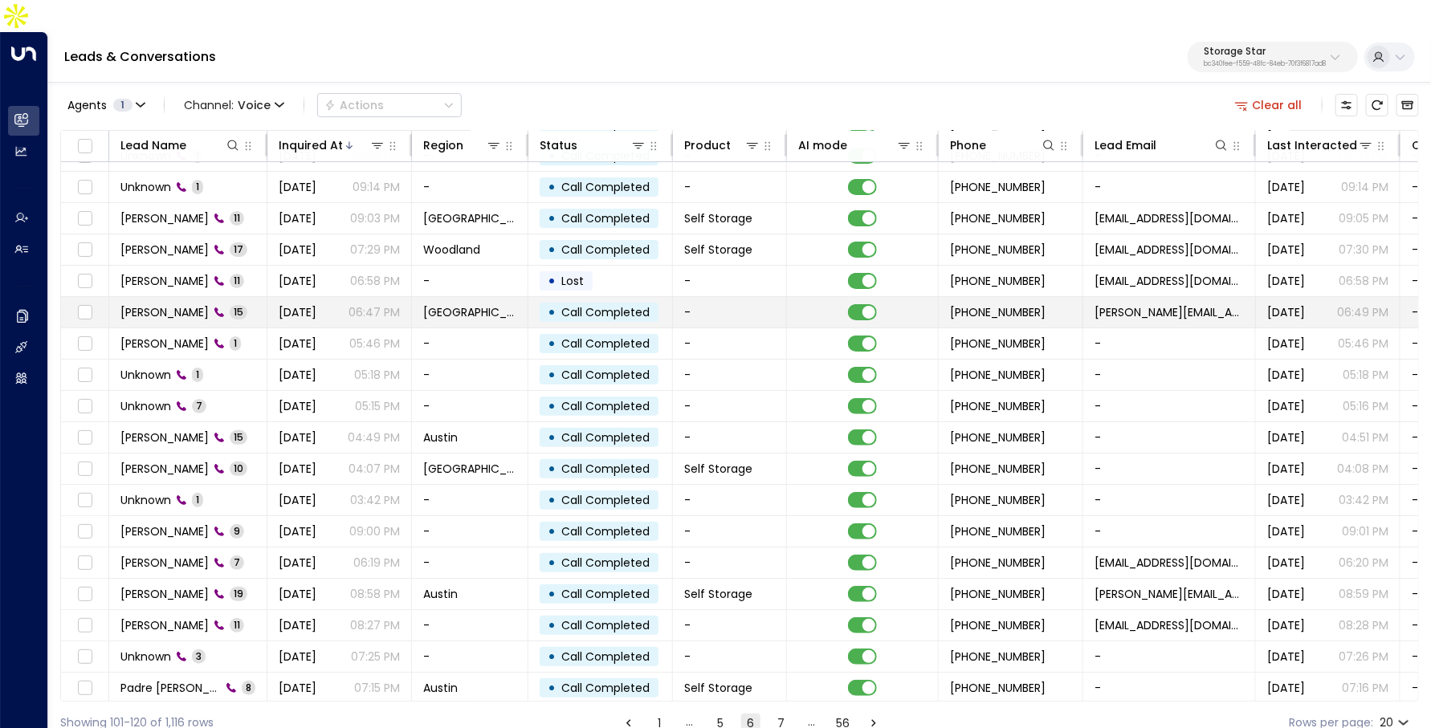
click at [367, 304] on p "06:47 PM" at bounding box center [374, 312] width 51 height 16
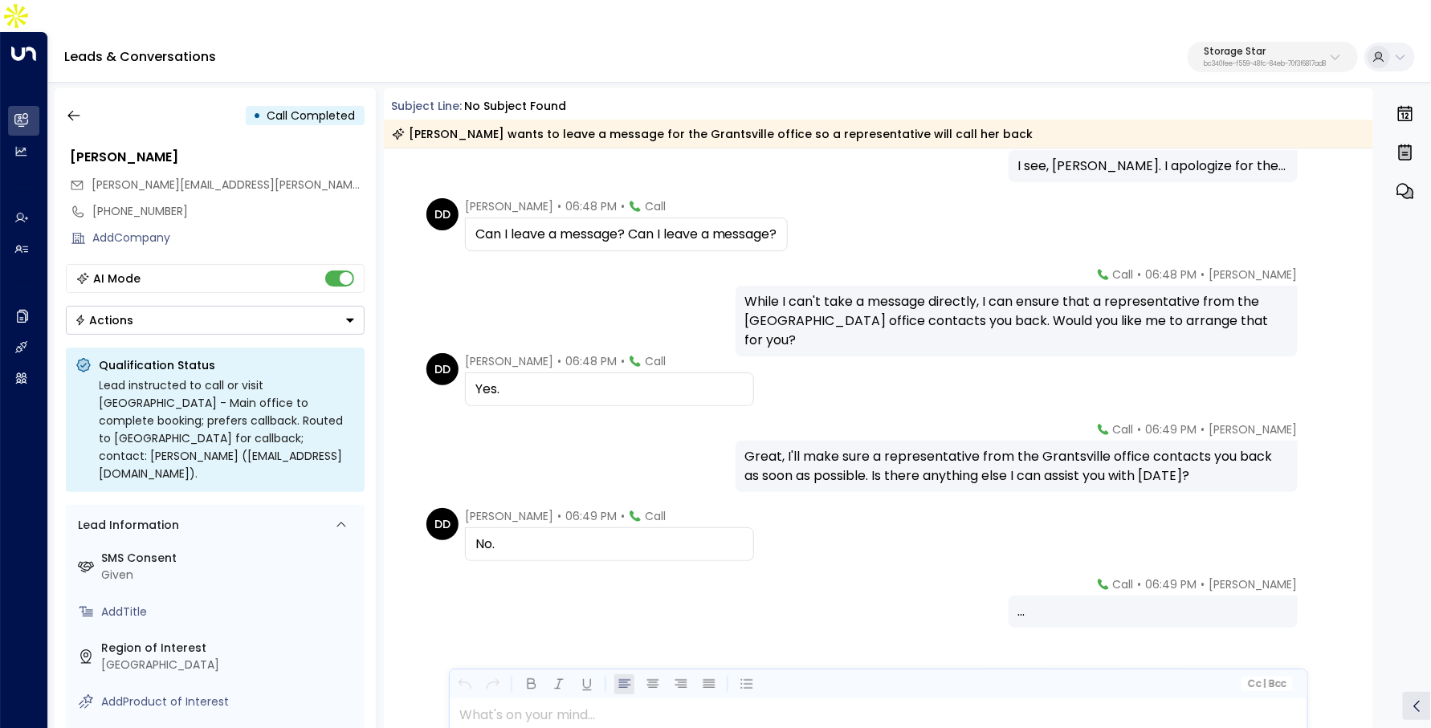
scroll to position [755, 0]
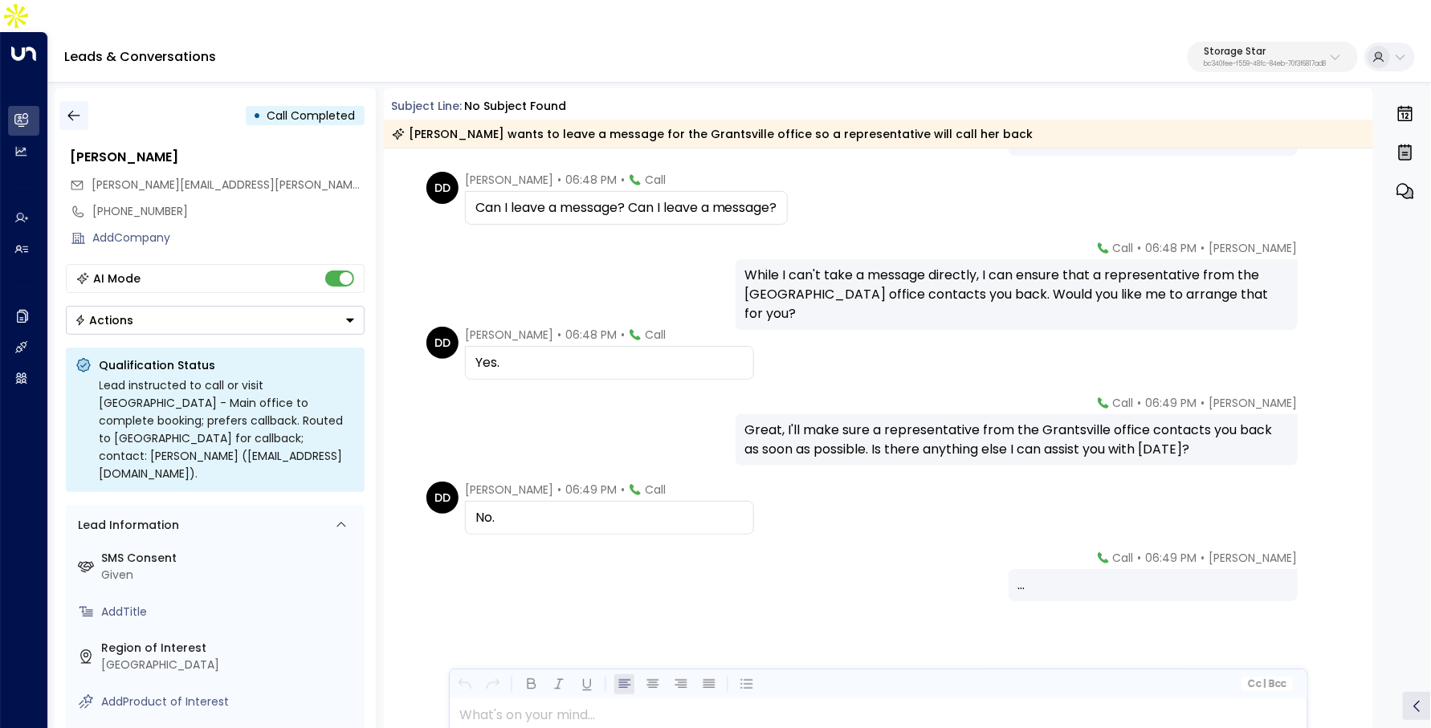
click at [68, 108] on icon "button" at bounding box center [74, 116] width 16 height 16
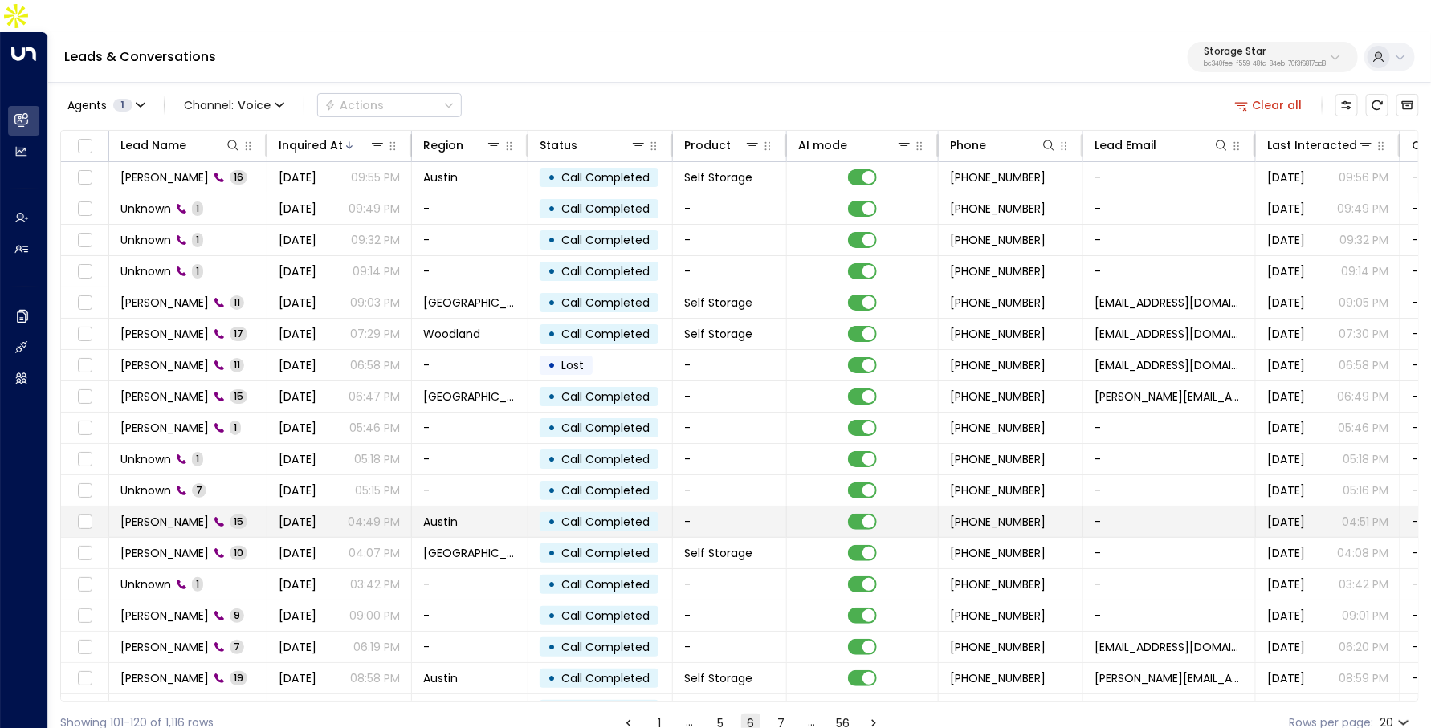
click at [209, 507] on td "[PERSON_NAME] 15" at bounding box center [188, 522] width 158 height 31
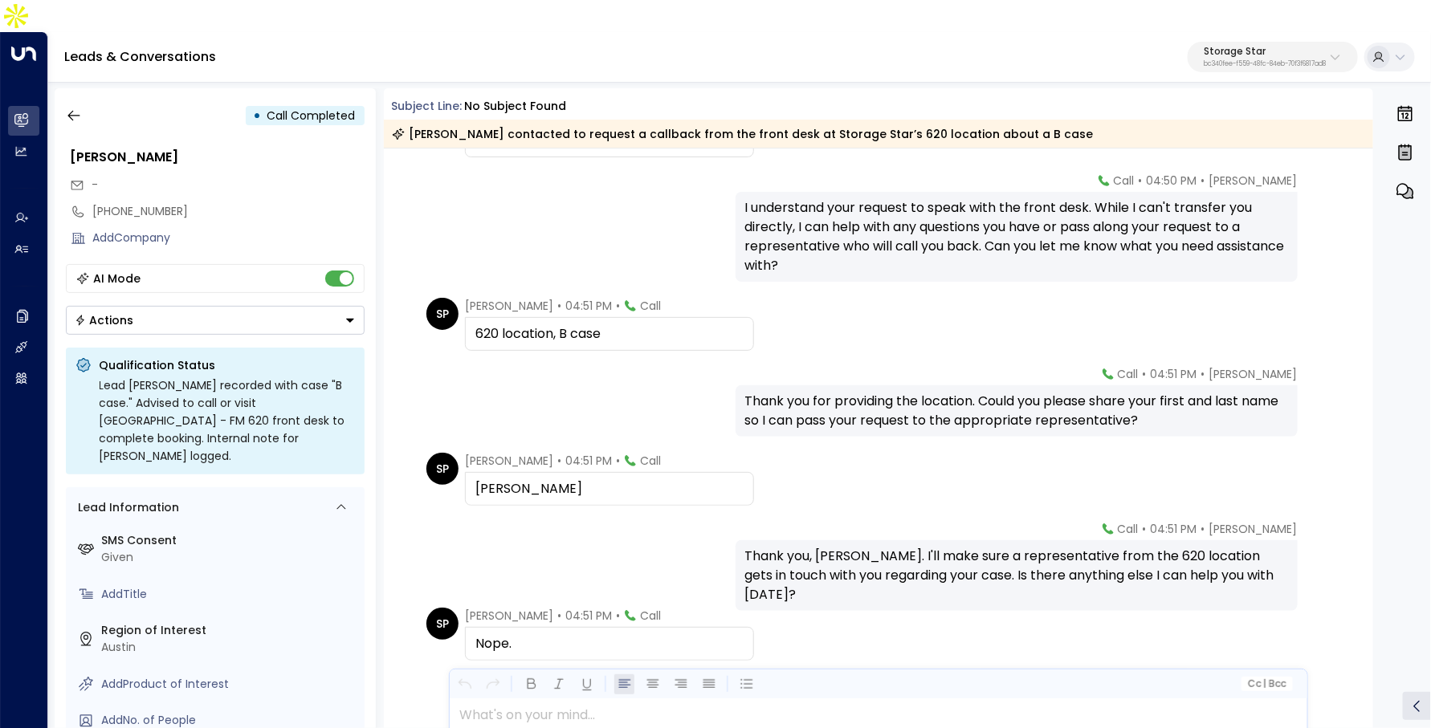
scroll to position [890, 0]
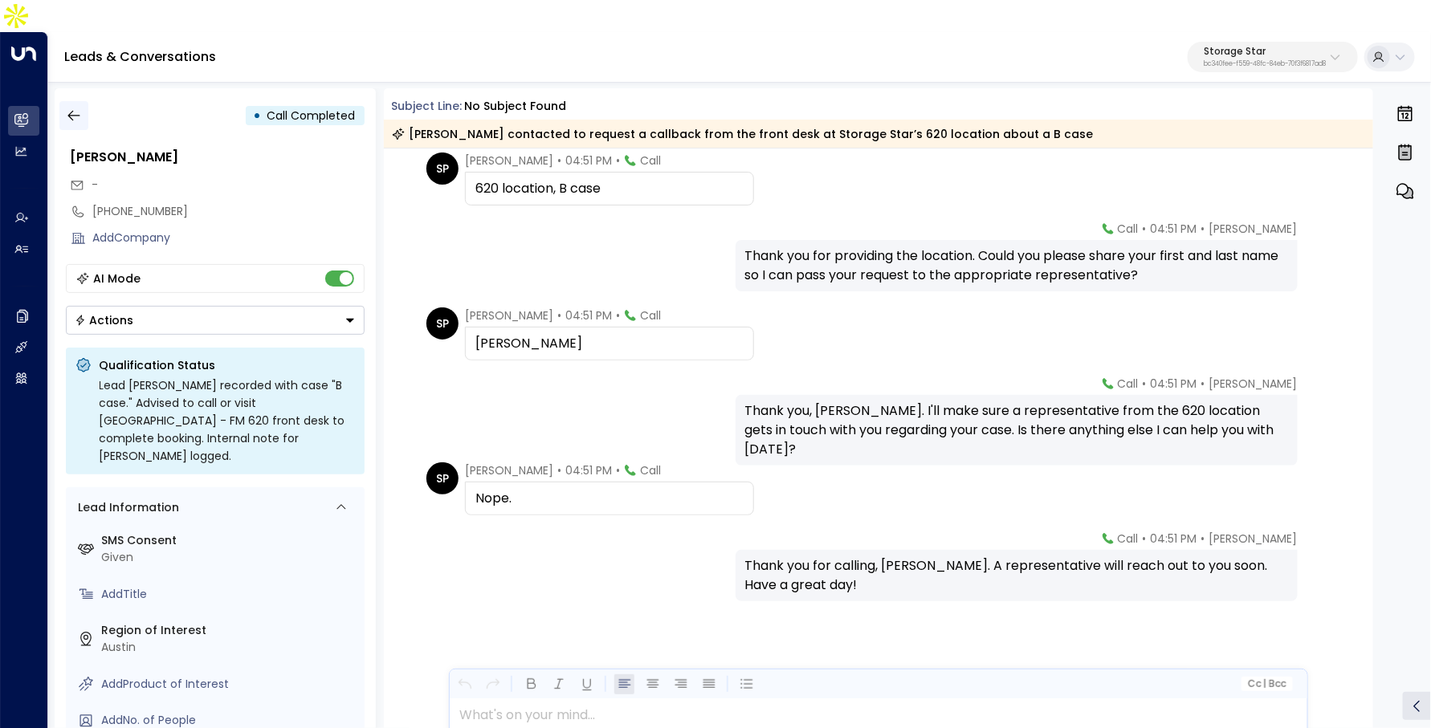
click at [80, 108] on icon "button" at bounding box center [74, 116] width 16 height 16
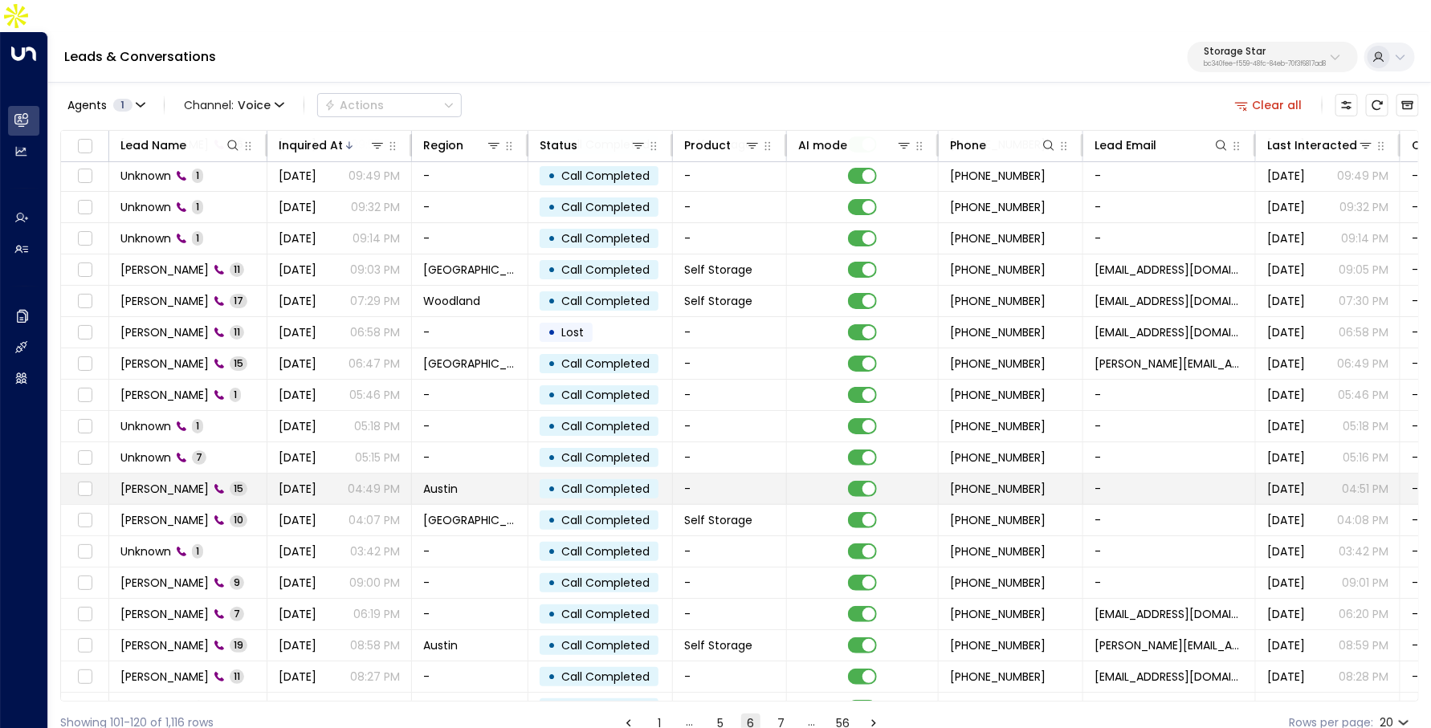
scroll to position [40, 0]
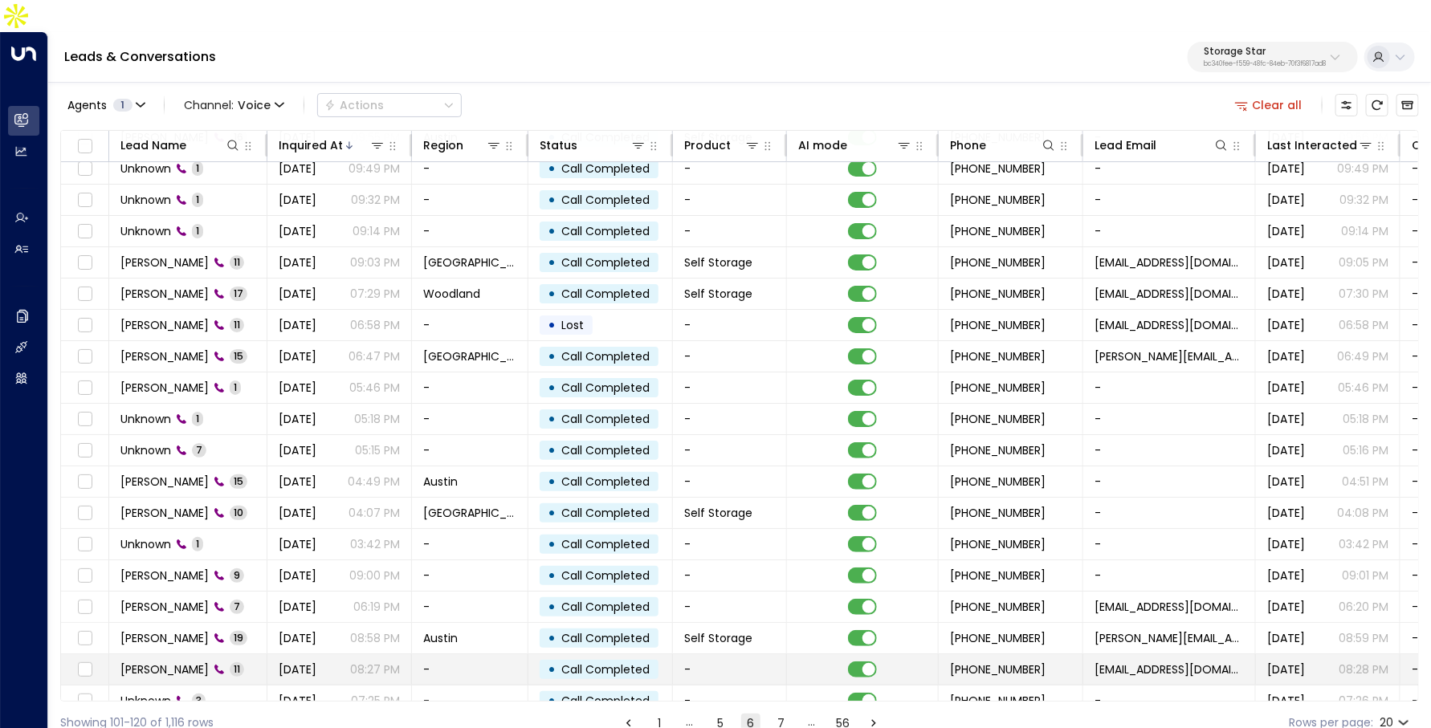
click at [357, 654] on td "[DATE] 08:27 PM" at bounding box center [339, 669] width 145 height 31
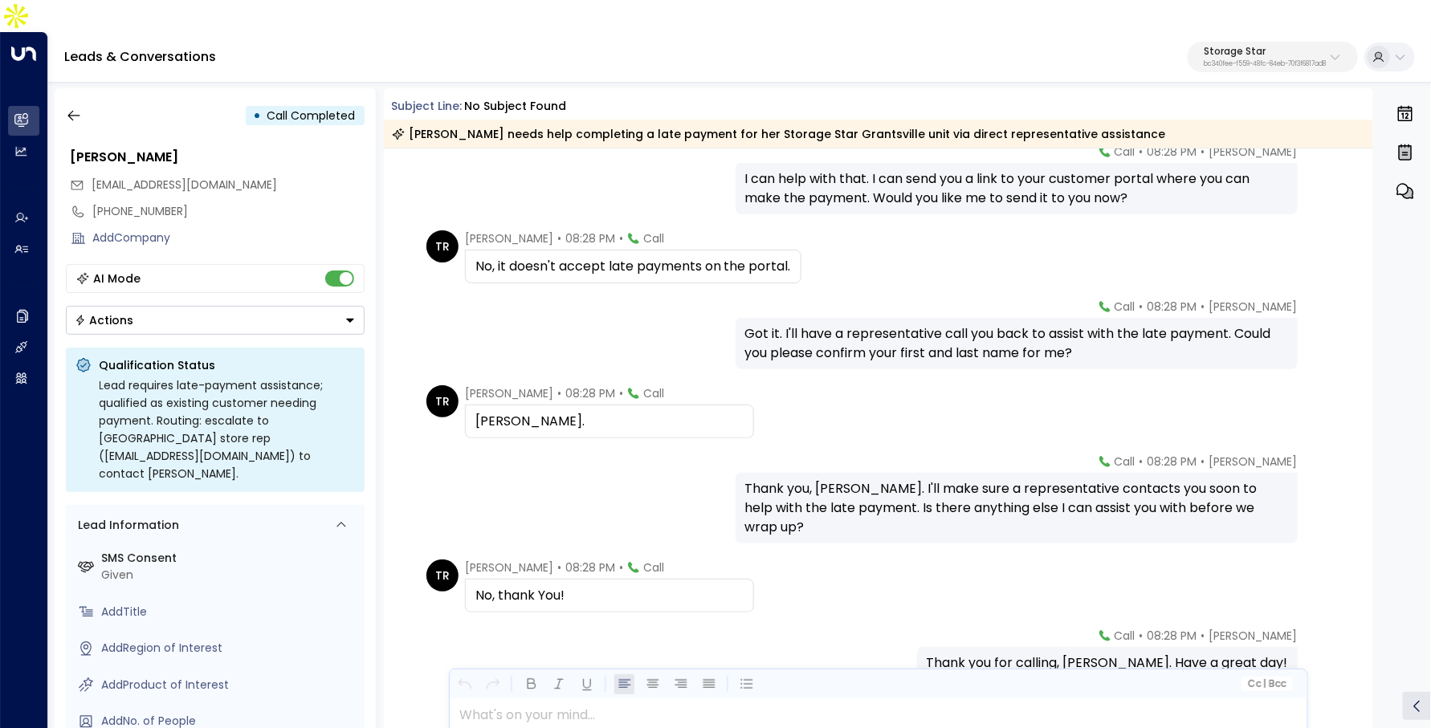
scroll to position [464, 0]
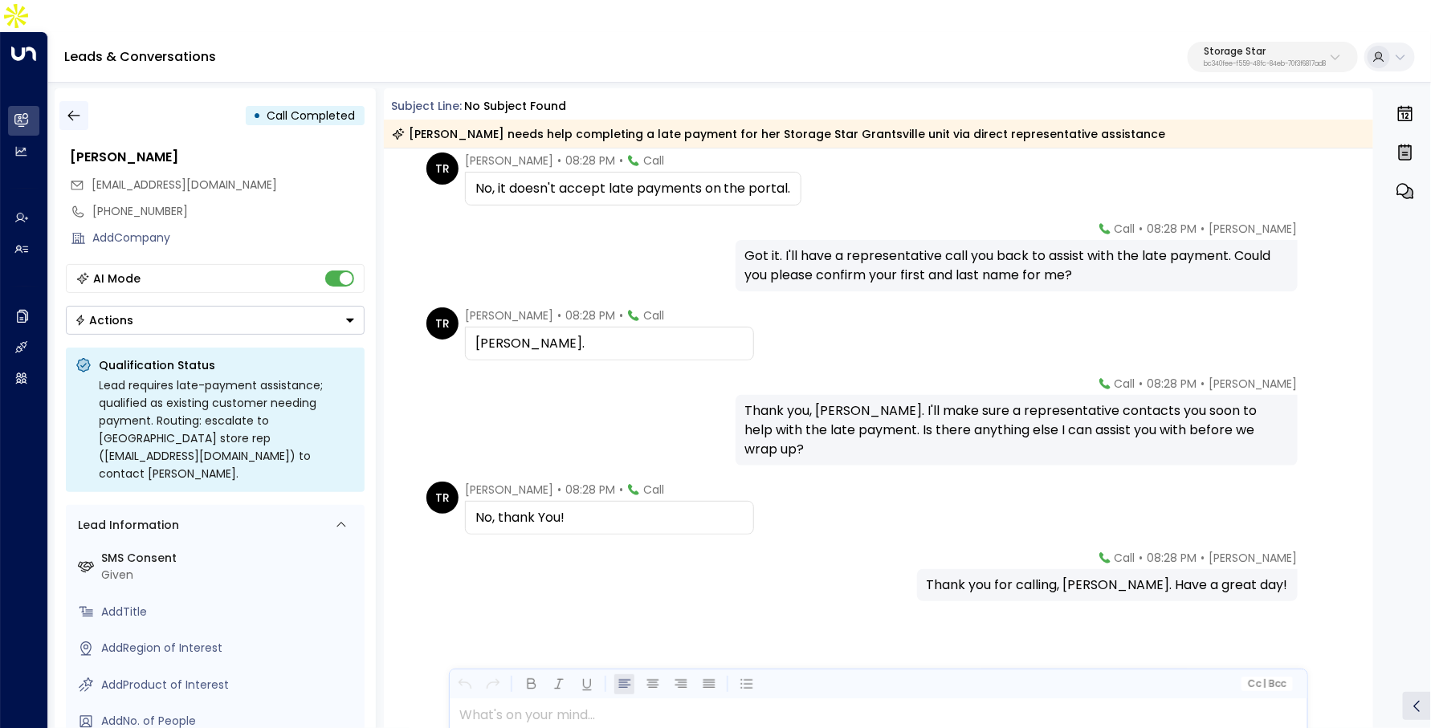
click at [76, 108] on icon "button" at bounding box center [74, 116] width 16 height 16
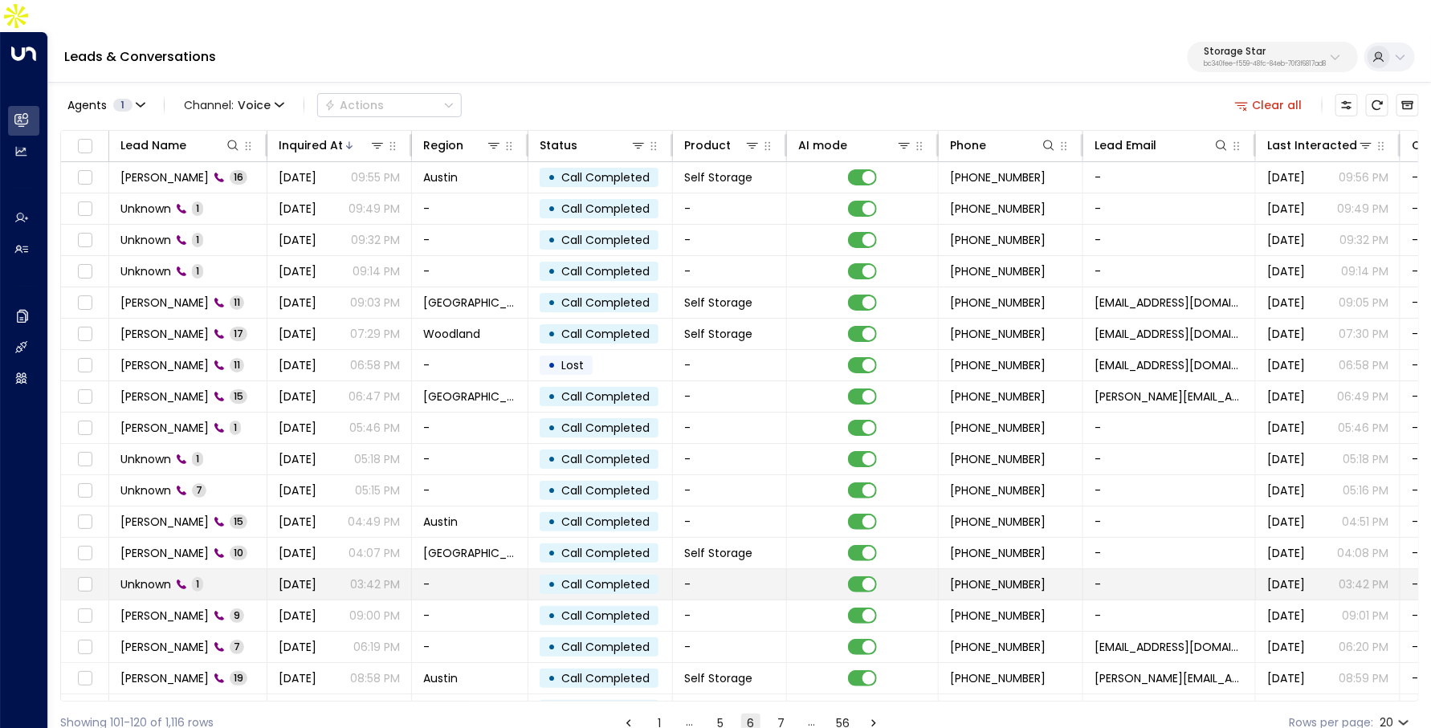
scroll to position [84, 0]
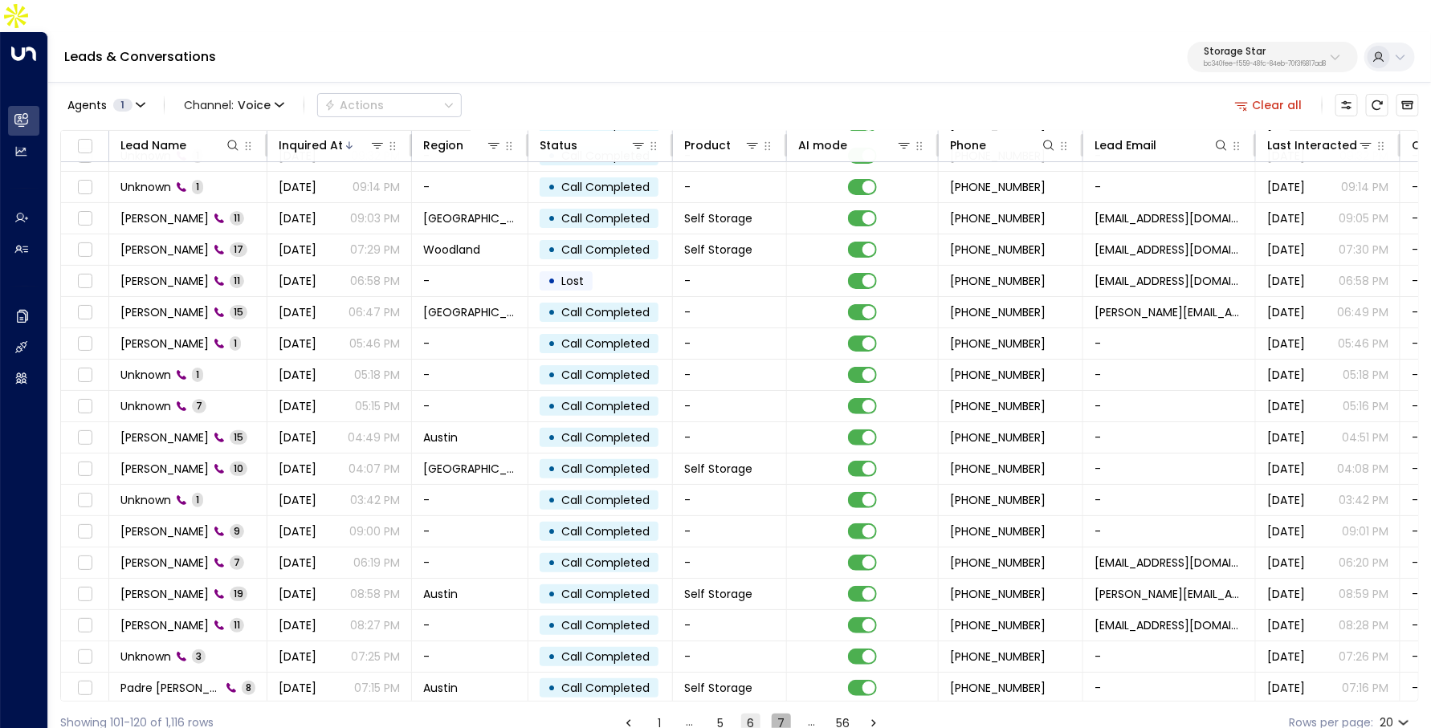
click at [785, 714] on button "7" at bounding box center [781, 723] width 19 height 19
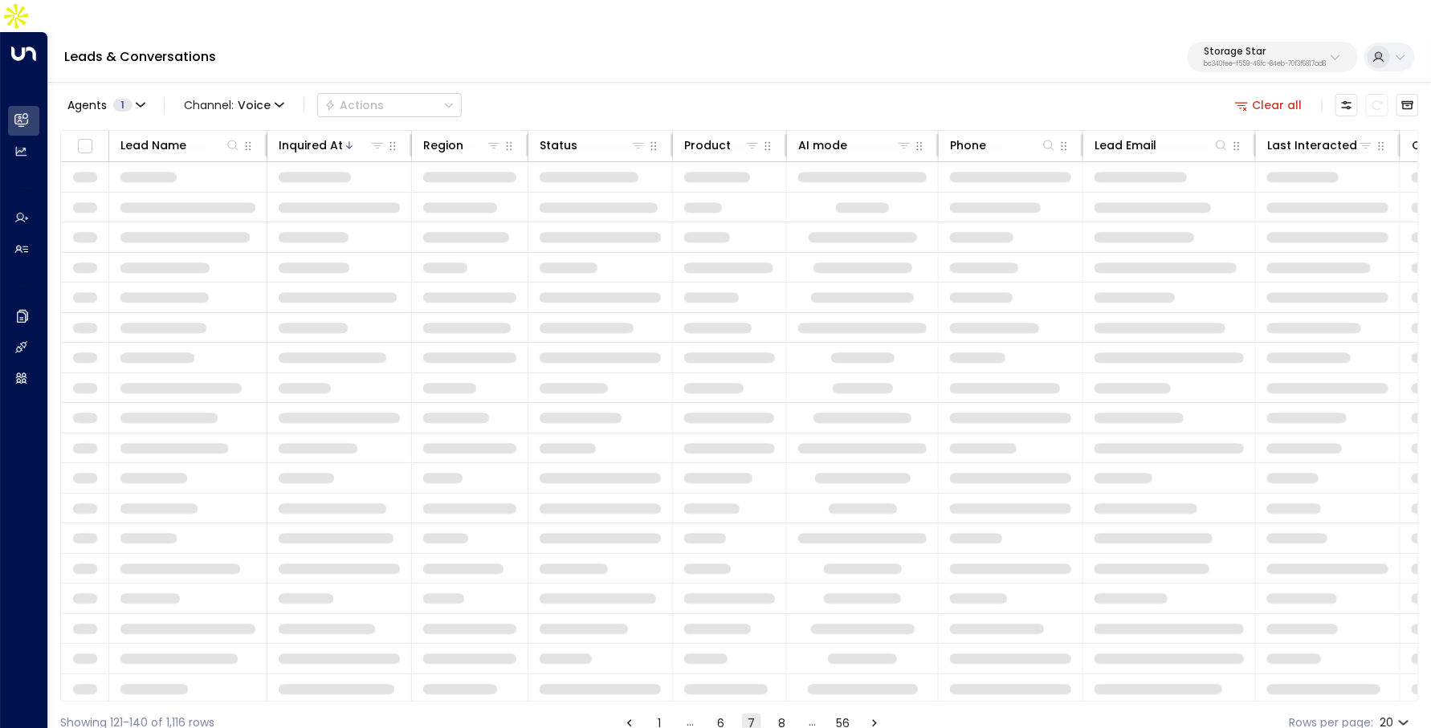
scroll to position [84, 0]
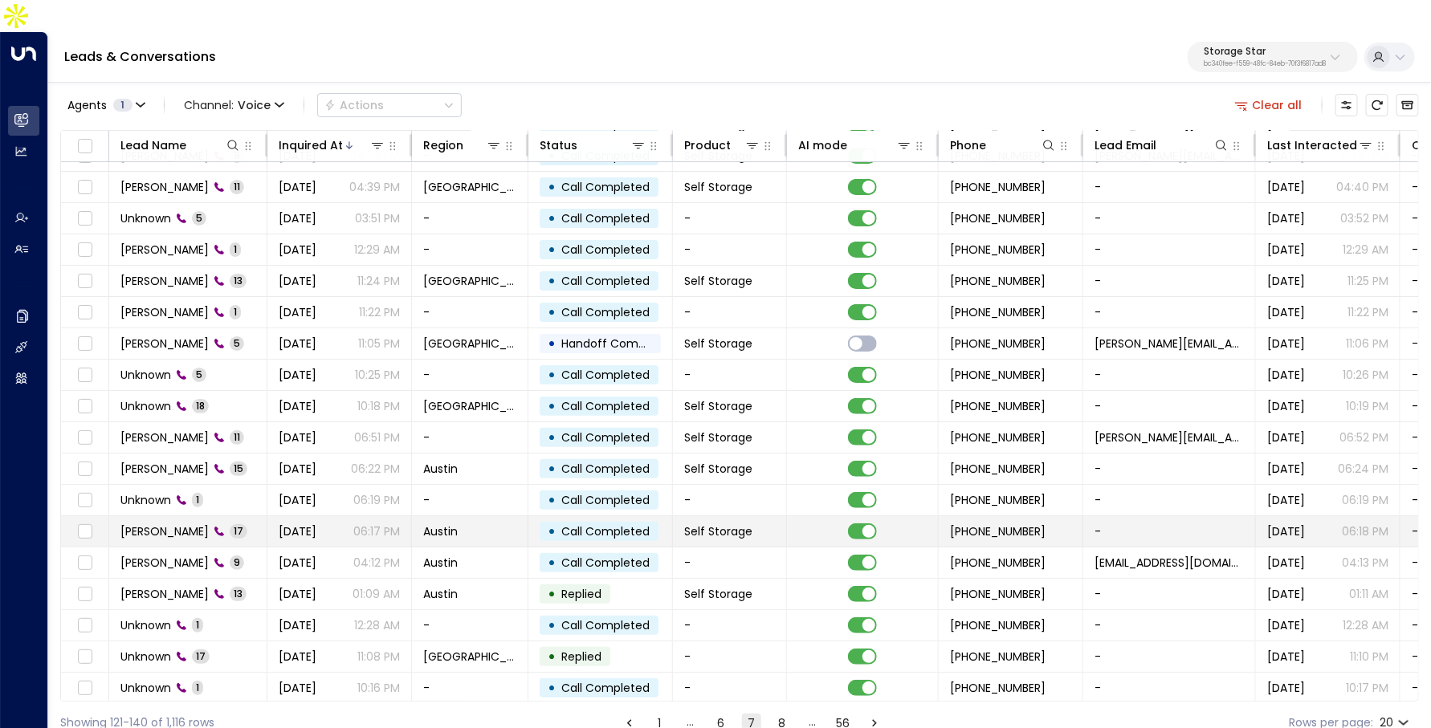
click at [449, 524] on span "Austin" at bounding box center [440, 532] width 35 height 16
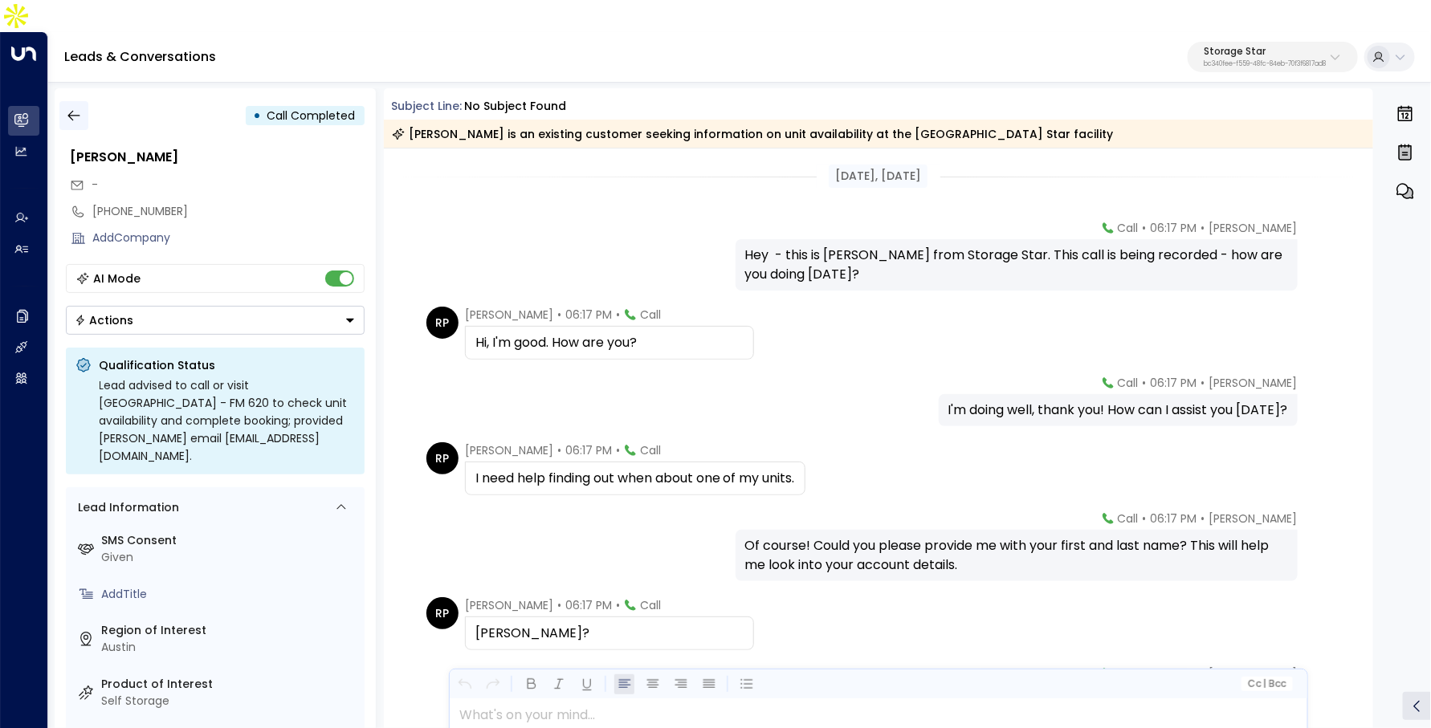
click at [69, 108] on icon "button" at bounding box center [74, 116] width 16 height 16
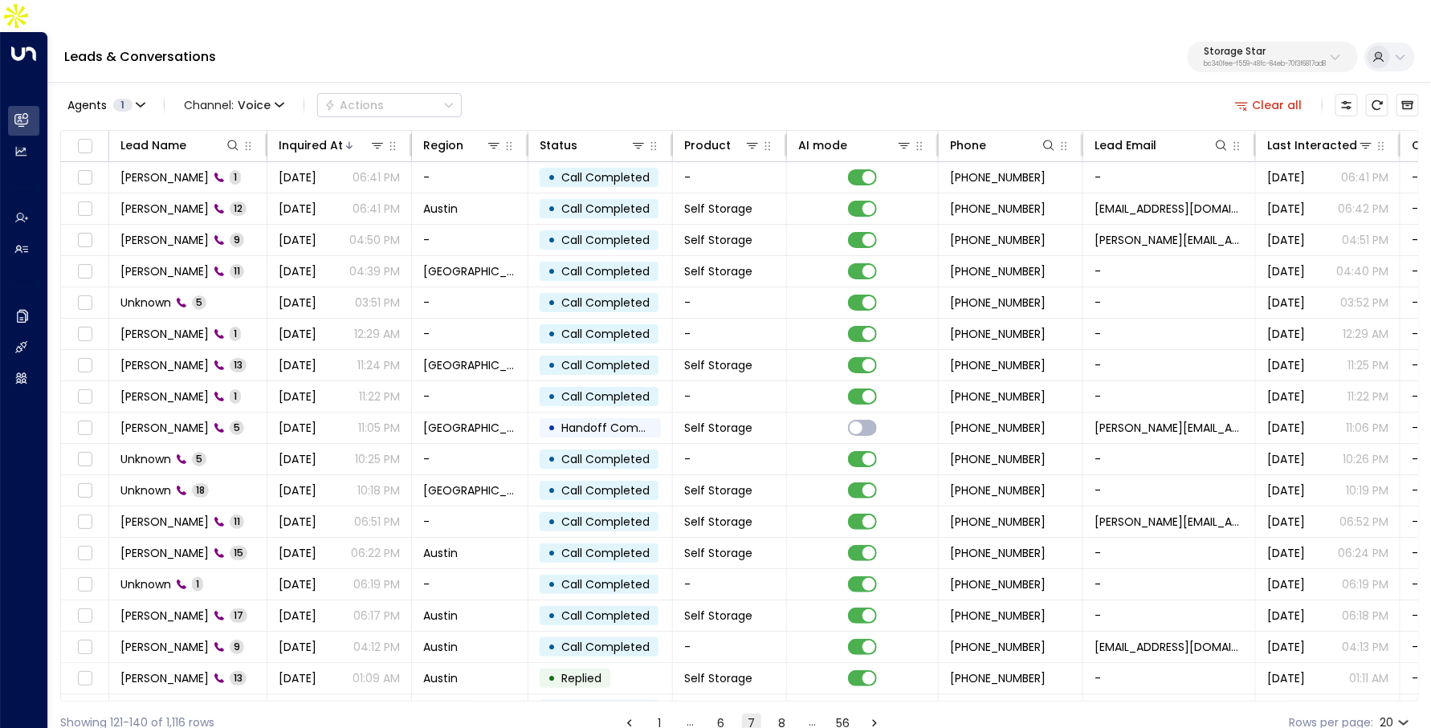
click at [1260, 42] on button "Storage Star bc340fee-f559-48fc-84eb-70f3f6817ad8" at bounding box center [1273, 57] width 170 height 31
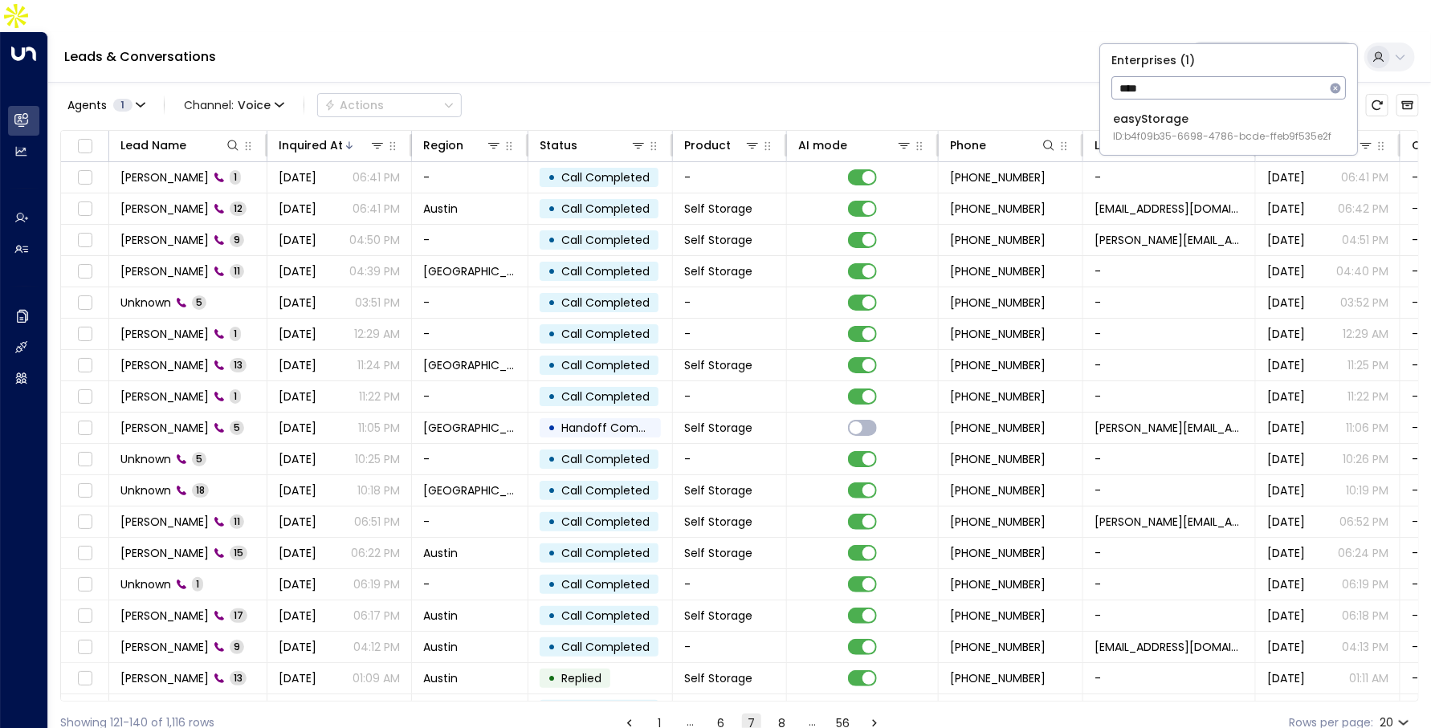
type input "****"
click at [1186, 128] on div "easyStorage ID: b4f09b35-6698-4786-bcde-ffeb9f535e2f" at bounding box center [1222, 127] width 218 height 33
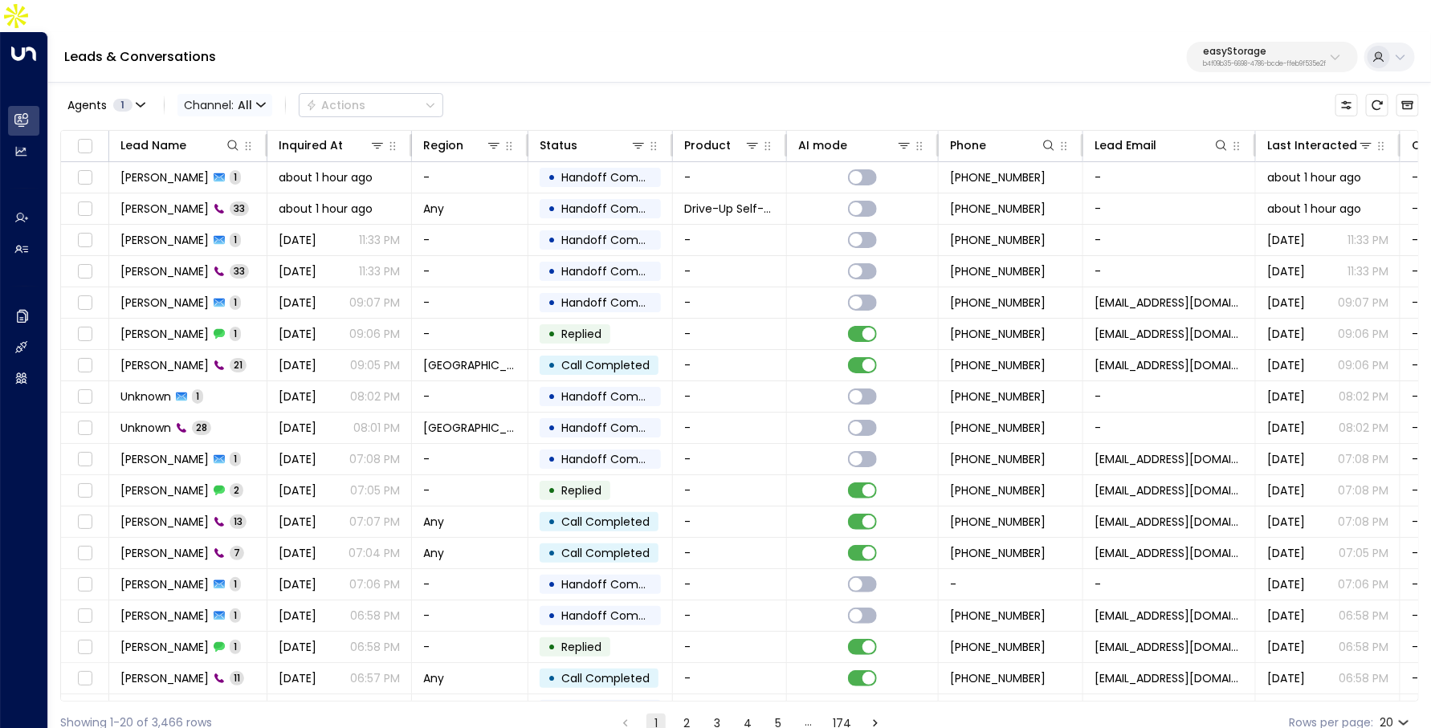
click at [243, 99] on span "All" at bounding box center [245, 105] width 14 height 13
click at [231, 169] on p "Voice" at bounding box center [219, 165] width 58 height 10
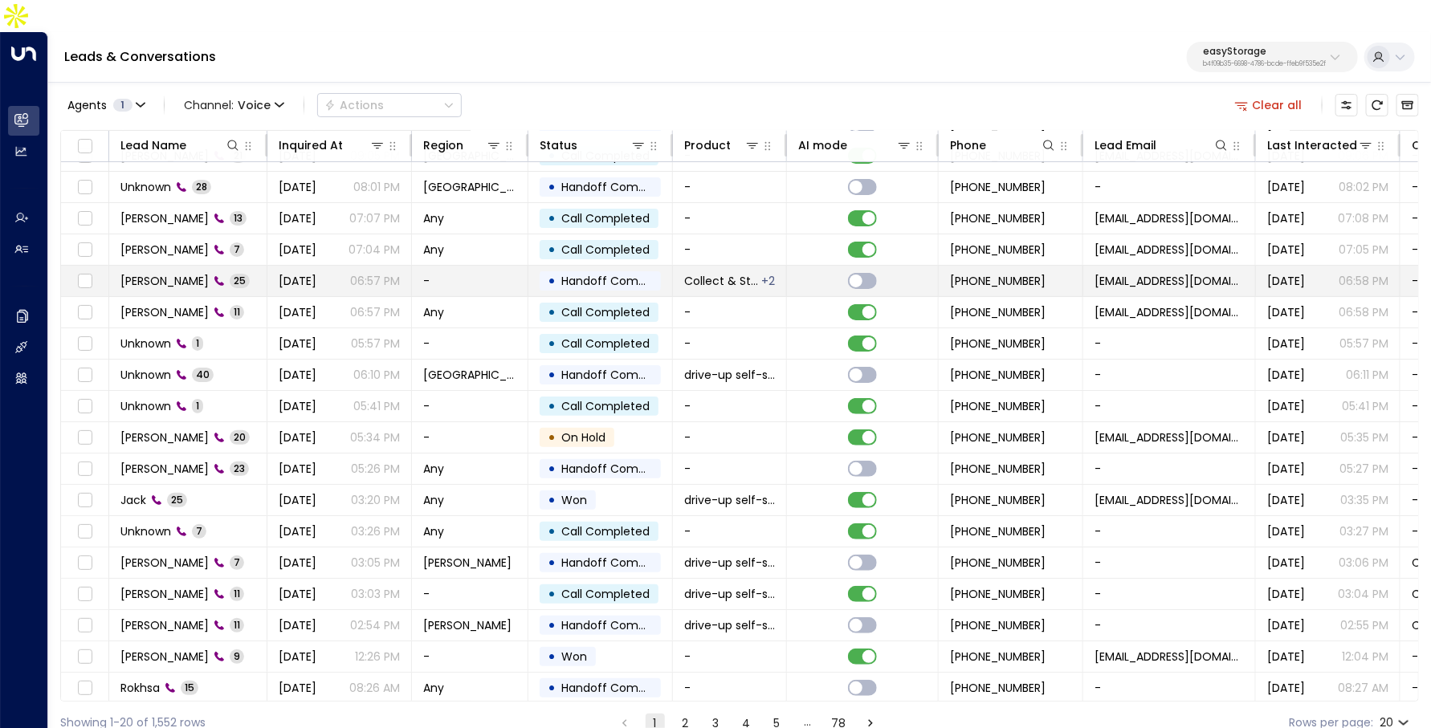
scroll to position [74, 0]
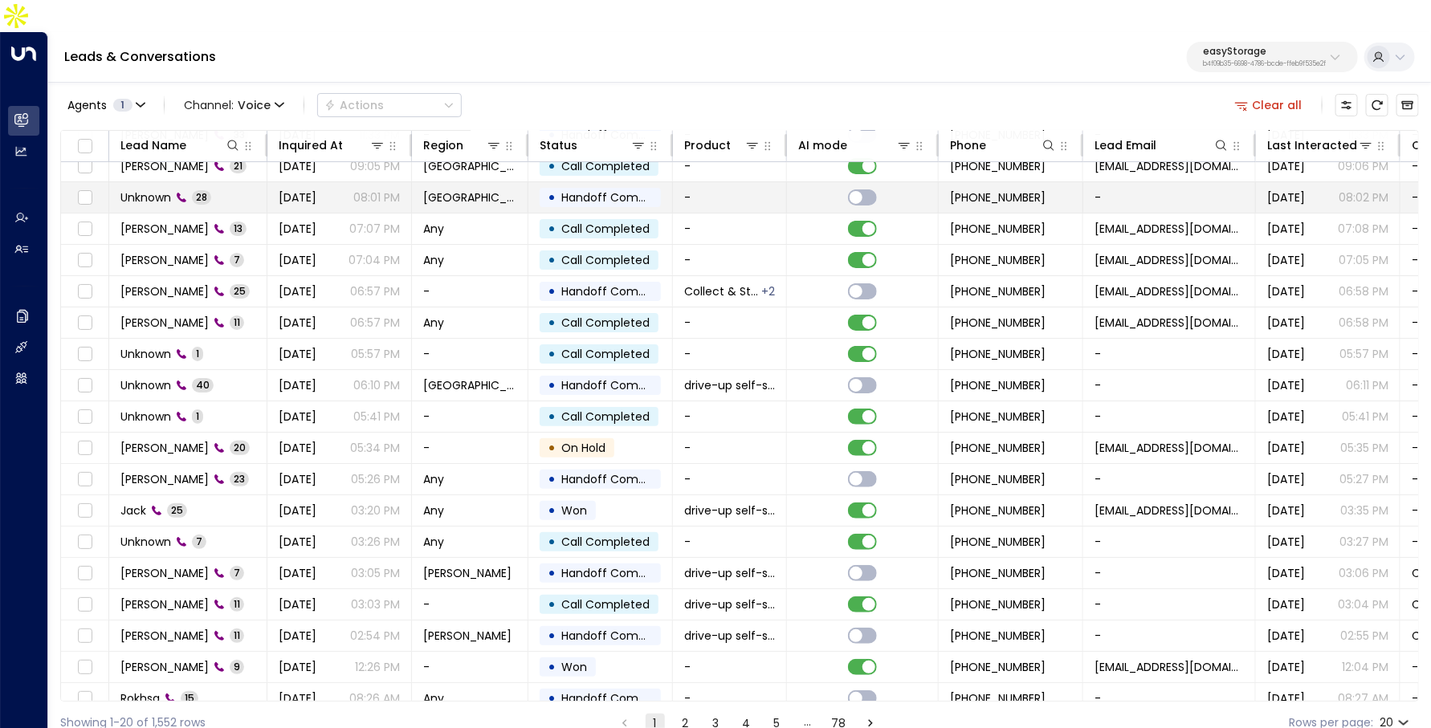
click at [186, 192] on icon at bounding box center [181, 197] width 11 height 11
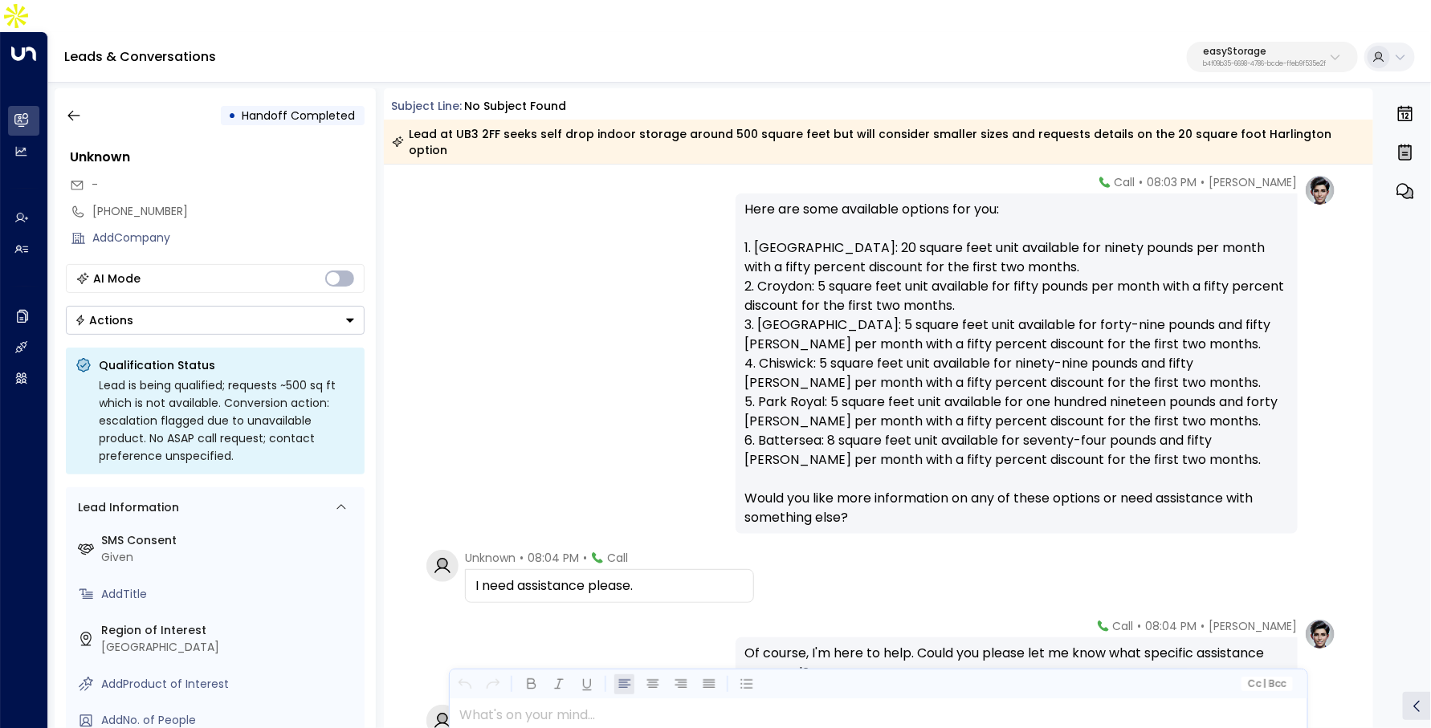
scroll to position [1548, 0]
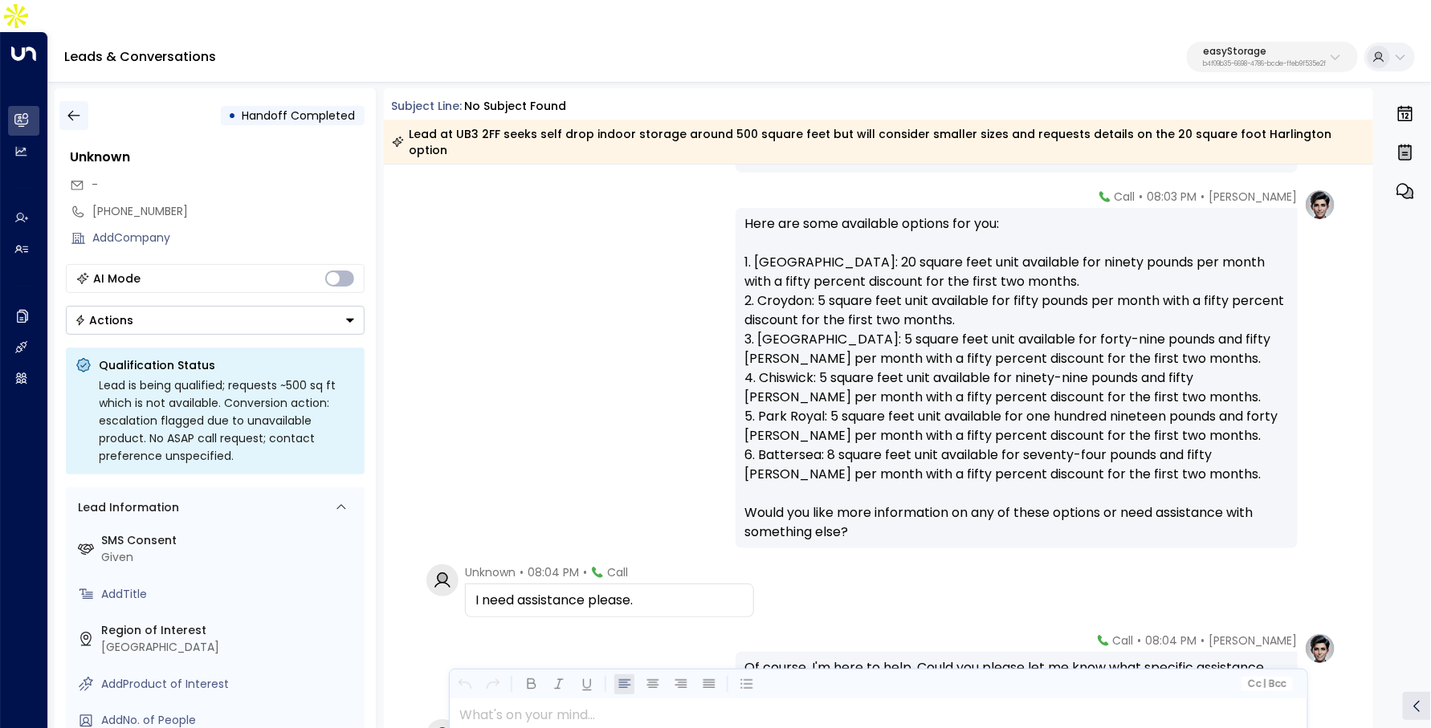
click at [67, 108] on icon "button" at bounding box center [74, 116] width 16 height 16
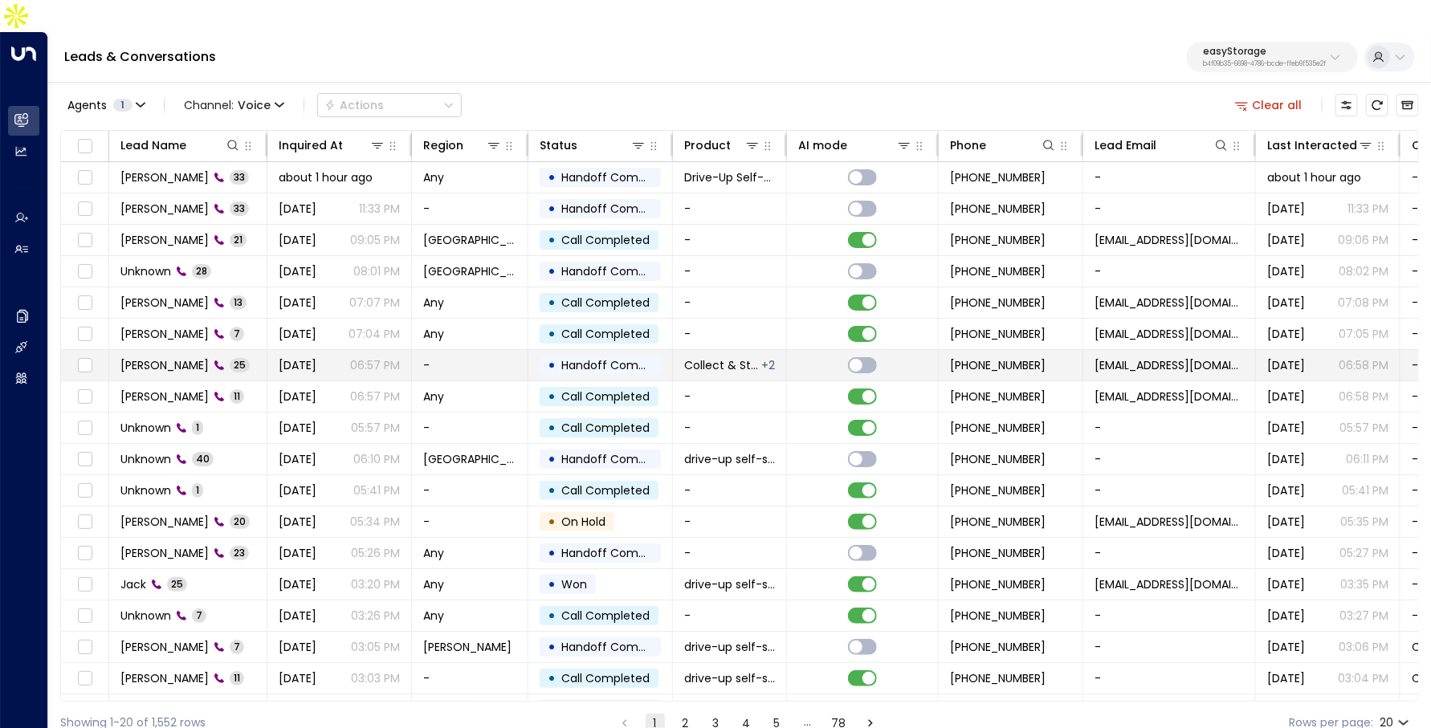
click at [230, 350] on td "[PERSON_NAME] 25" at bounding box center [188, 365] width 158 height 31
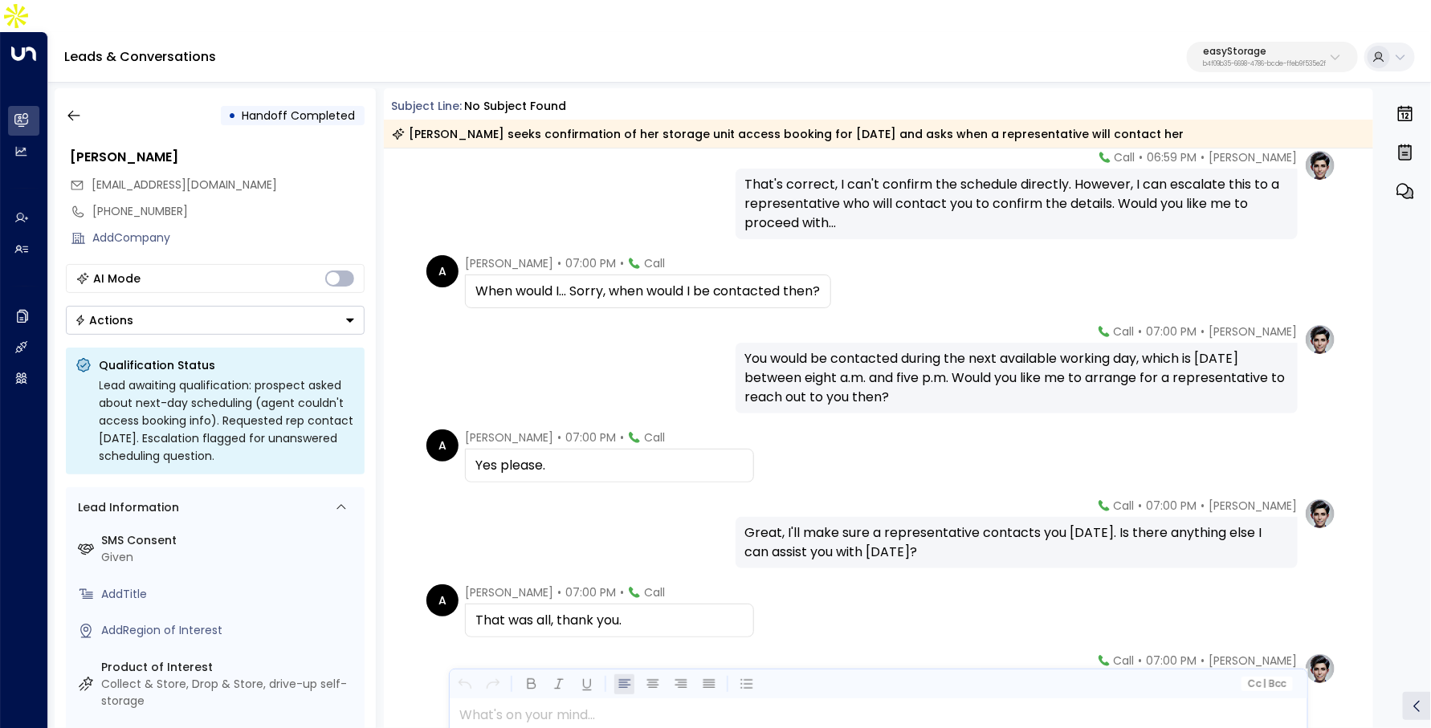
scroll to position [1646, 0]
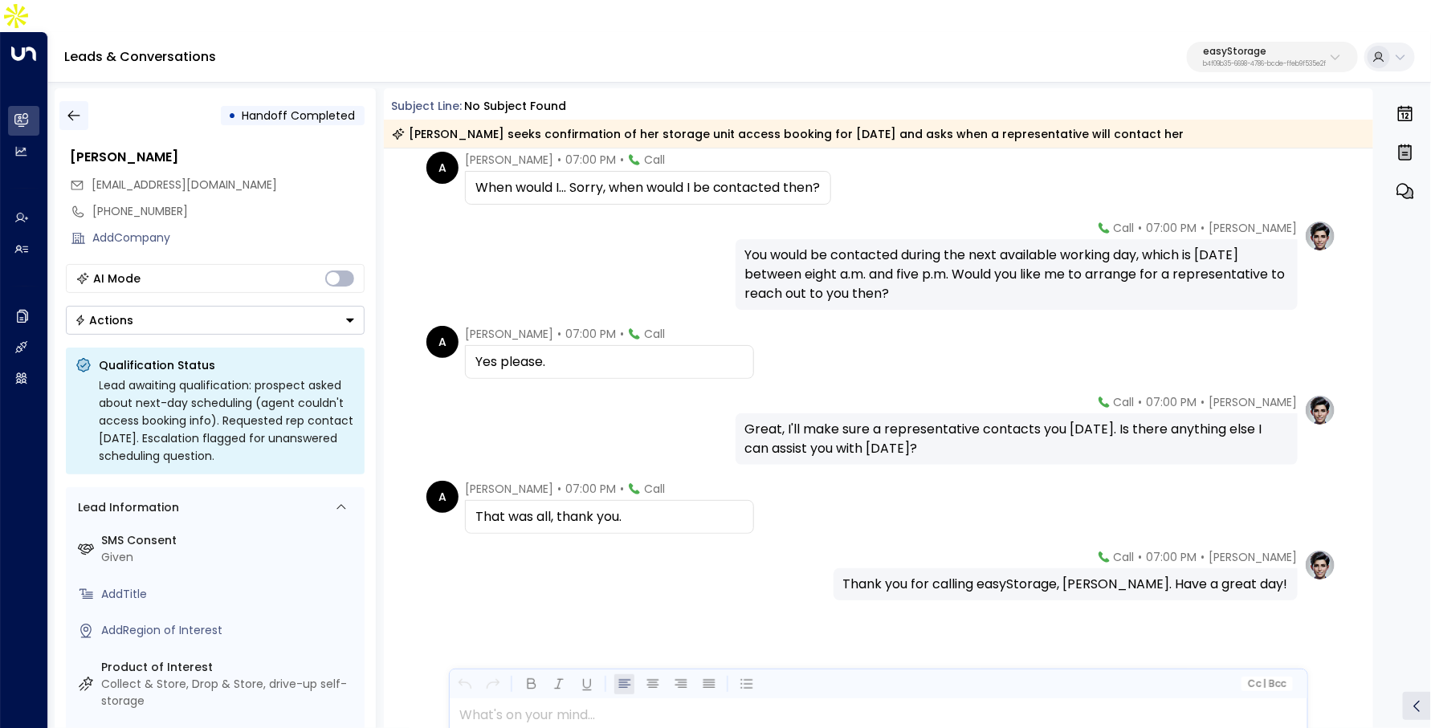
click at [77, 101] on button "button" at bounding box center [73, 115] width 29 height 29
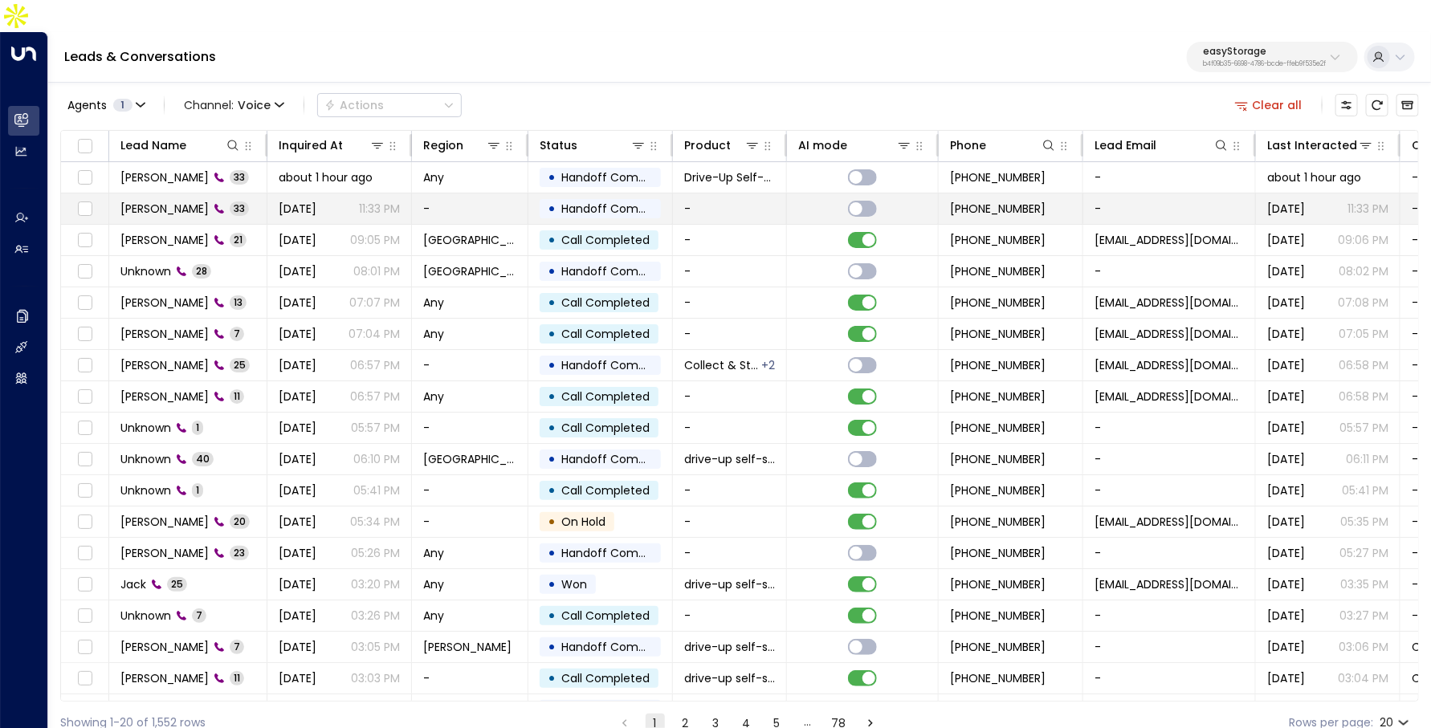
click at [259, 194] on td "[PERSON_NAME] 33" at bounding box center [188, 209] width 158 height 31
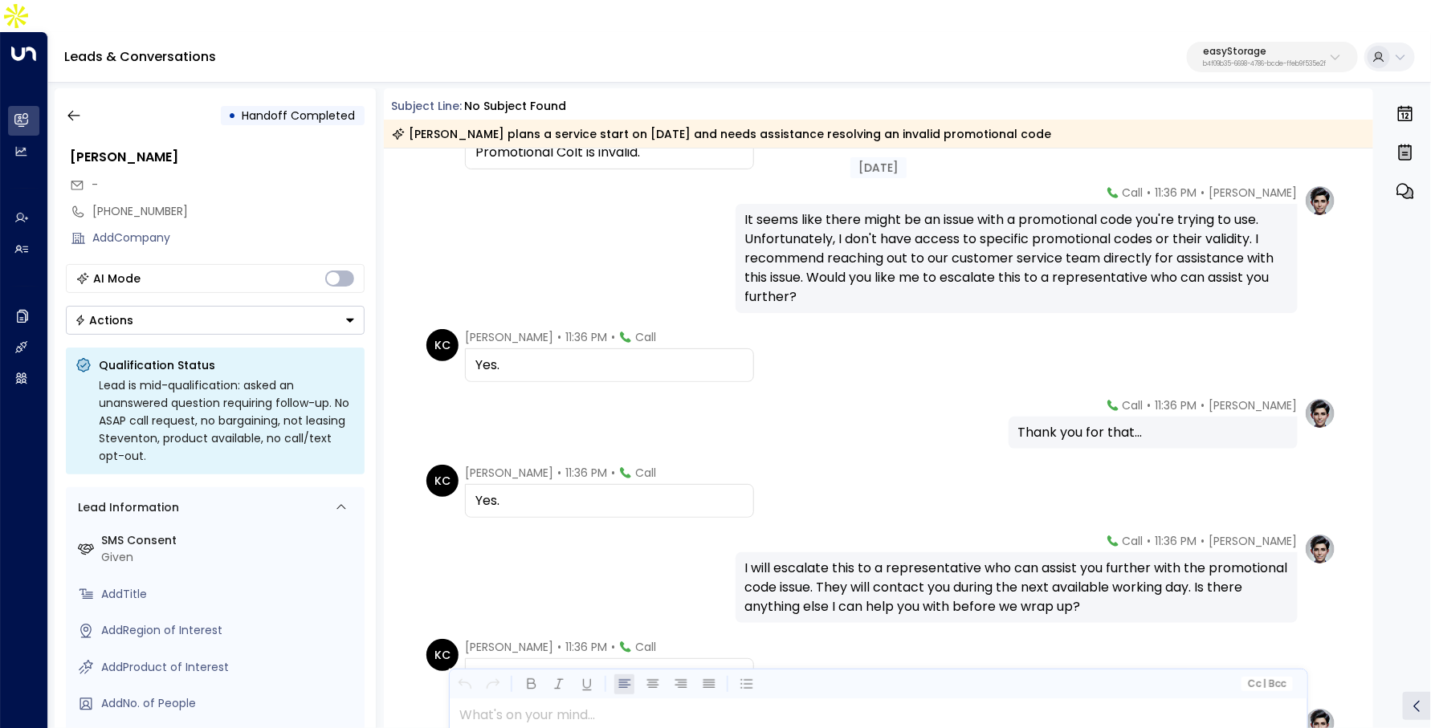
scroll to position [2323, 0]
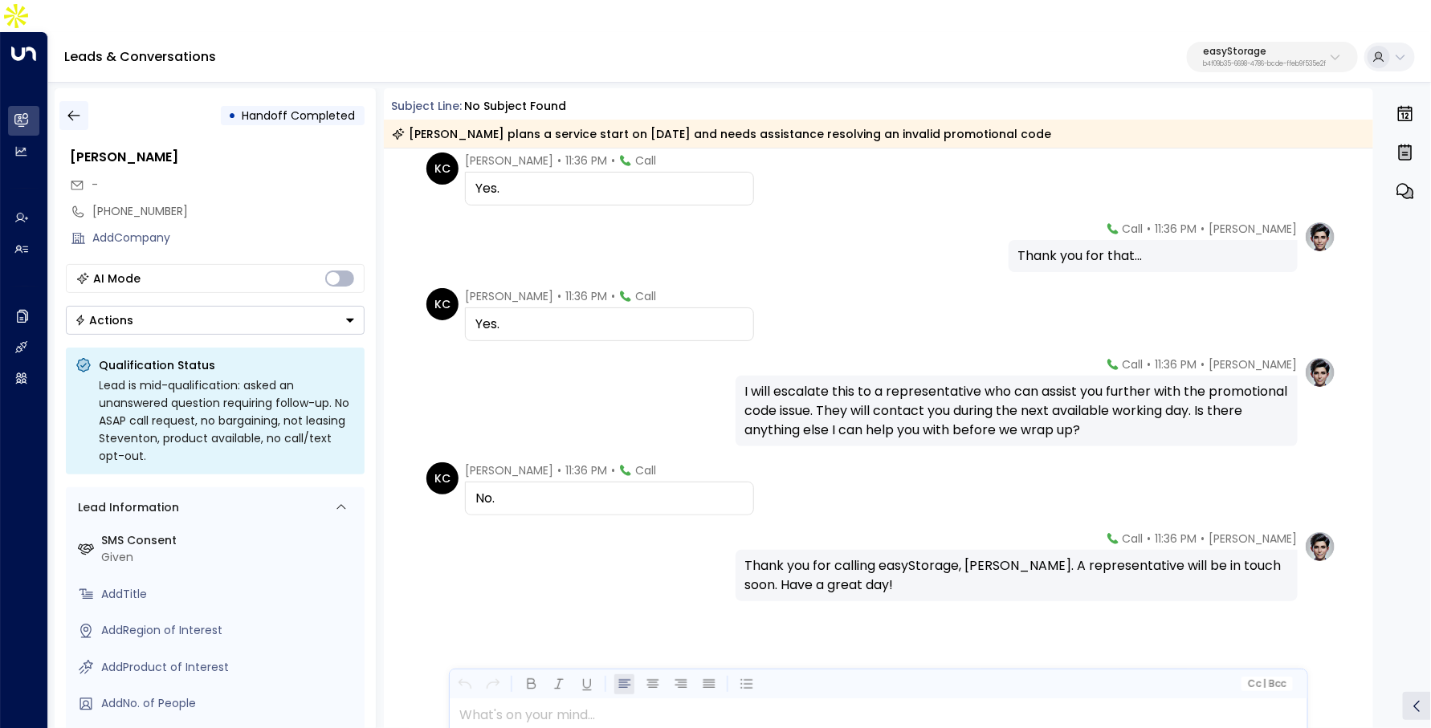
click at [75, 108] on icon "button" at bounding box center [74, 116] width 16 height 16
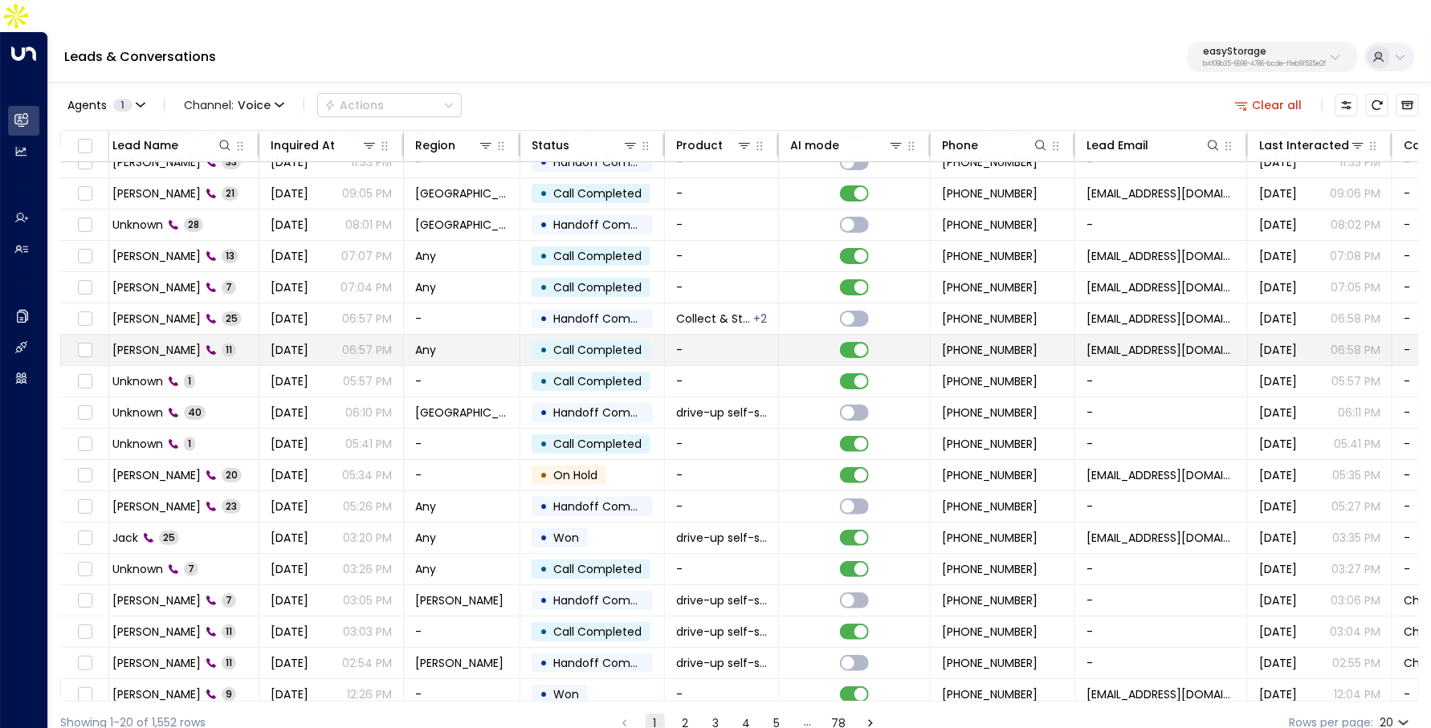
scroll to position [84, 8]
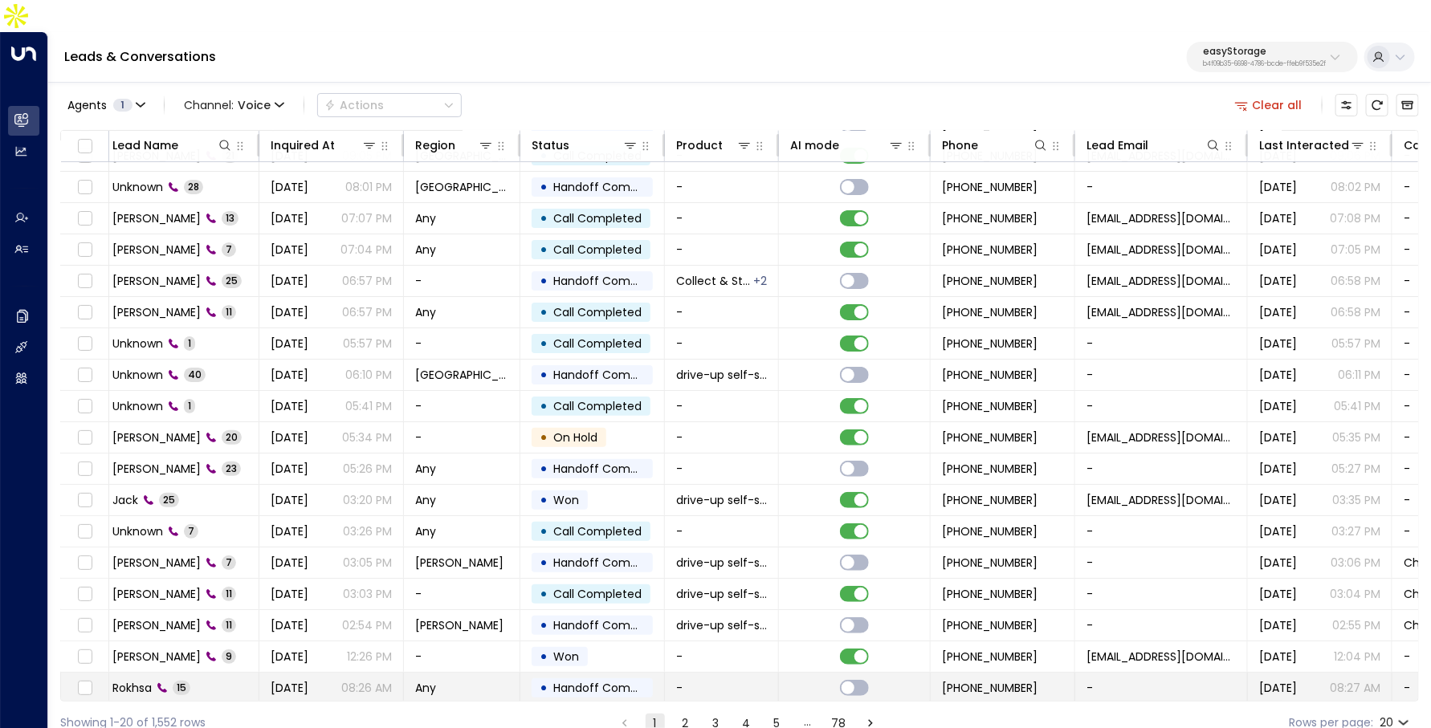
click at [259, 673] on td "[DATE] 08:26 AM" at bounding box center [331, 688] width 145 height 31
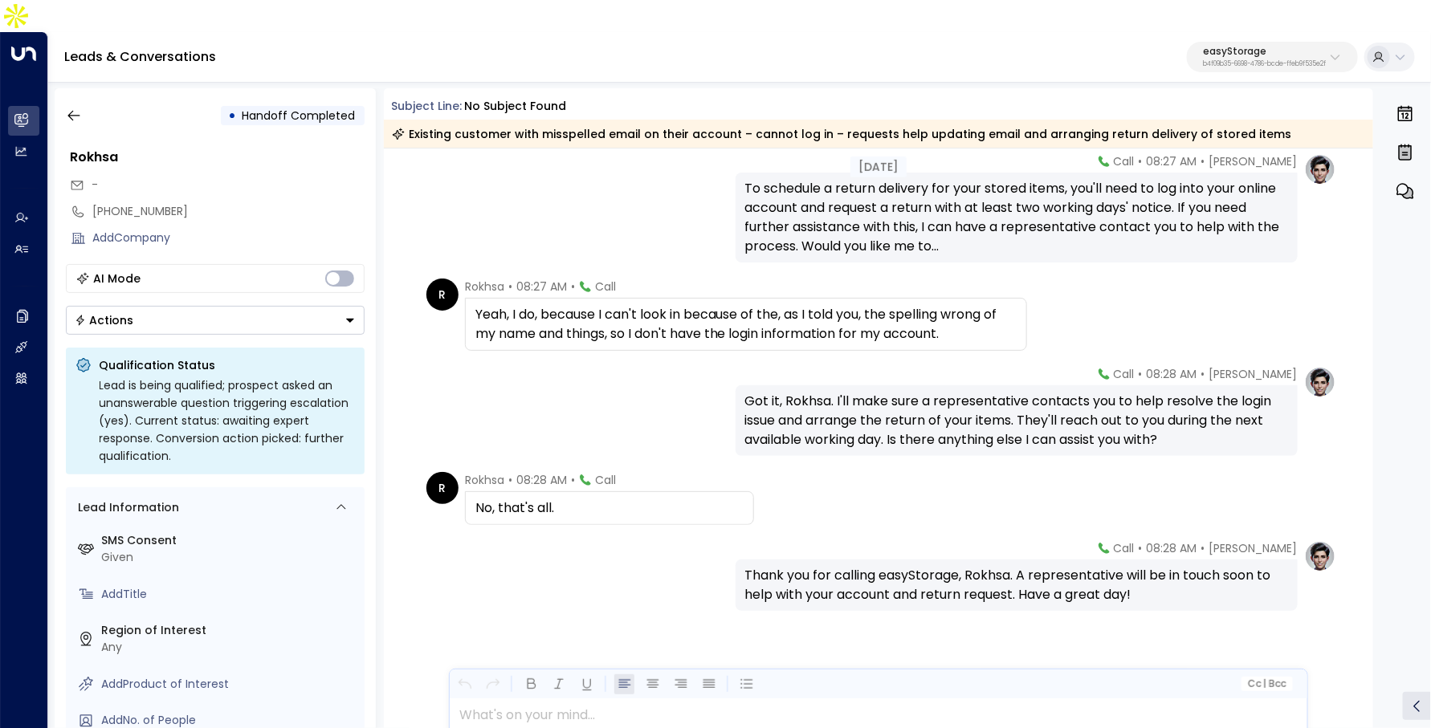
scroll to position [871, 0]
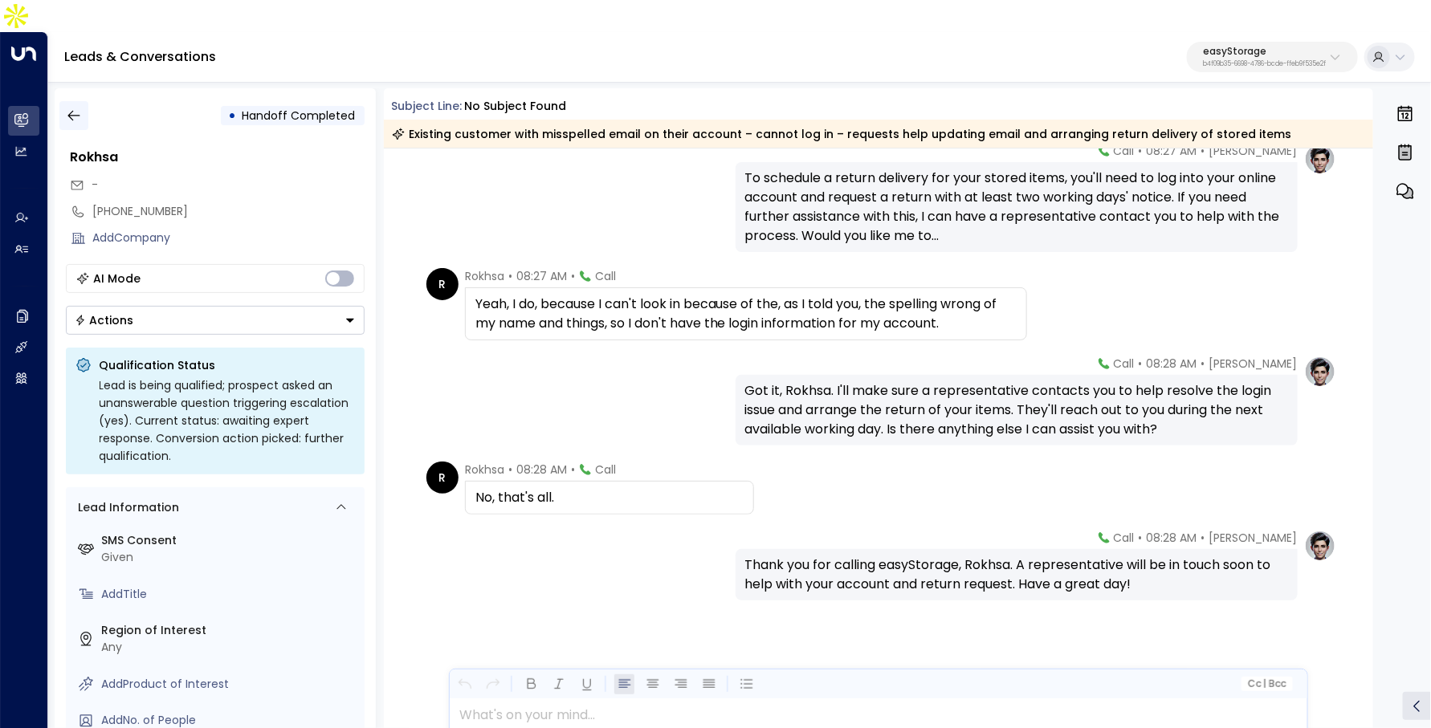
click at [75, 111] on icon "button" at bounding box center [73, 116] width 12 height 10
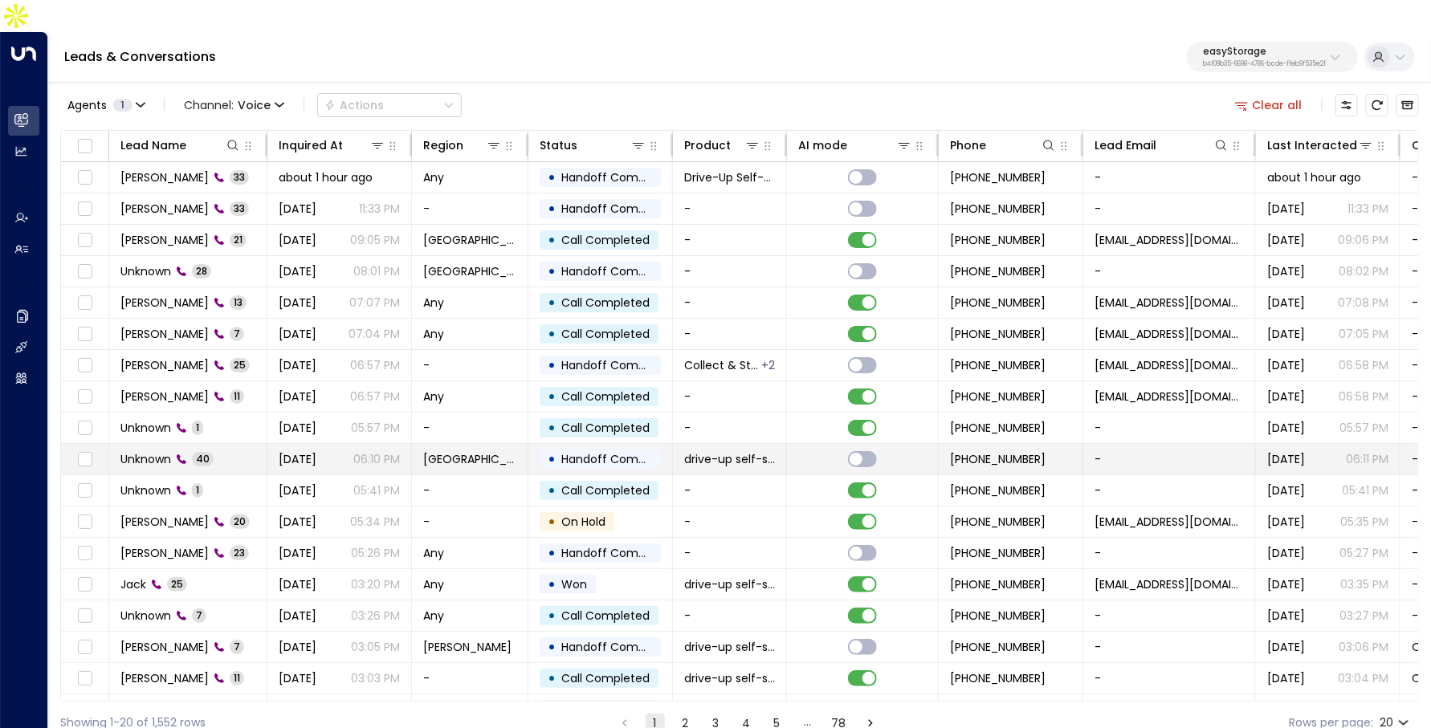
scroll to position [84, 0]
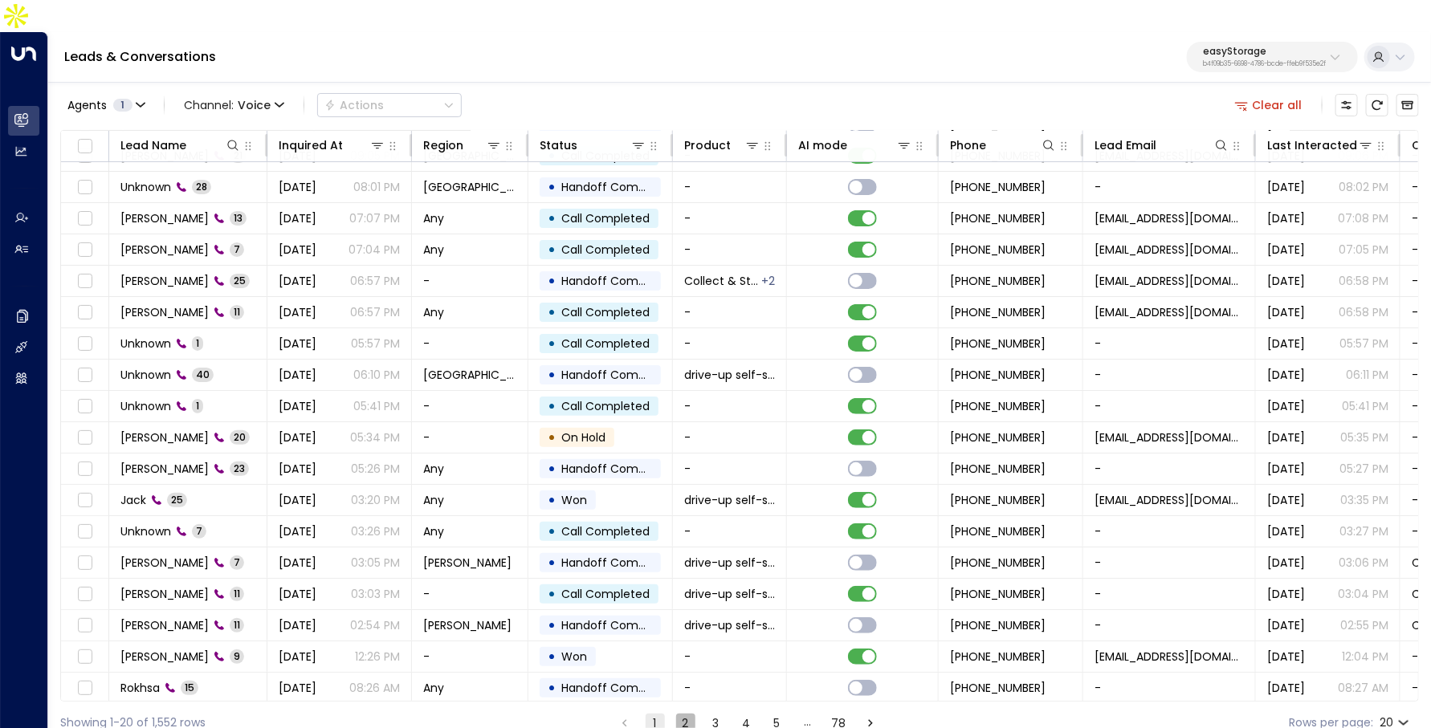
click at [691, 714] on button "2" at bounding box center [685, 723] width 19 height 19
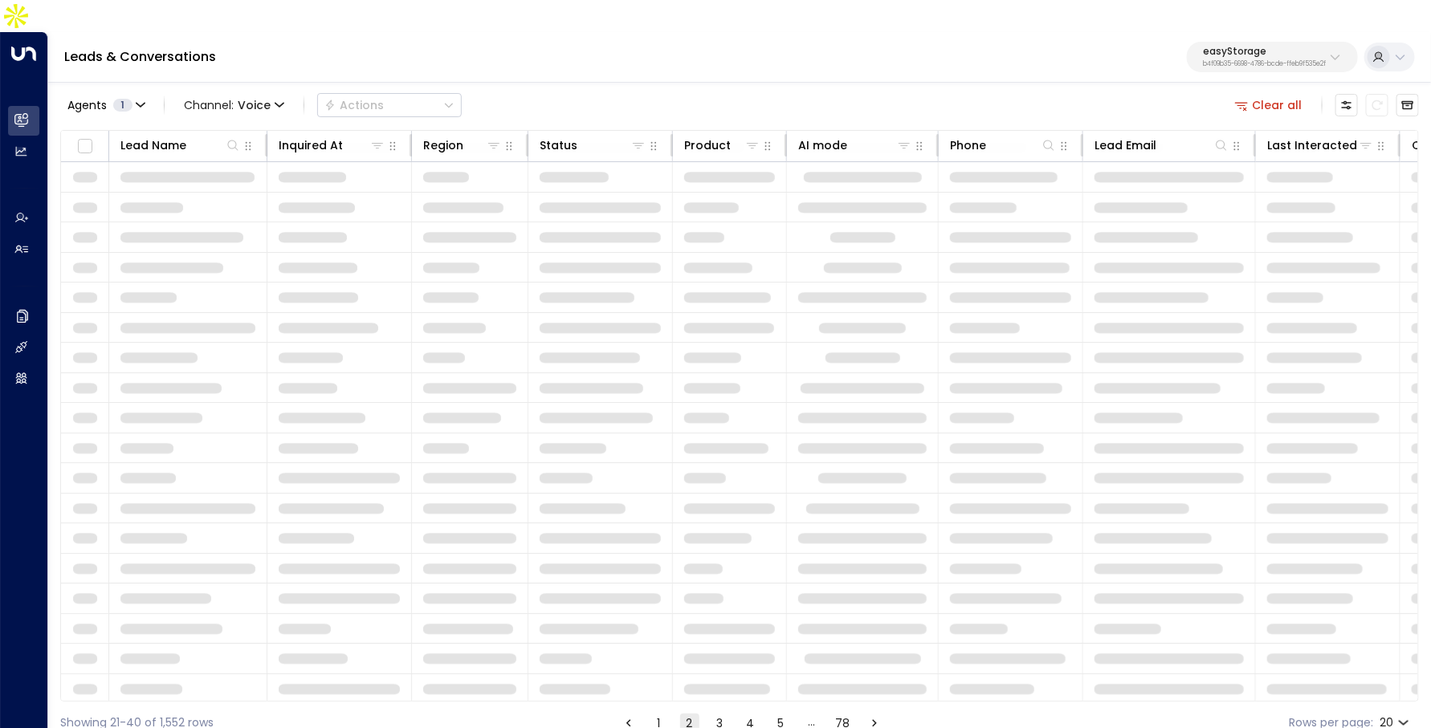
scroll to position [84, 0]
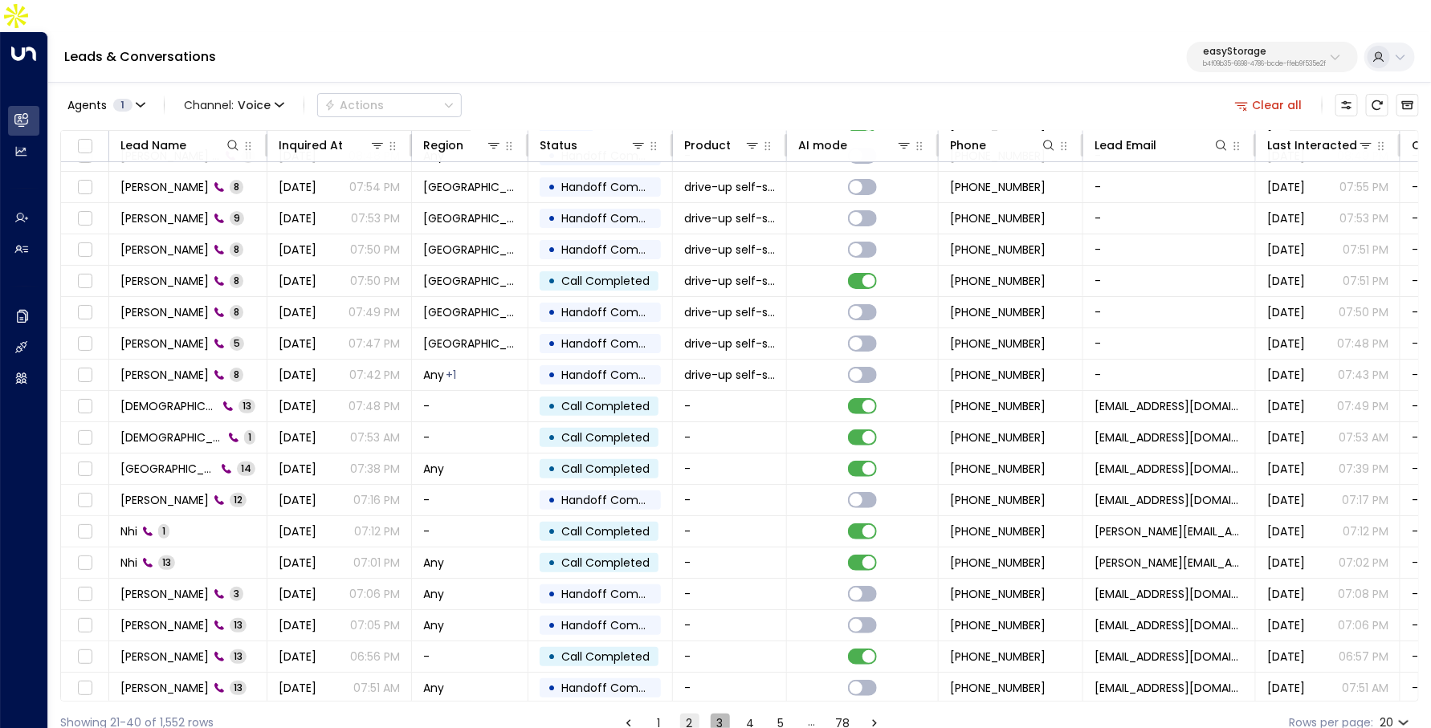
click at [721, 714] on button "3" at bounding box center [720, 723] width 19 height 19
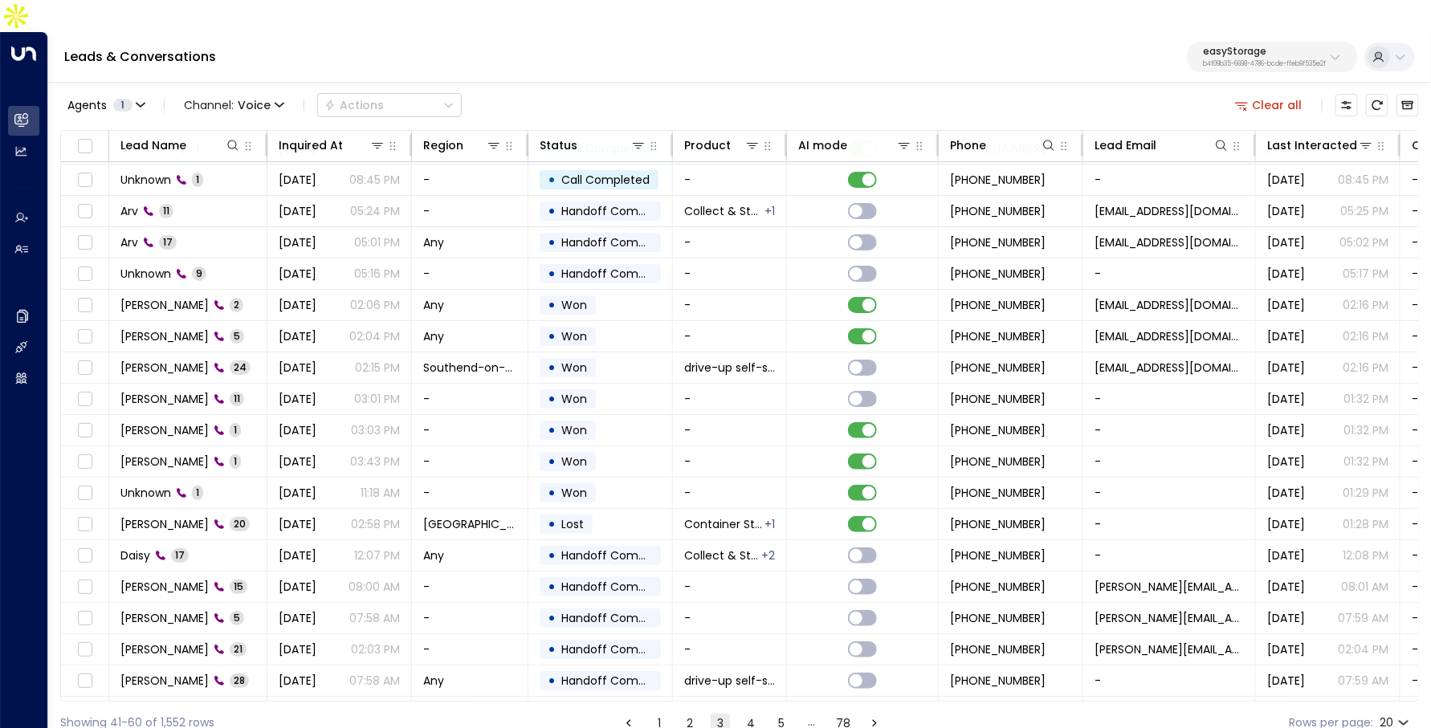
scroll to position [84, 0]
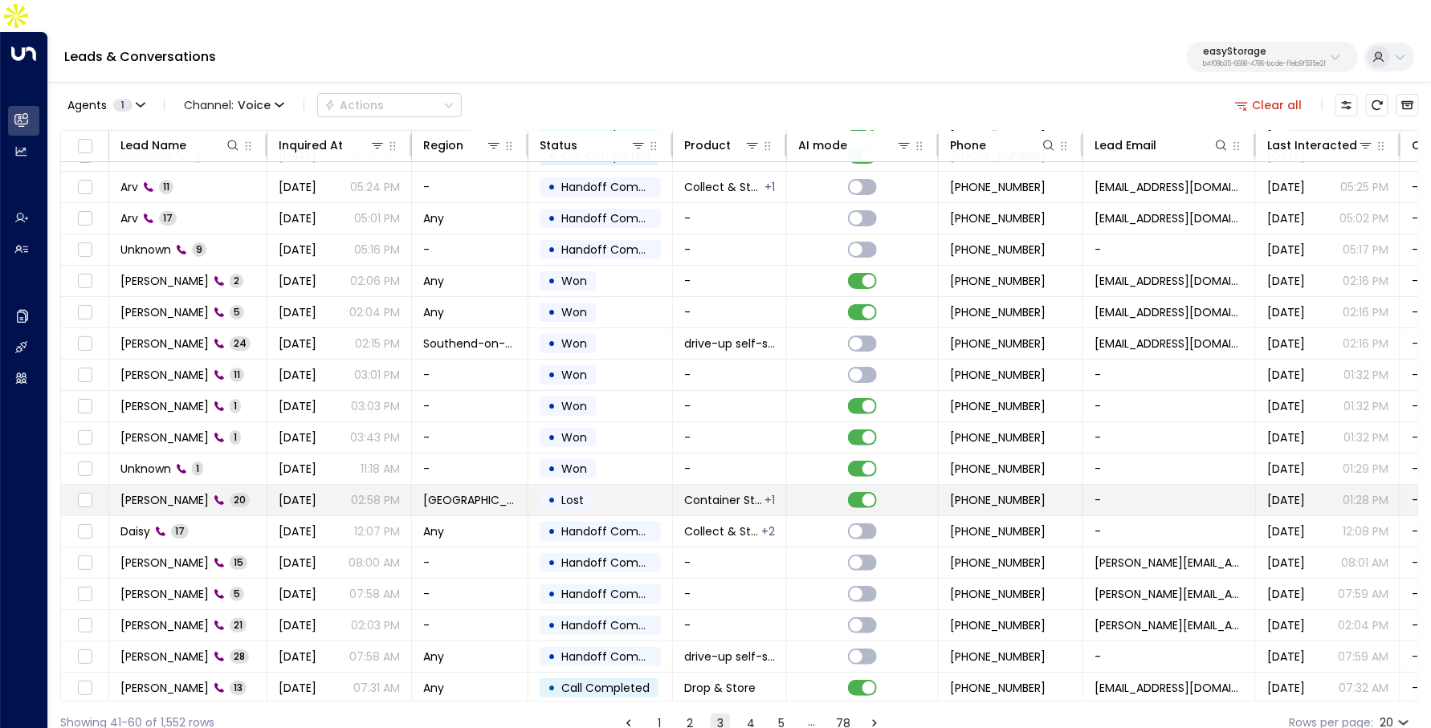
click at [359, 485] on td "[DATE] 02:58 PM" at bounding box center [339, 500] width 145 height 31
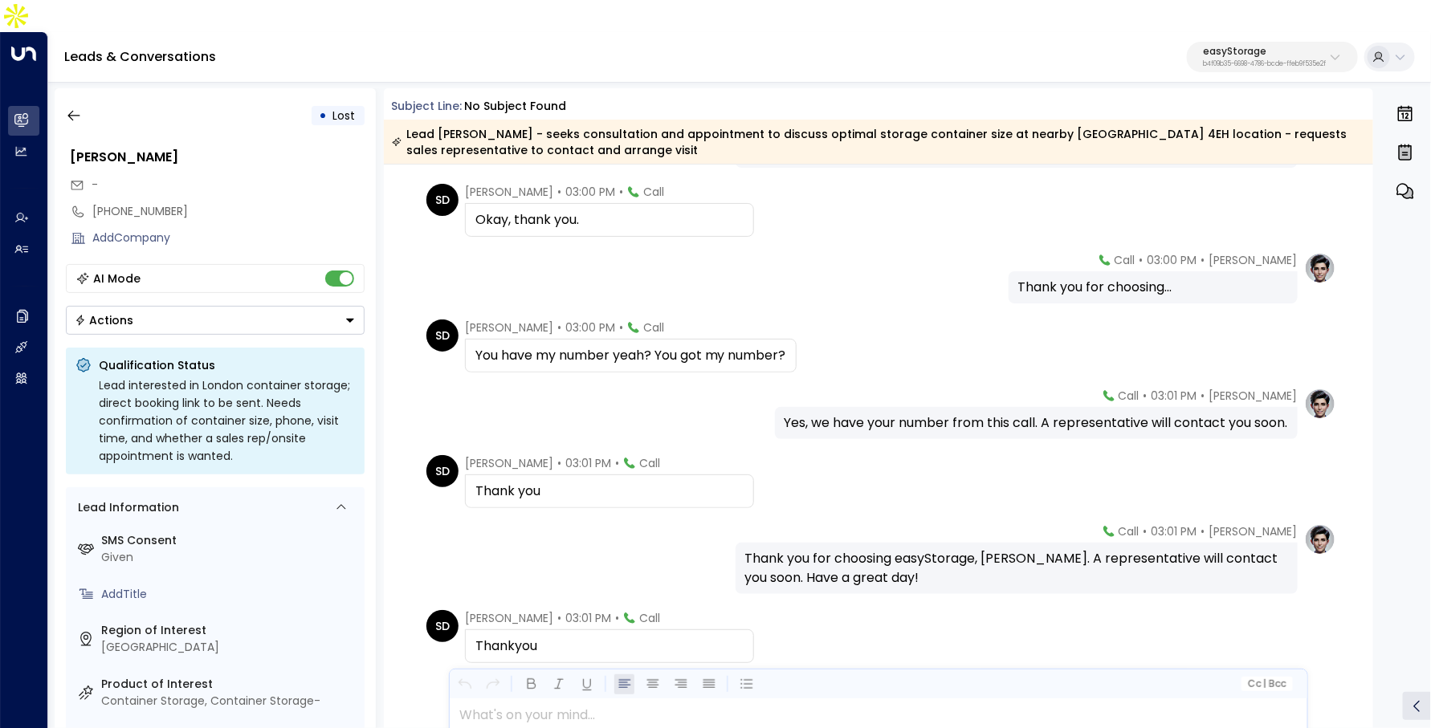
scroll to position [1189, 0]
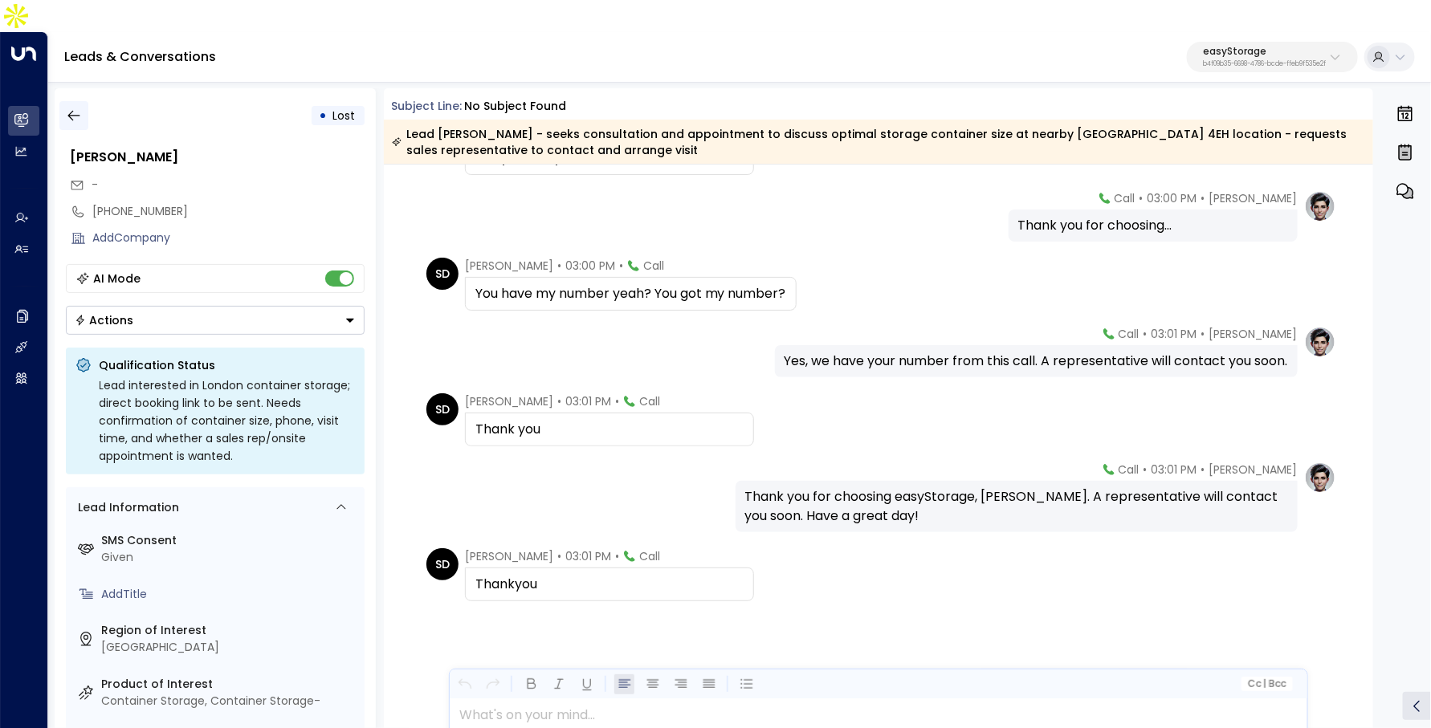
click at [75, 108] on icon "button" at bounding box center [74, 116] width 16 height 16
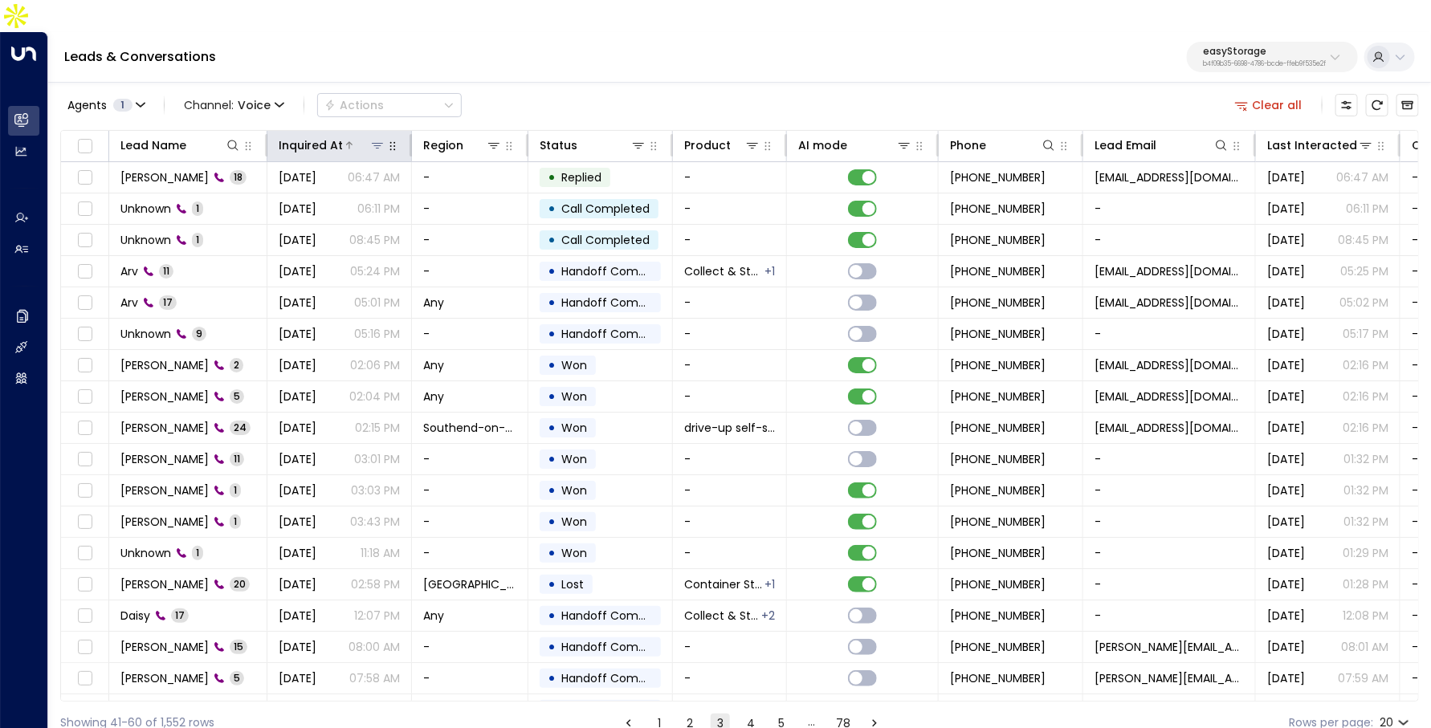
click at [296, 136] on div "Inquired At" at bounding box center [311, 145] width 64 height 19
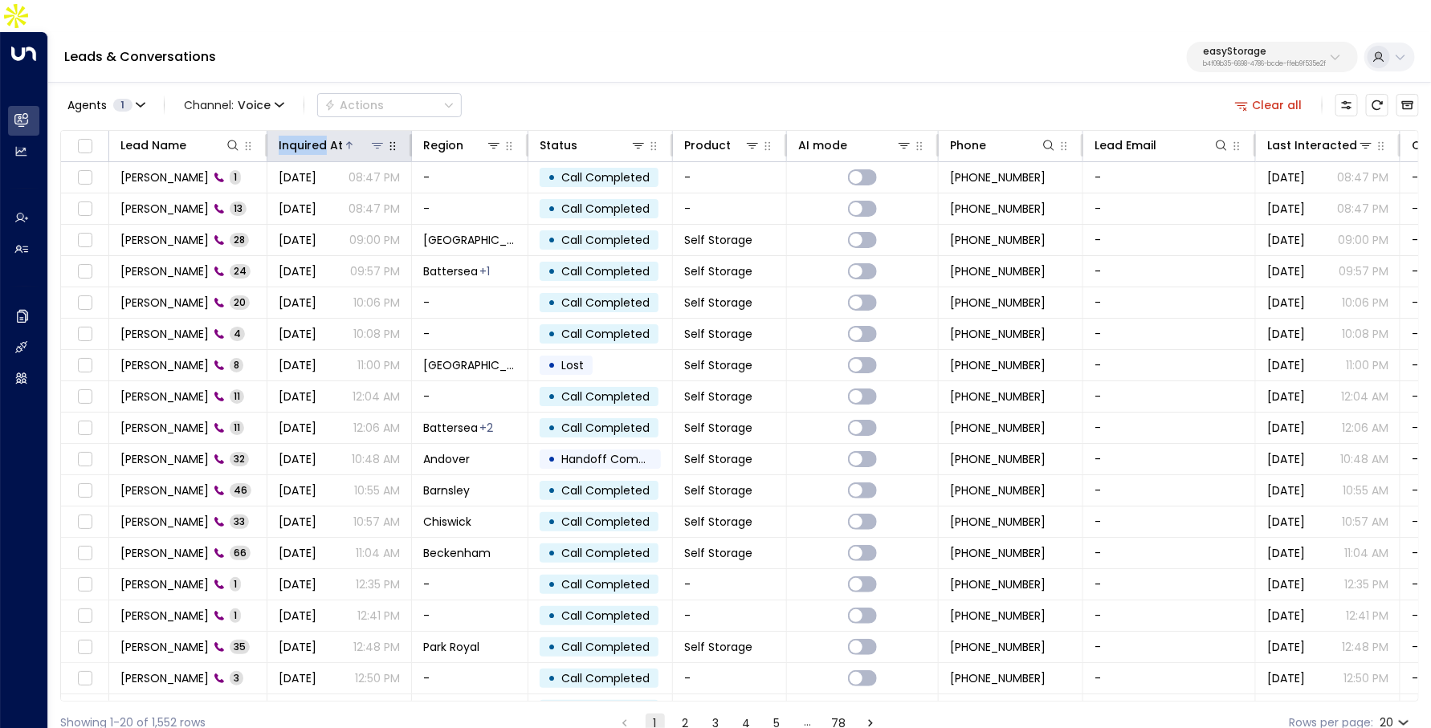
click at [296, 136] on div "Inquired At" at bounding box center [311, 145] width 64 height 19
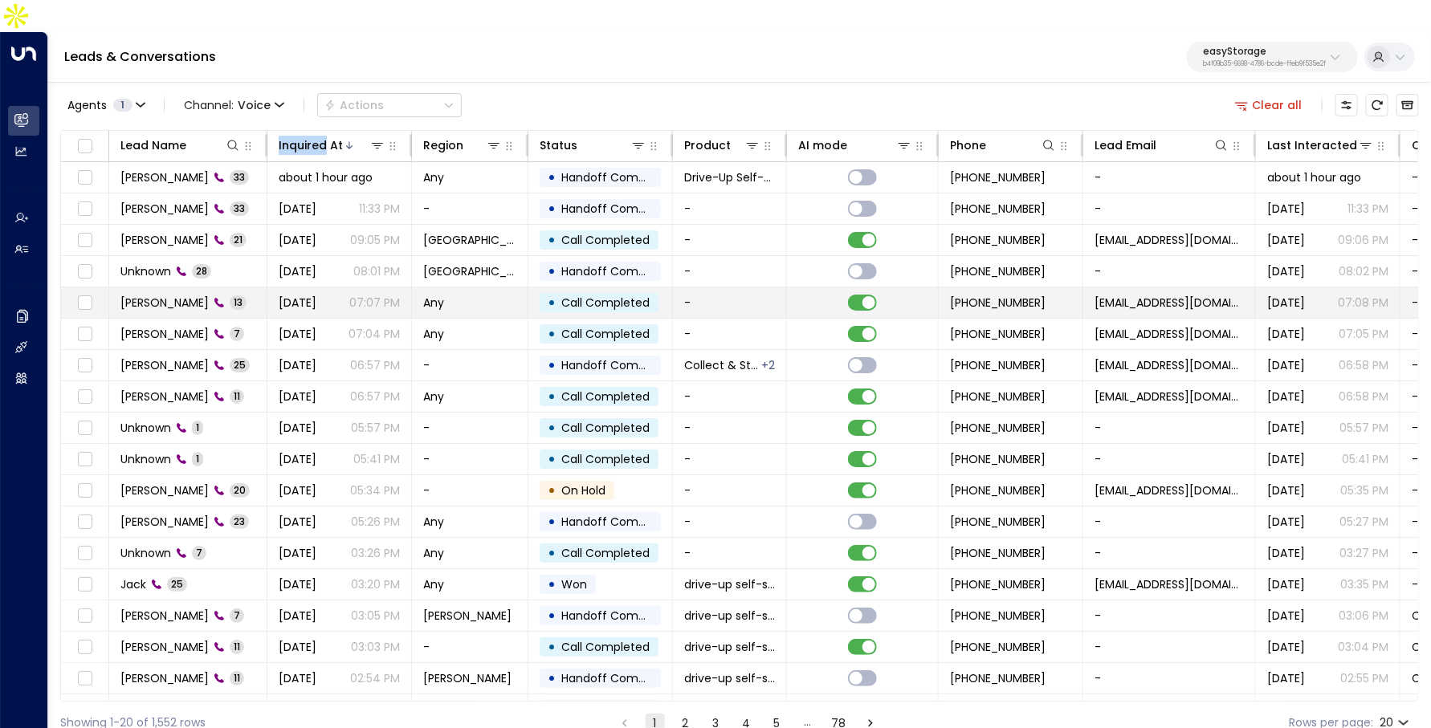
scroll to position [84, 0]
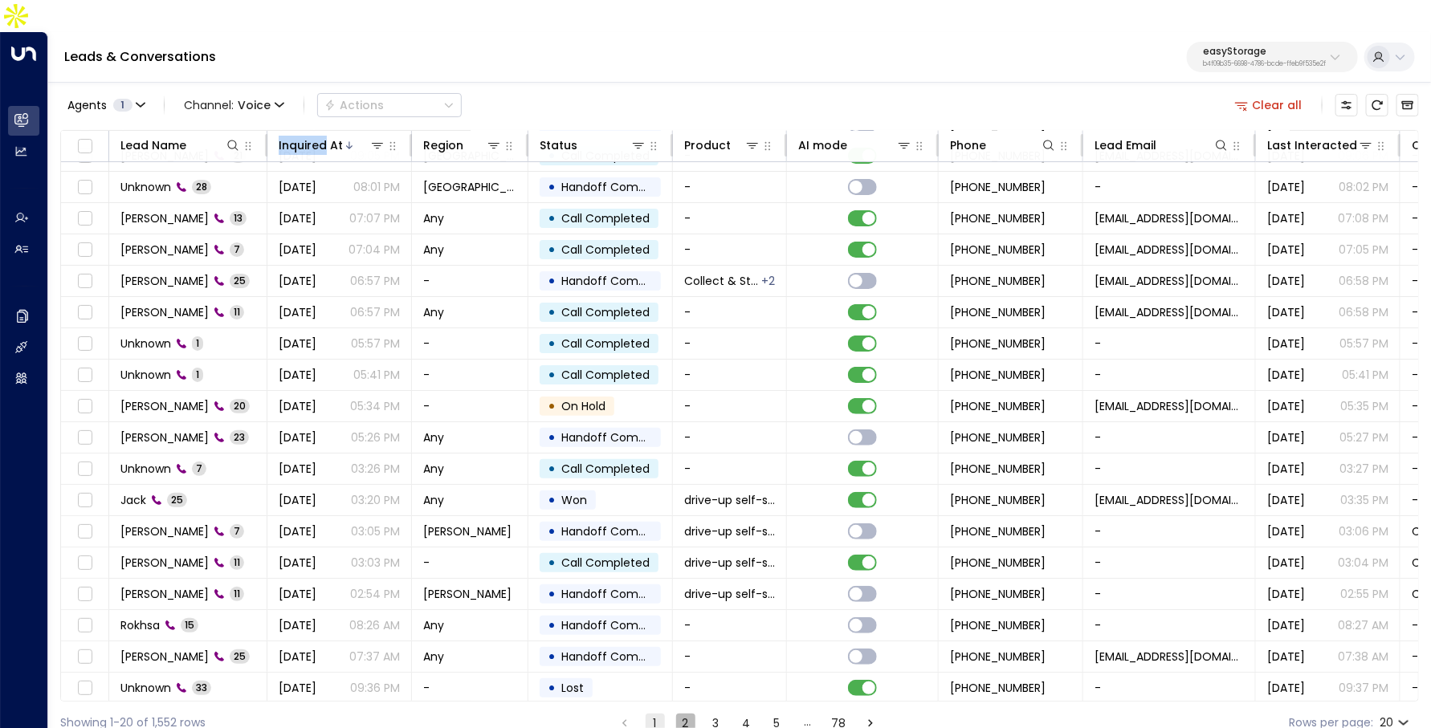
click at [687, 714] on button "2" at bounding box center [685, 723] width 19 height 19
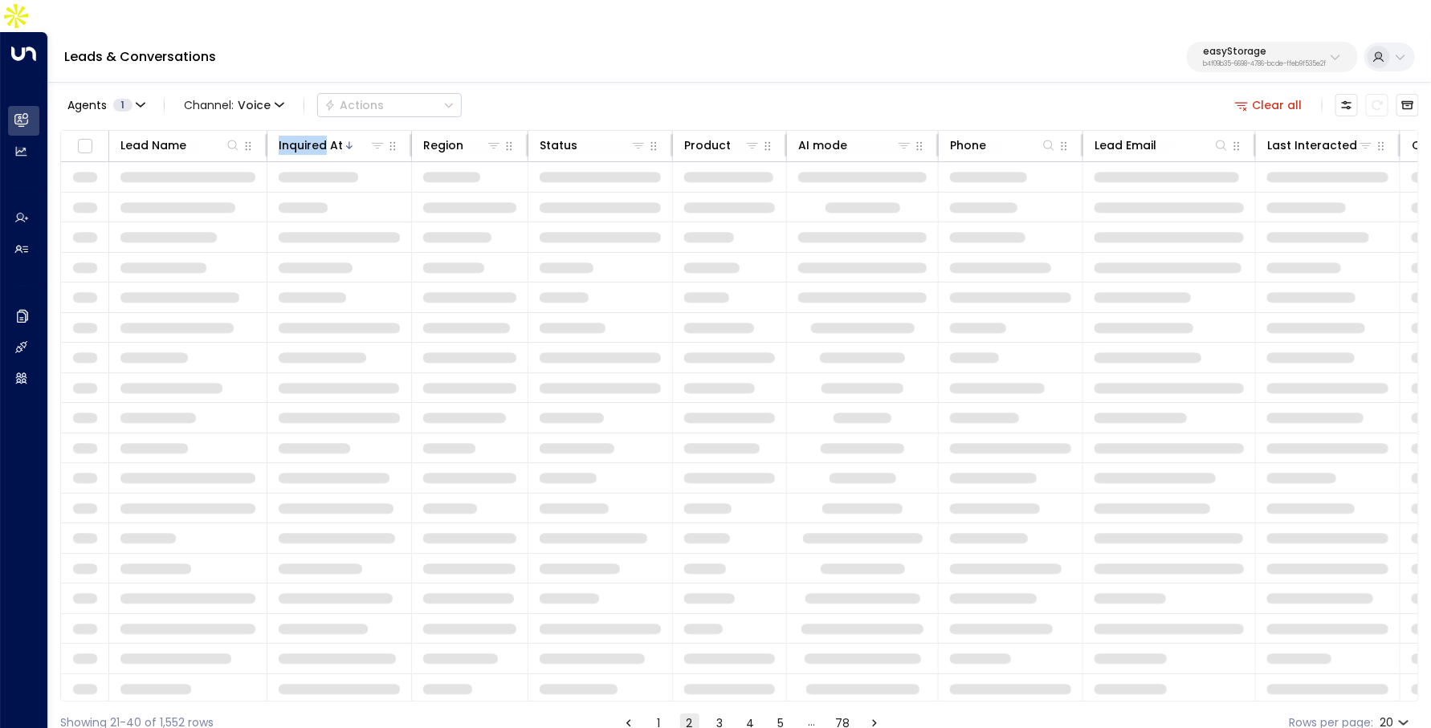
scroll to position [84, 0]
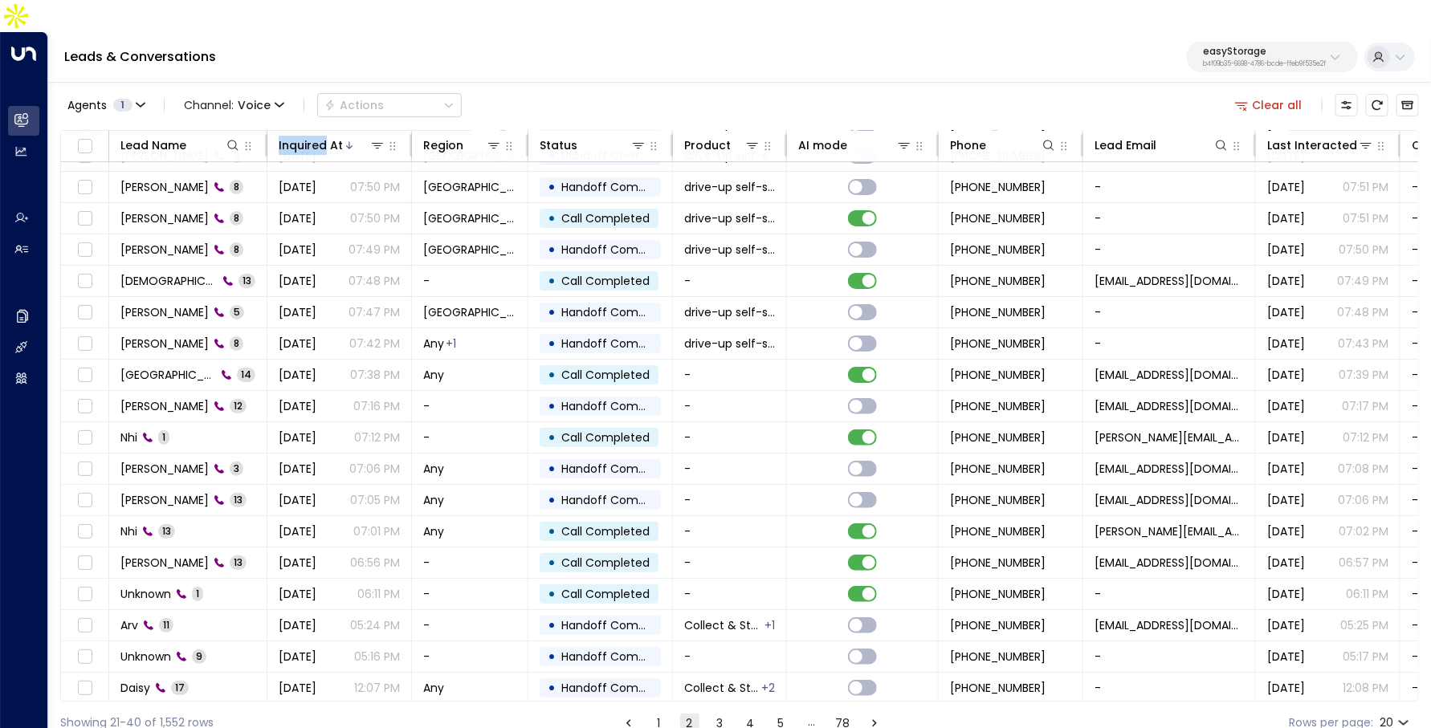
click at [1250, 61] on p "b4f09b35-6698-4786-bcde-ffeb9f535e2f" at bounding box center [1264, 64] width 123 height 6
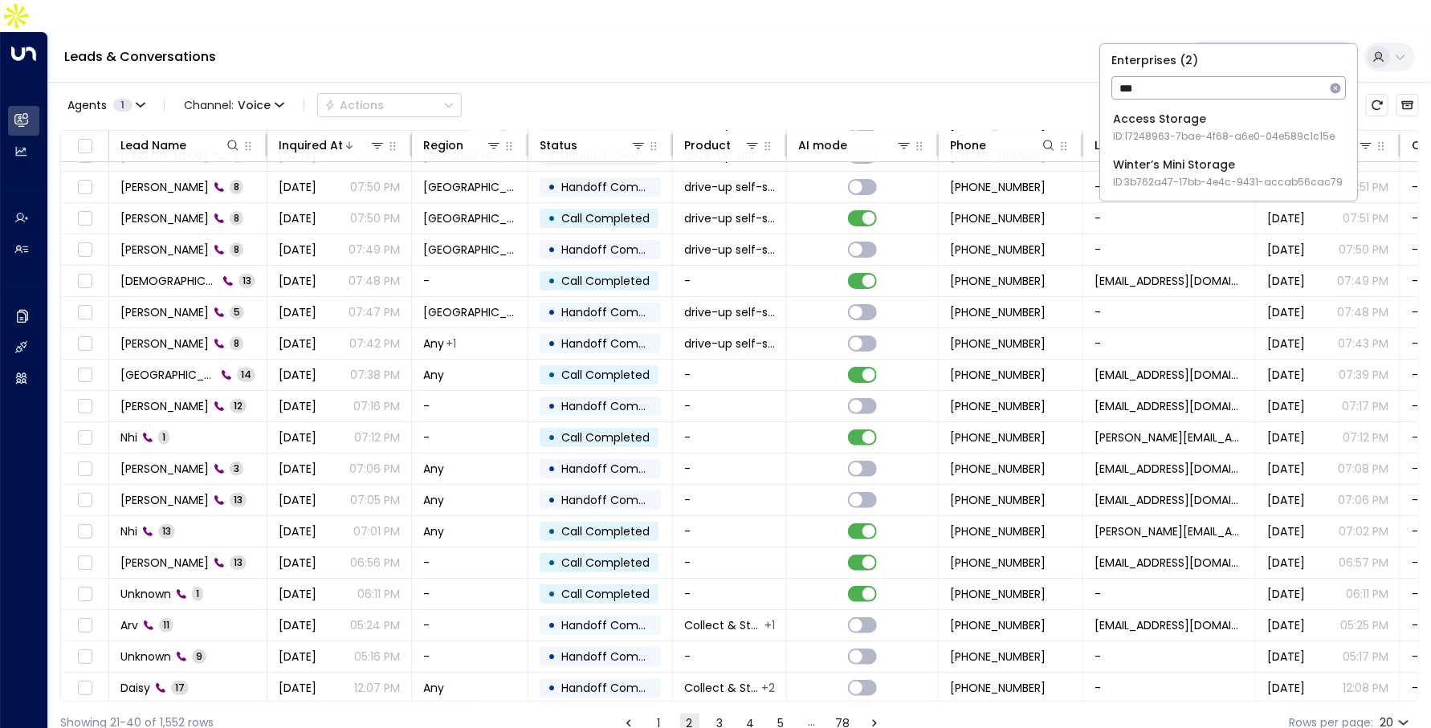
type input "***"
click at [1187, 113] on div "Access Storage ID: 17248963-7bae-4f68-a6e0-04e589c1c15e" at bounding box center [1224, 127] width 222 height 33
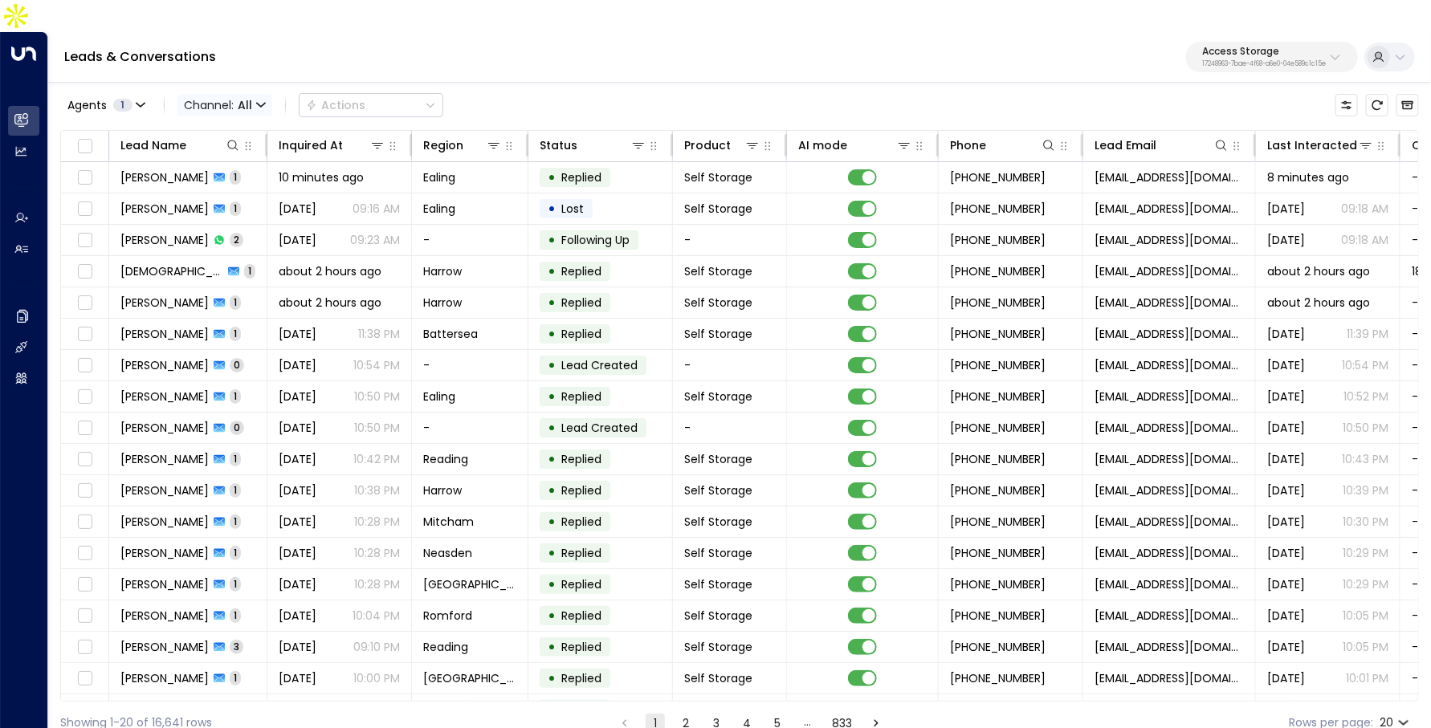
click at [251, 94] on span "Channel: All" at bounding box center [224, 105] width 95 height 22
click at [247, 218] on p "Voice" at bounding box center [233, 225] width 77 height 17
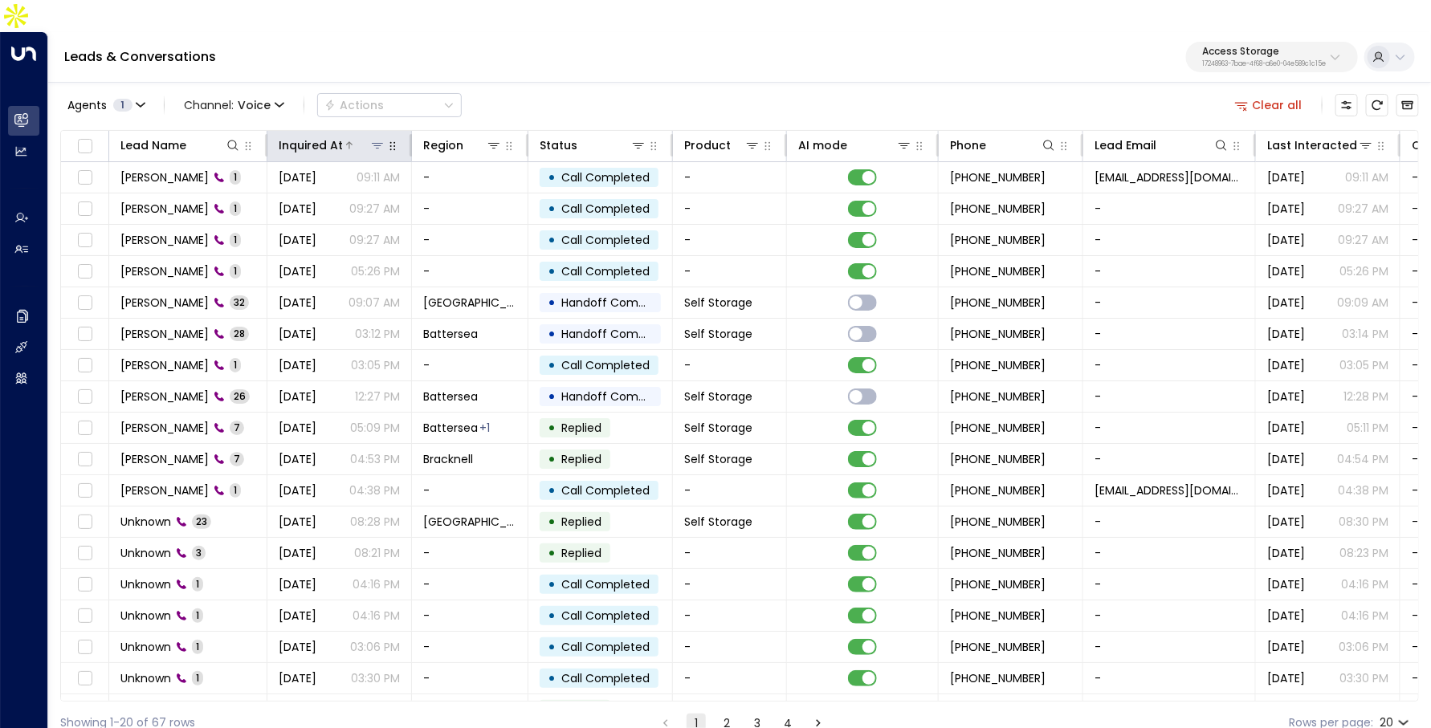
click at [321, 136] on div "Inquired At" at bounding box center [311, 145] width 64 height 19
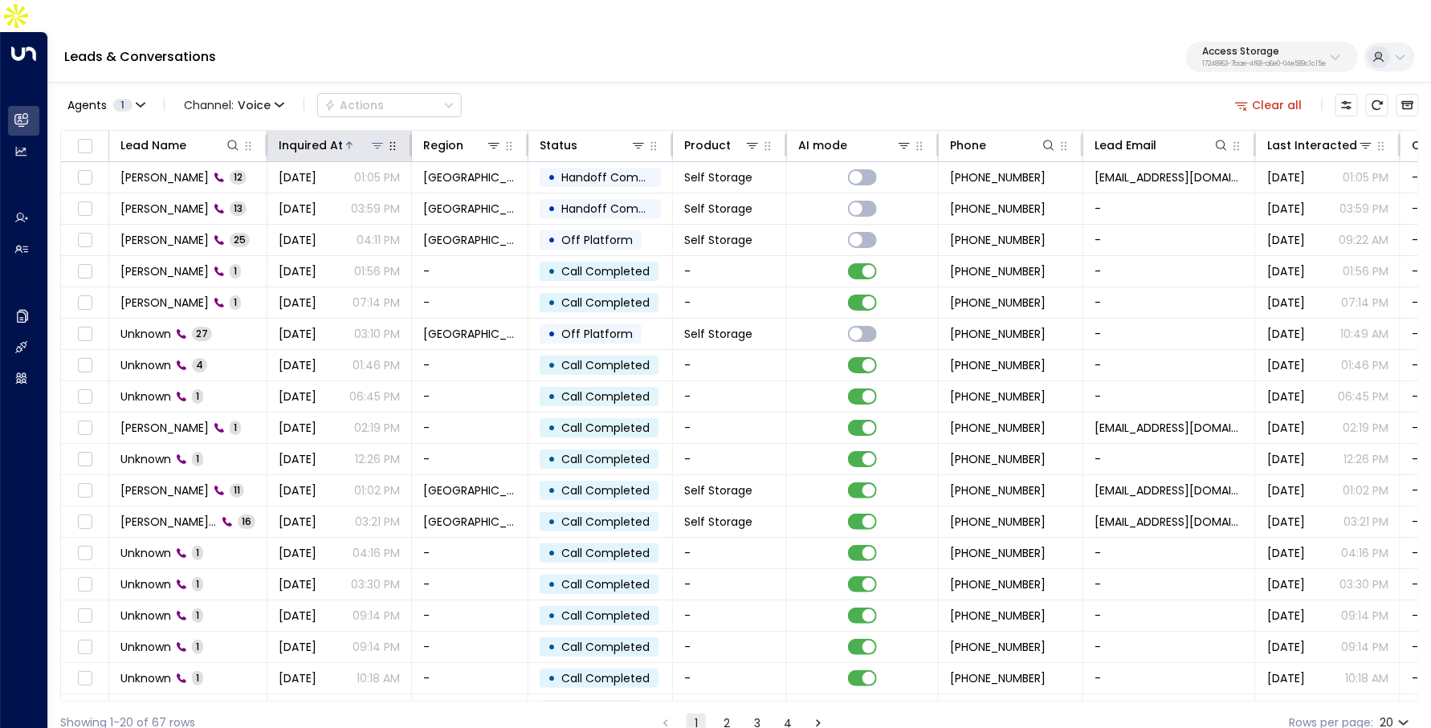
click at [321, 136] on div "Inquired At" at bounding box center [311, 145] width 64 height 19
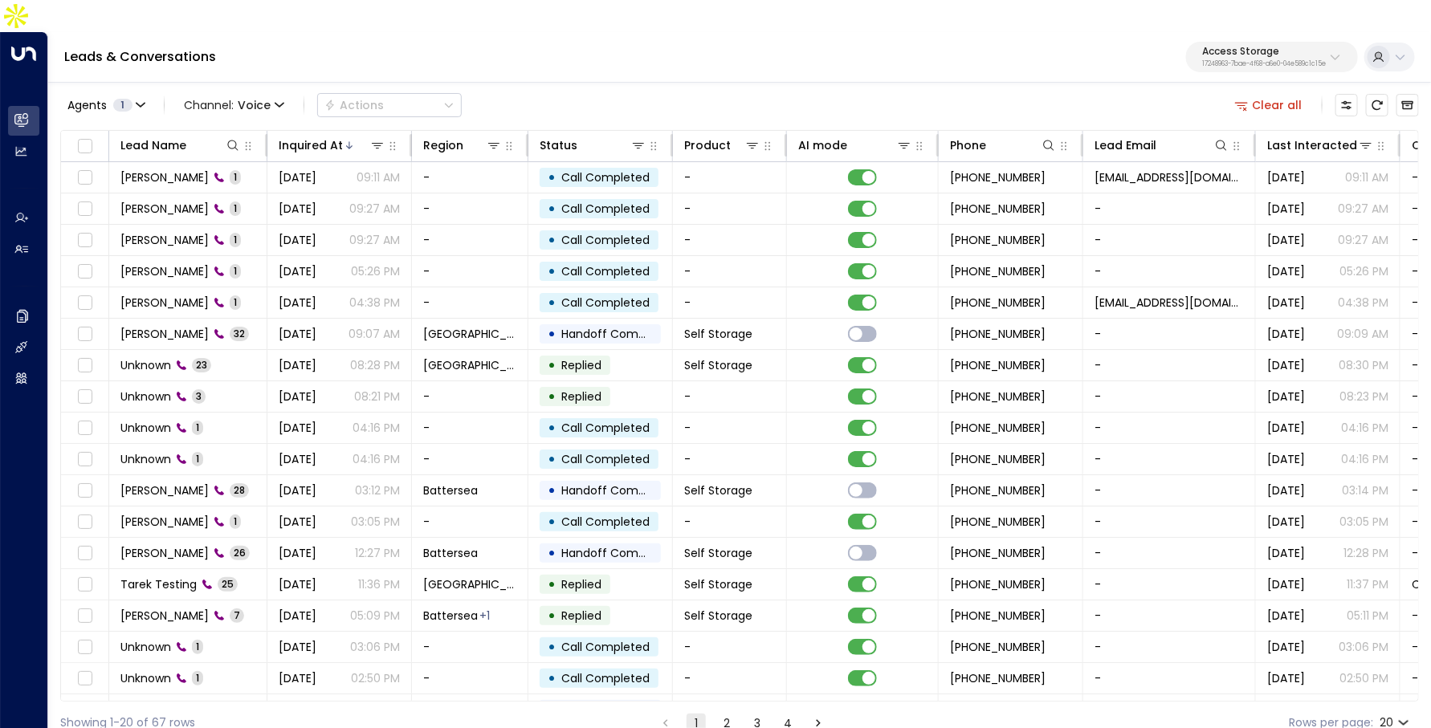
click at [1303, 47] on div "Access Storage 17248963-7bae-4f68-a6e0-04e589c1c15e" at bounding box center [1264, 57] width 124 height 21
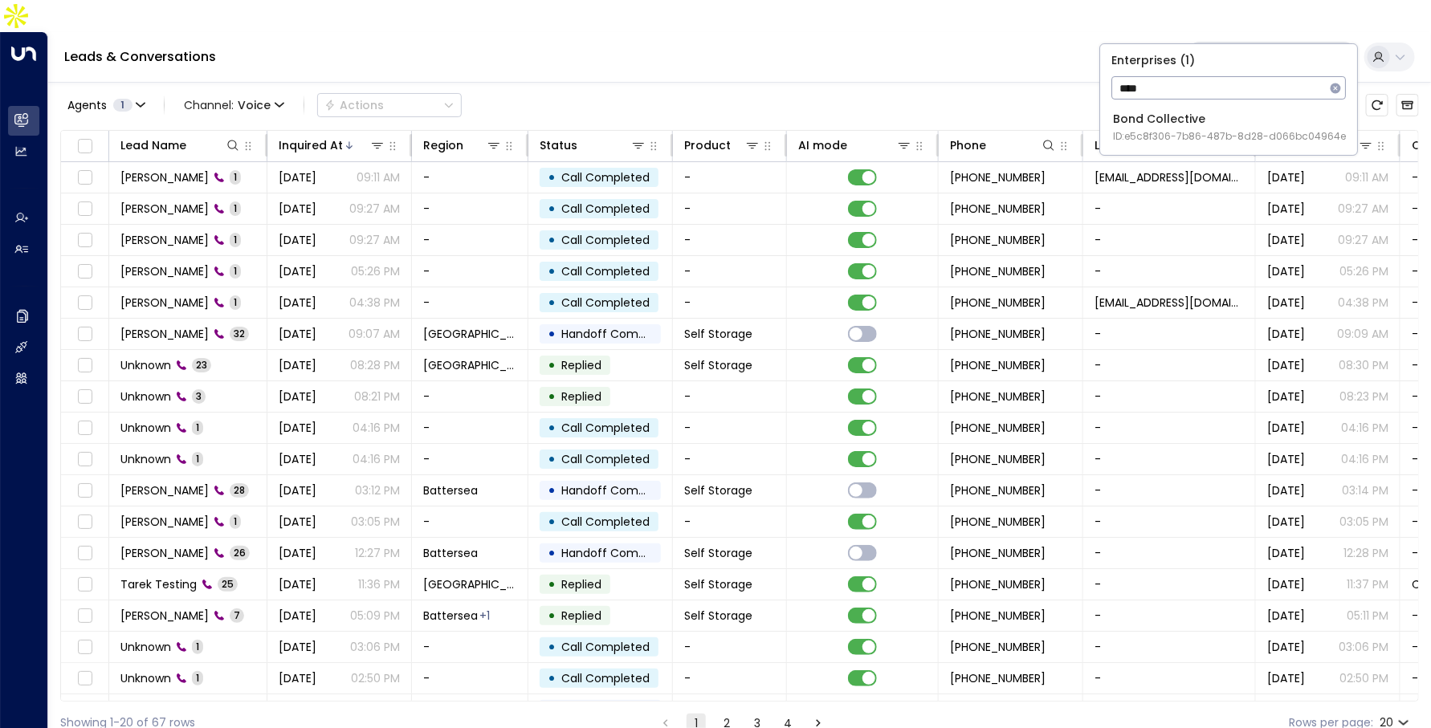
type input "****"
click at [1157, 135] on span "ID: e5c8f306-7b86-487b-8d28-d066bc04964e" at bounding box center [1229, 136] width 233 height 14
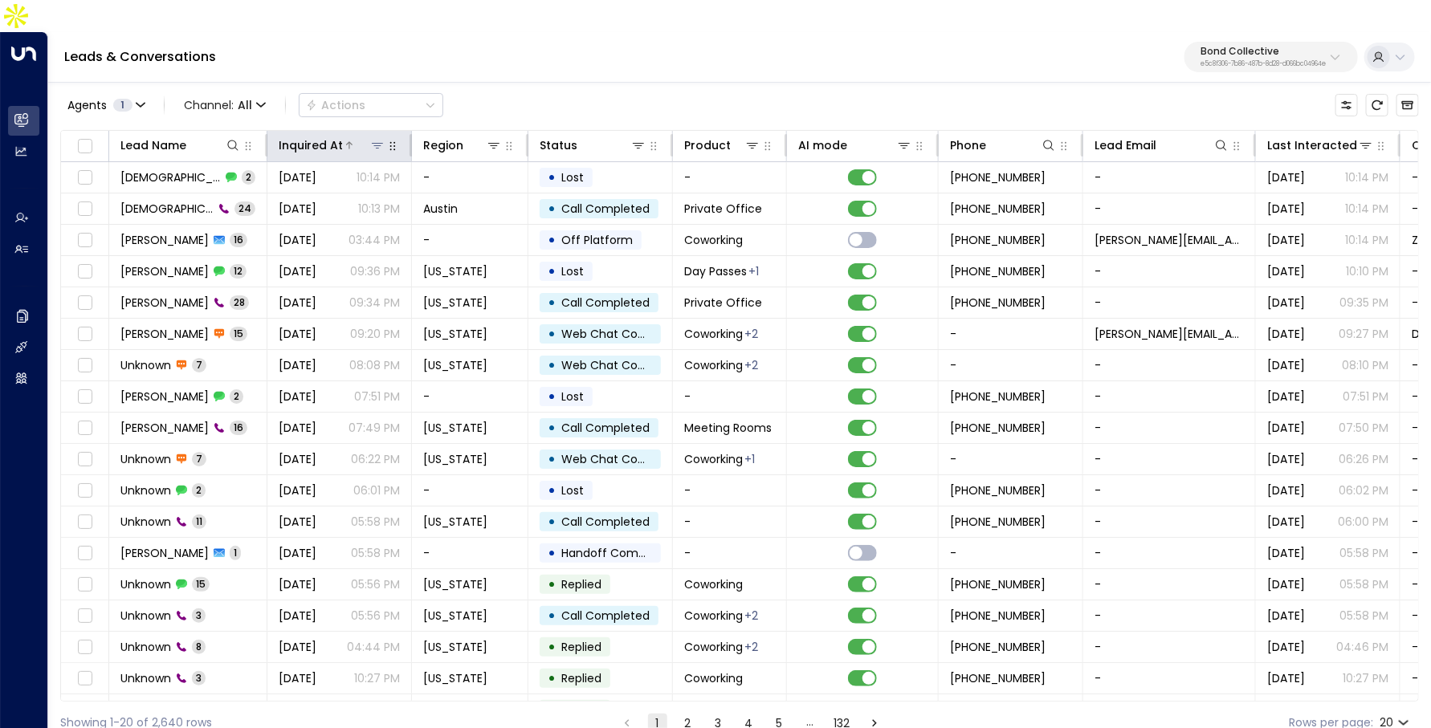
click at [320, 136] on div "Inquired At" at bounding box center [311, 145] width 64 height 19
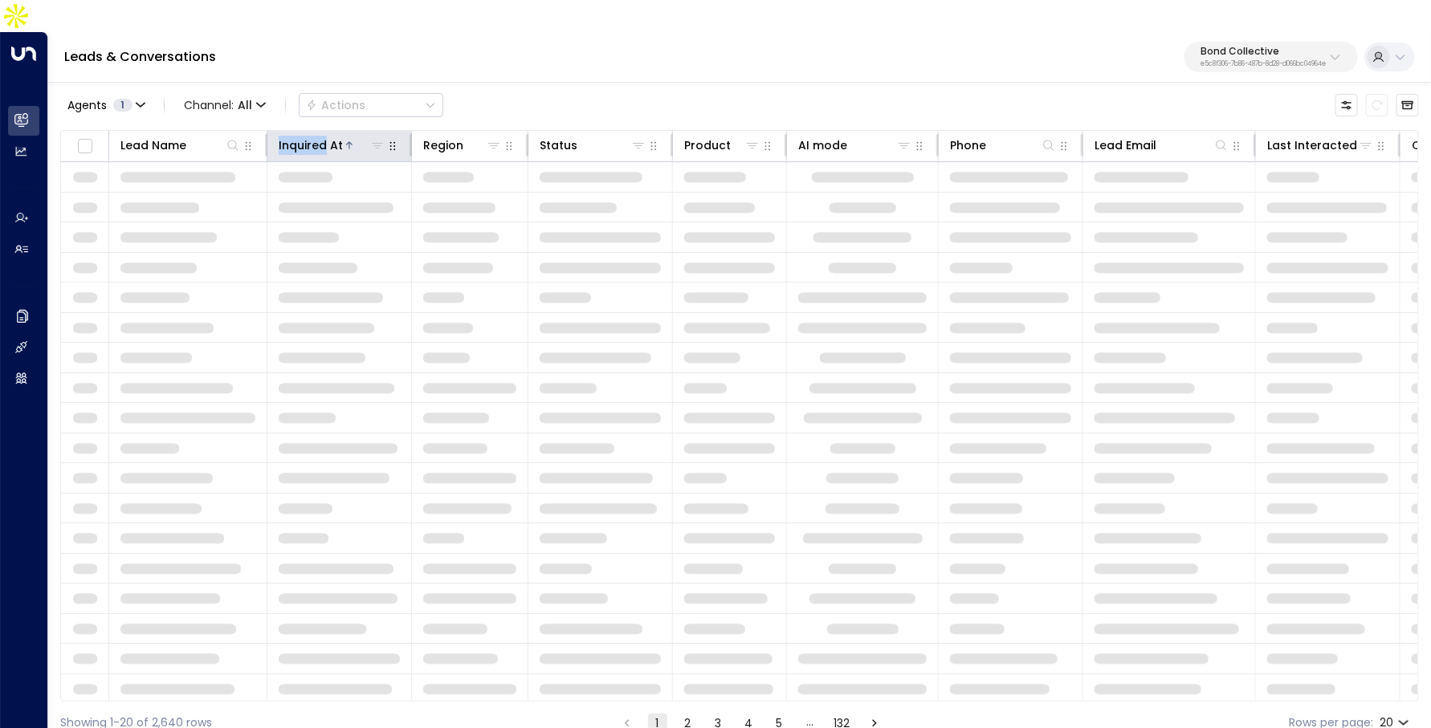
click at [320, 136] on div "Inquired At" at bounding box center [311, 145] width 64 height 19
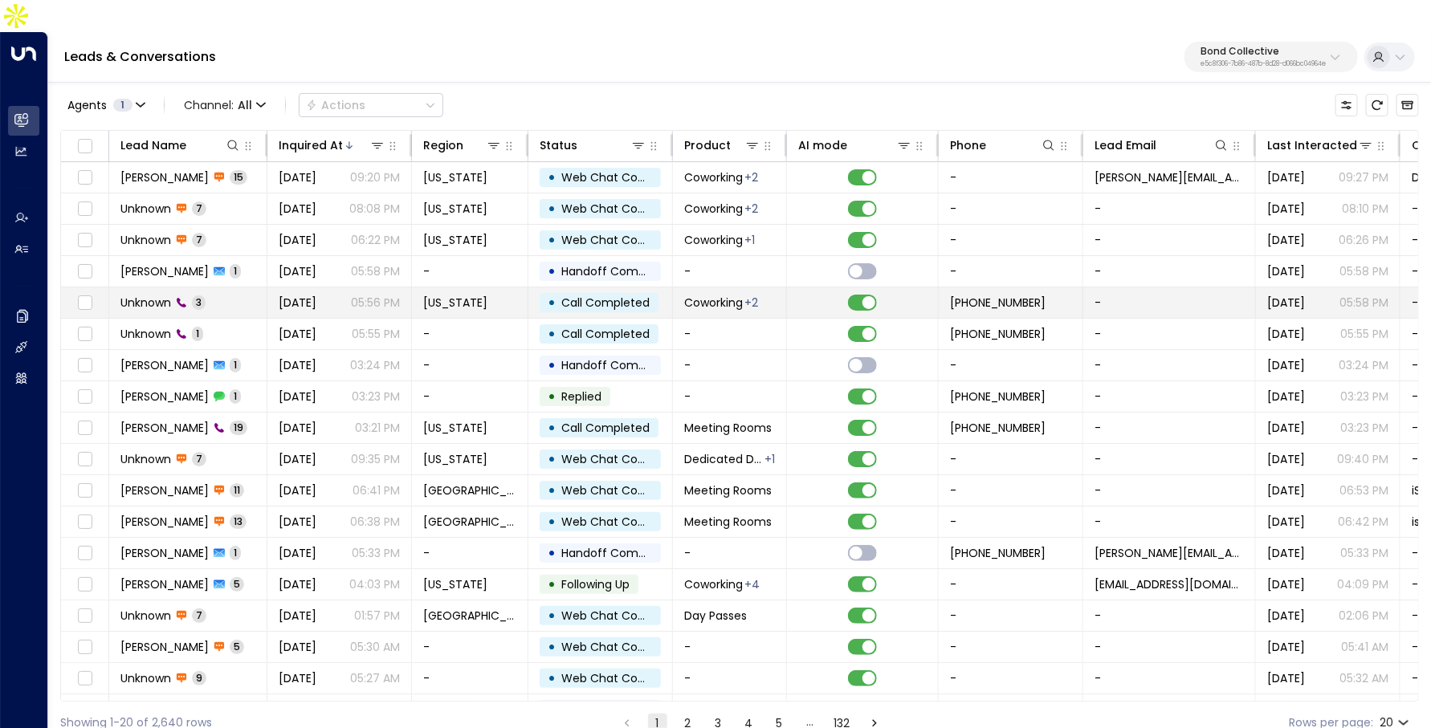
click at [301, 287] on td "[DATE] 05:56 PM" at bounding box center [339, 302] width 145 height 31
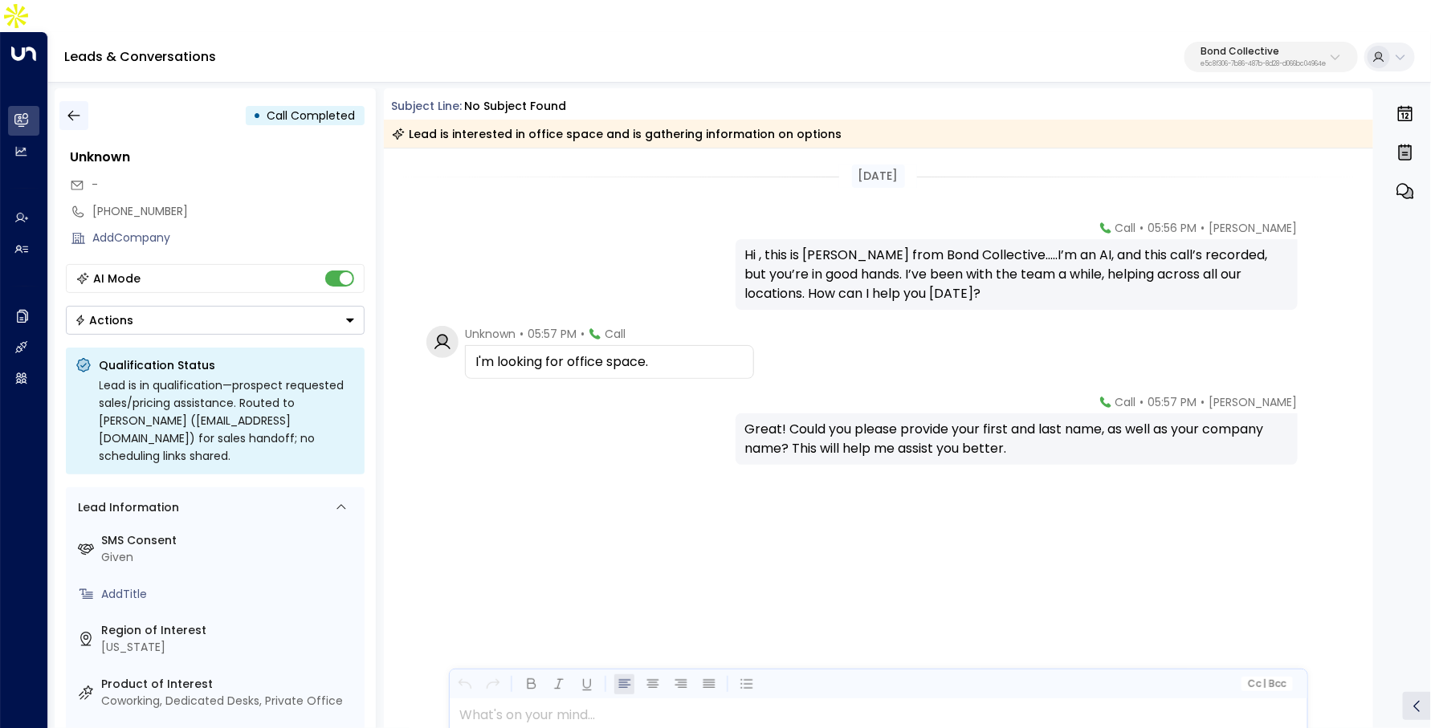
click at [80, 101] on button "button" at bounding box center [73, 115] width 29 height 29
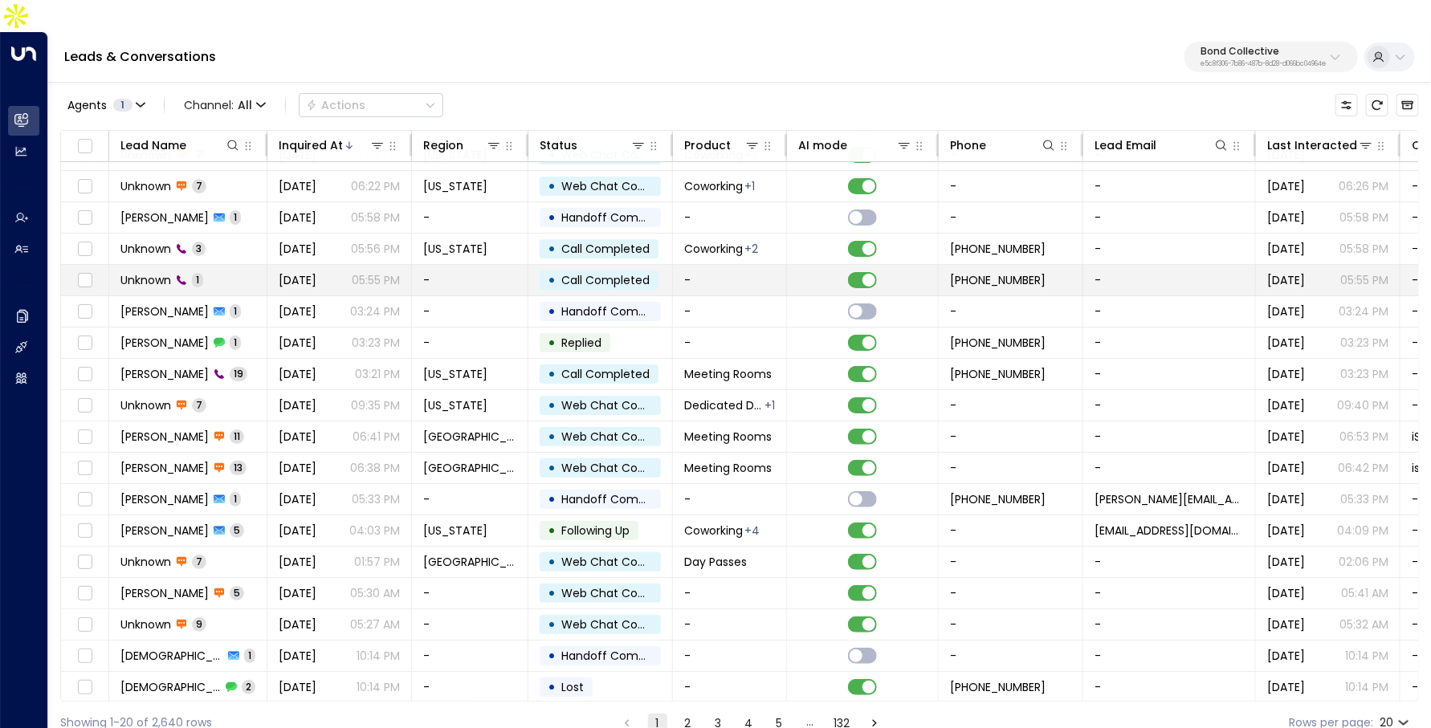
scroll to position [84, 0]
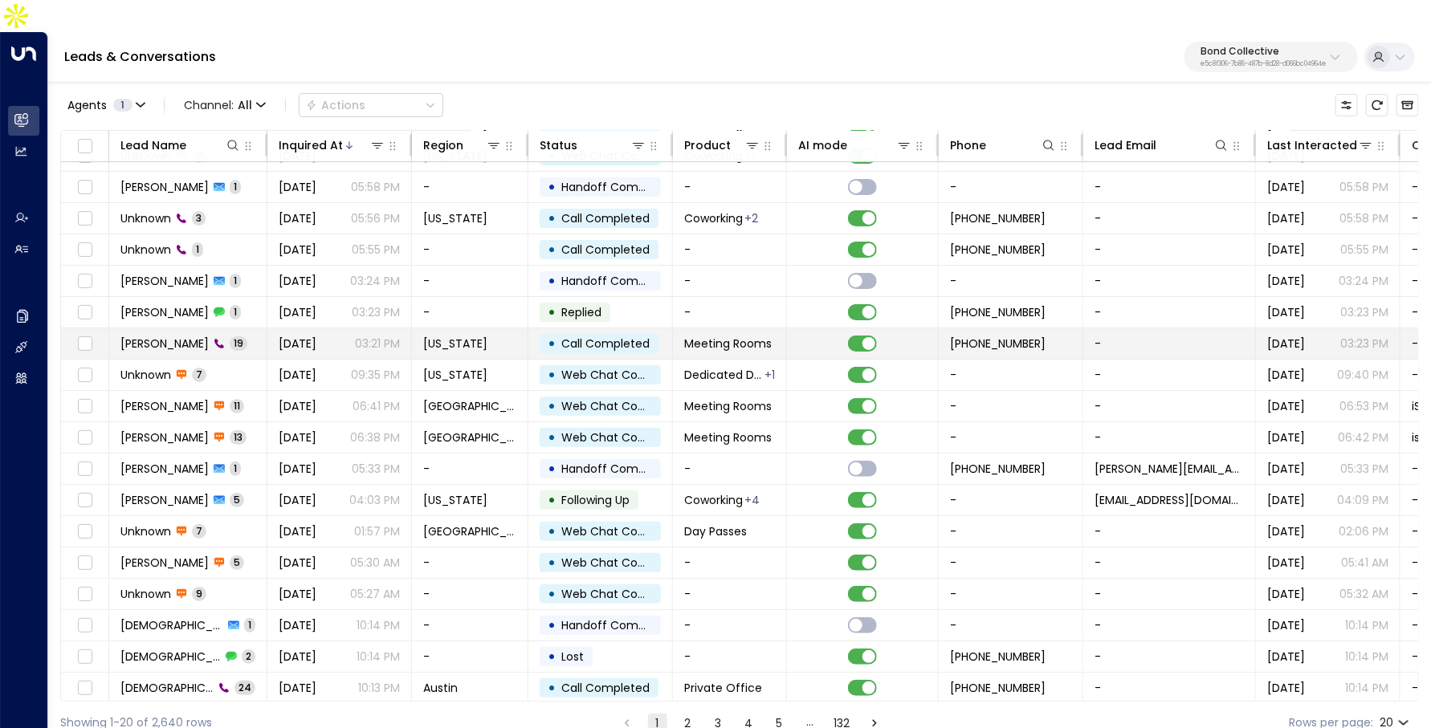
click at [315, 336] on span "[DATE]" at bounding box center [298, 344] width 38 height 16
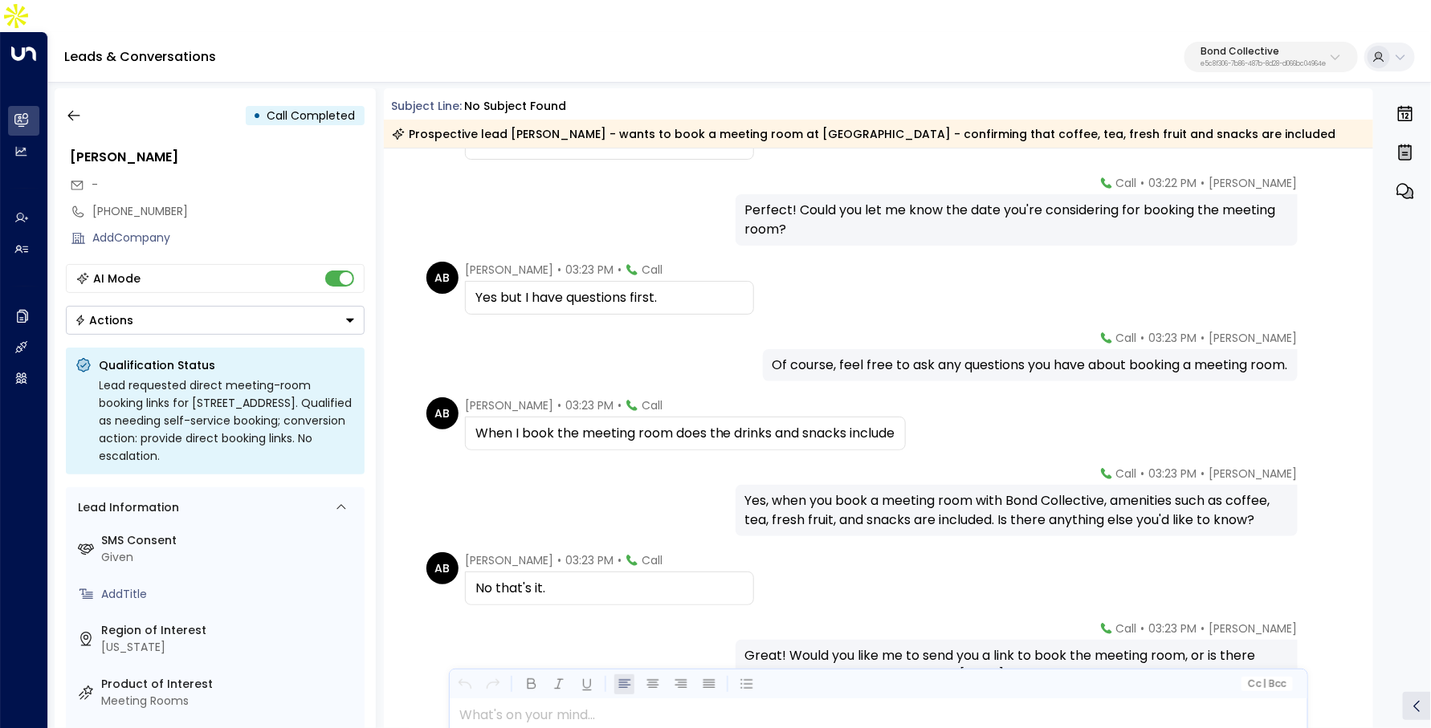
scroll to position [1084, 0]
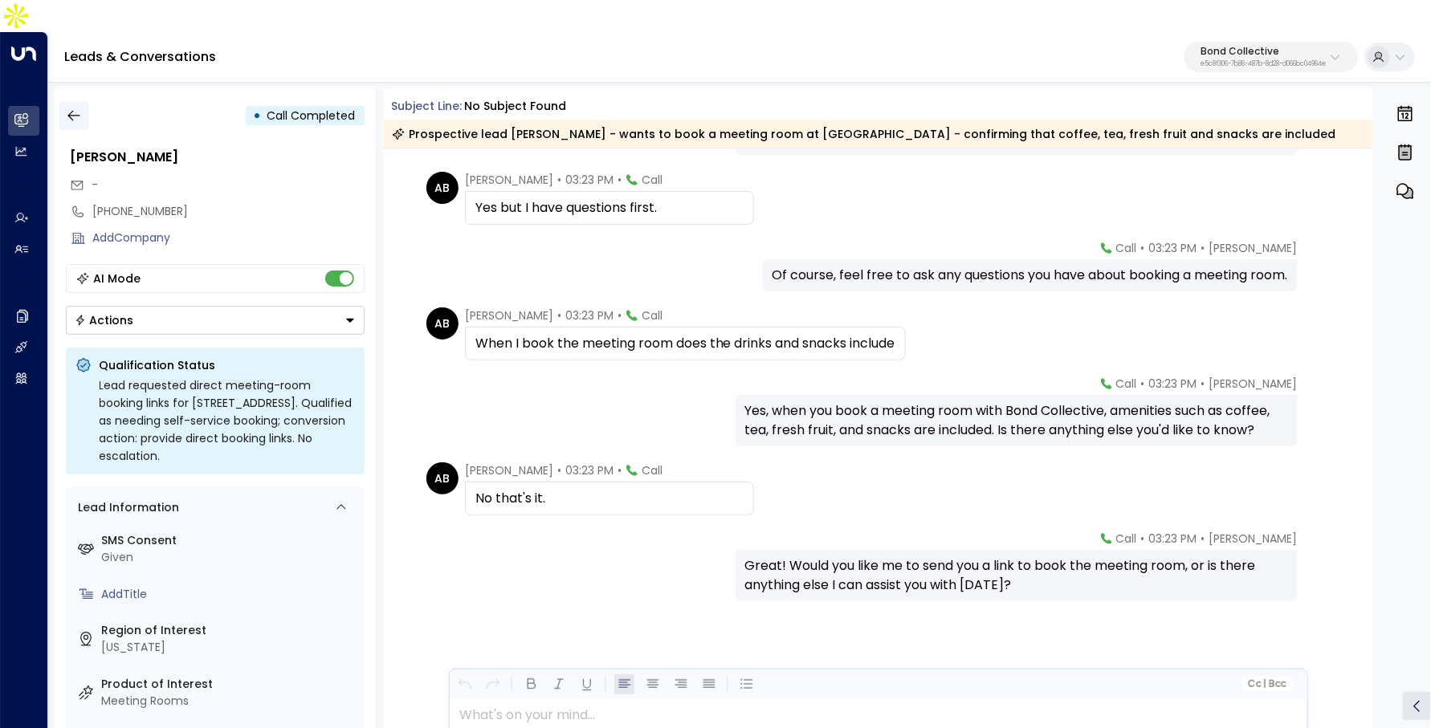
click at [86, 101] on button "button" at bounding box center [73, 115] width 29 height 29
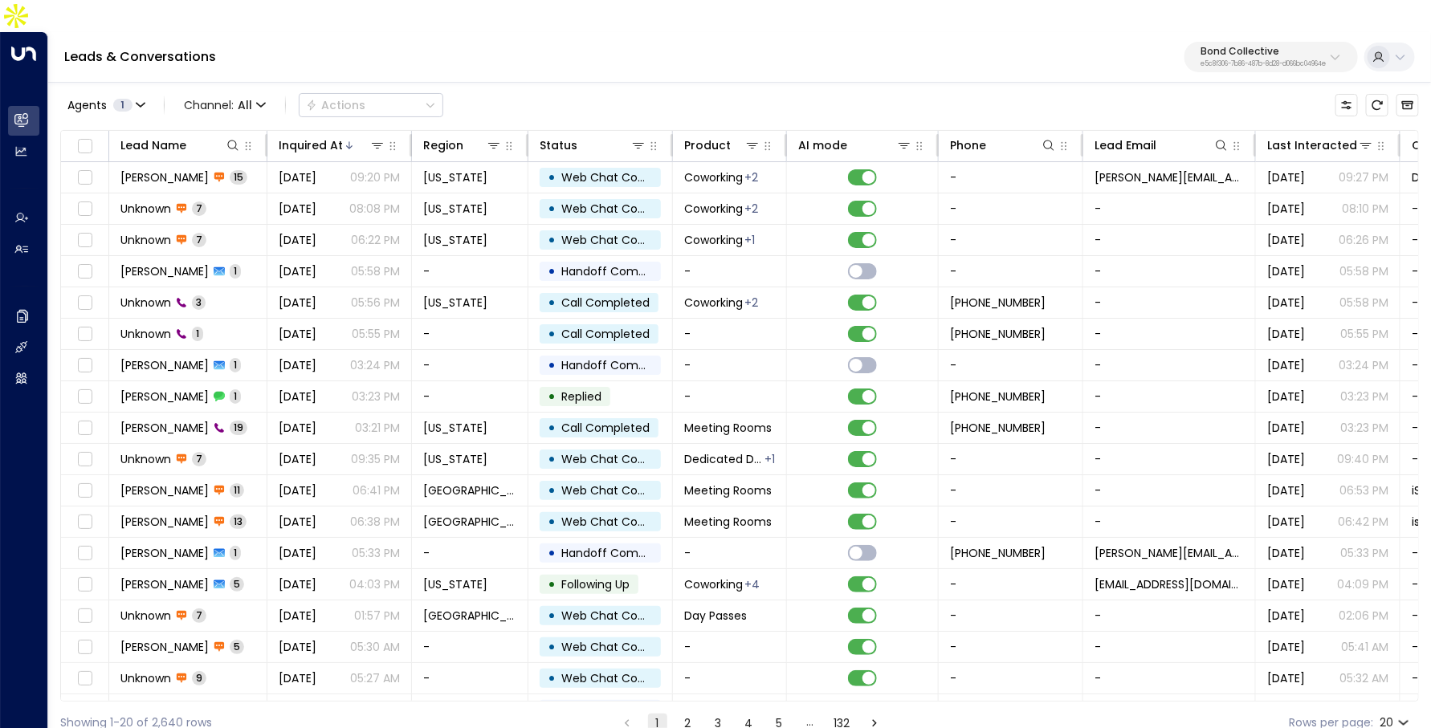
click at [673, 713] on ul "1 2 3 4 5 … 132" at bounding box center [751, 723] width 268 height 20
click at [694, 714] on button "2" at bounding box center [688, 723] width 19 height 19
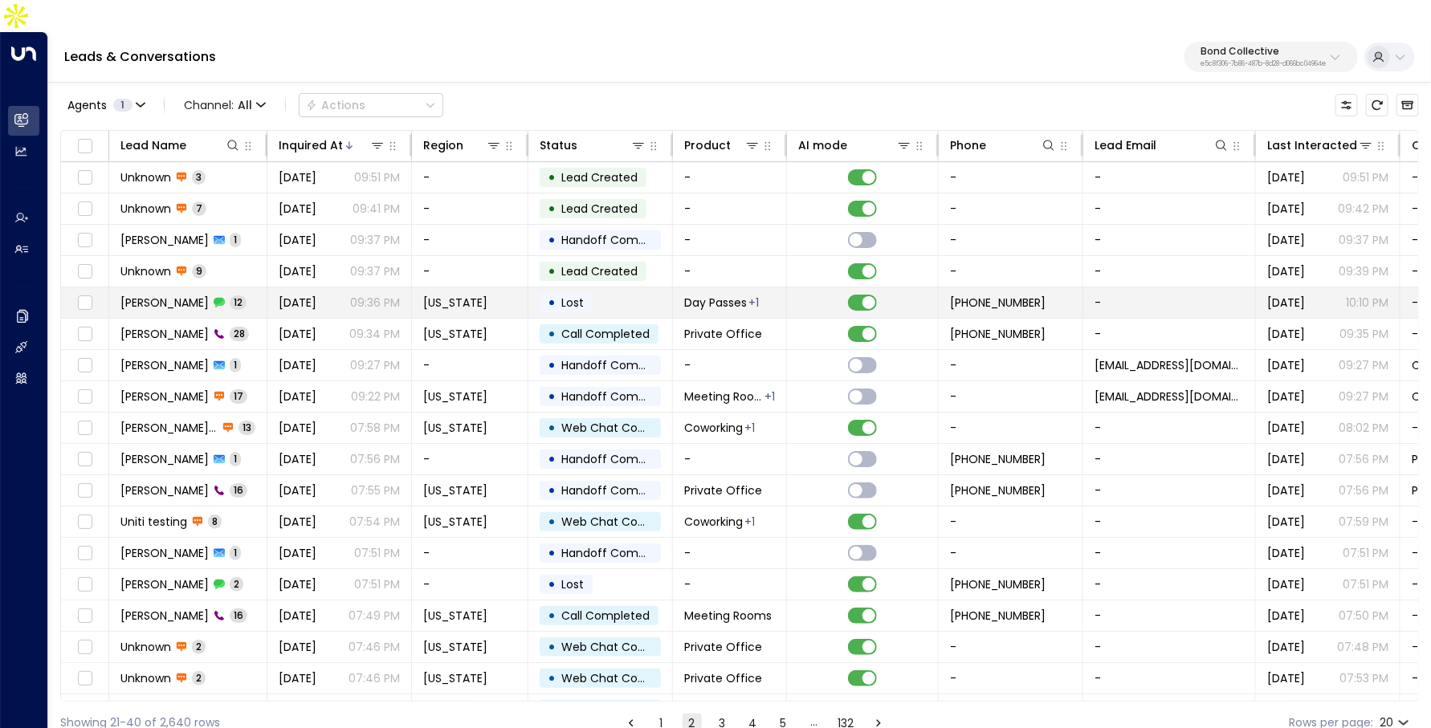
click at [446, 287] on td "[US_STATE]" at bounding box center [470, 302] width 116 height 31
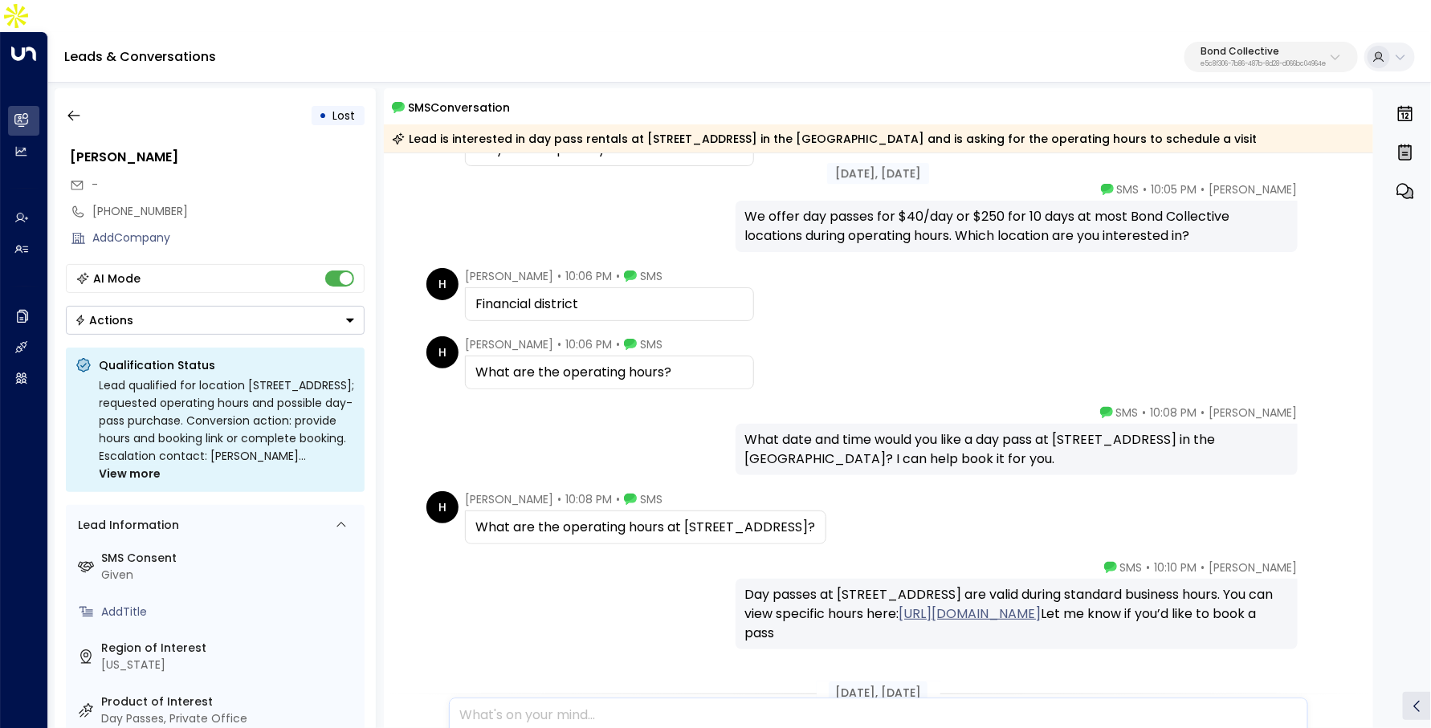
scroll to position [414, 0]
